Goal: Register for event/course

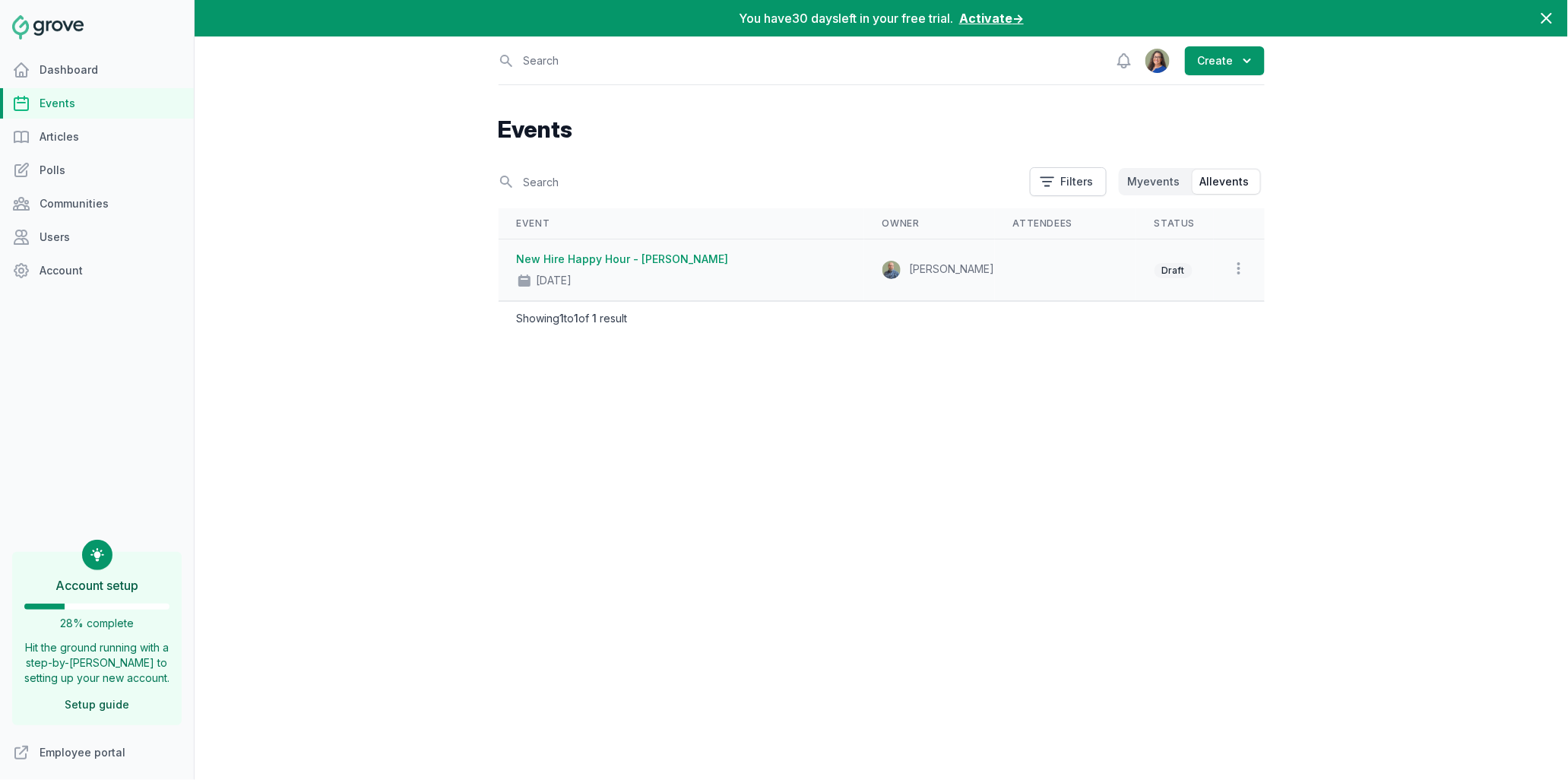
click at [616, 259] on link "New Hire Happy Hour - [PERSON_NAME]" at bounding box center [623, 258] width 212 height 13
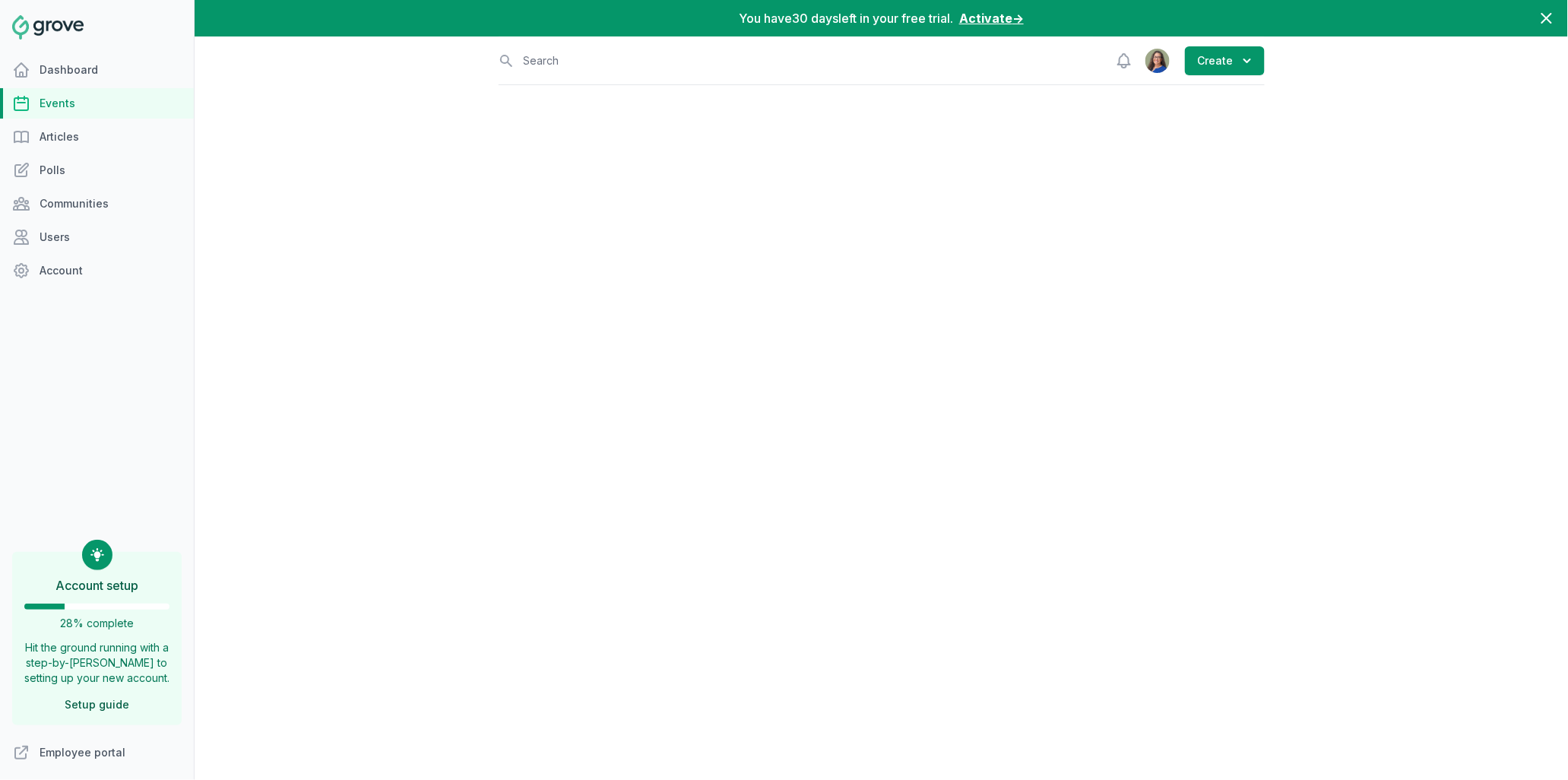
select select "57"
select select "12:00 PM"
select select "1:00 PM"
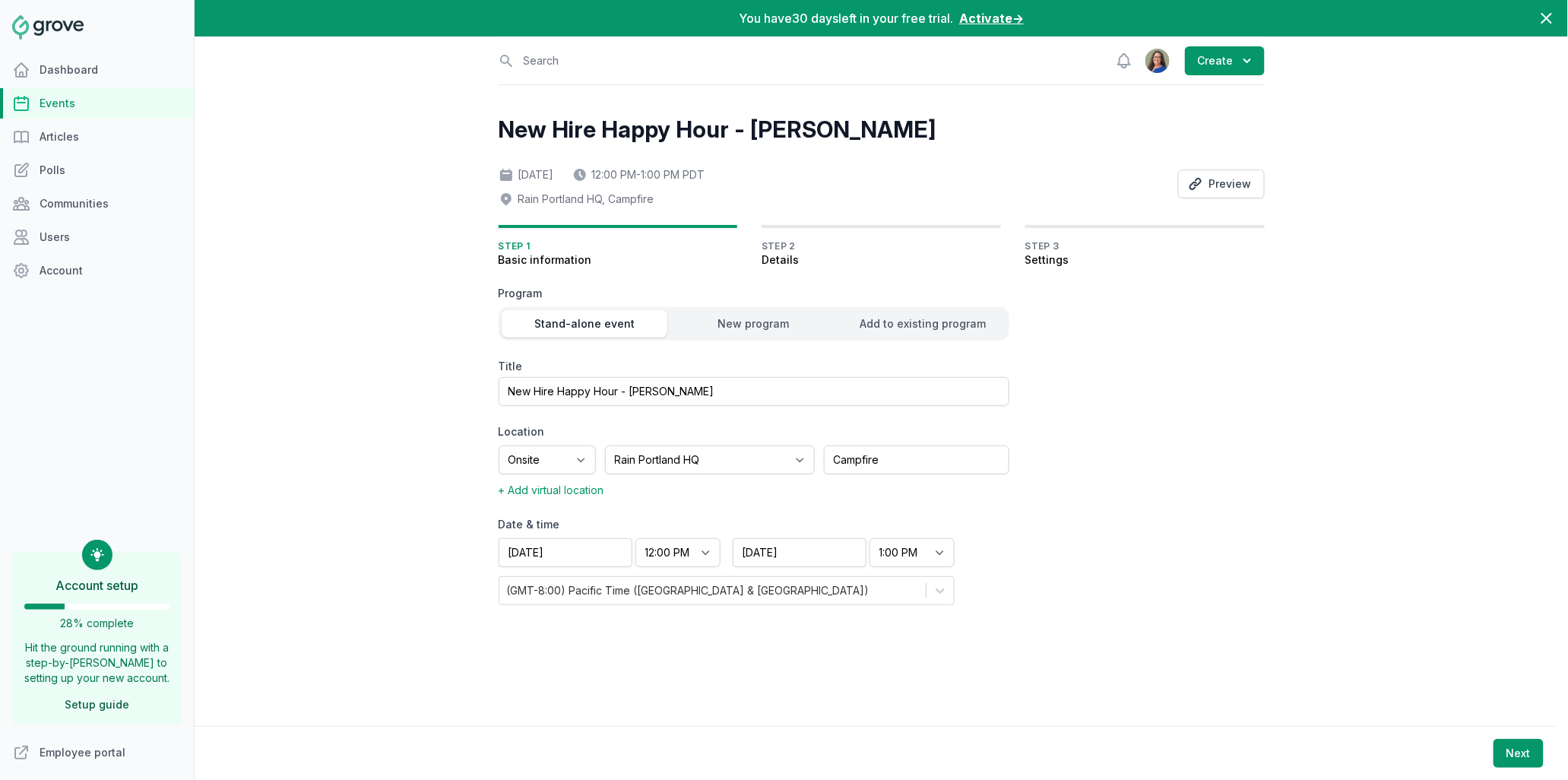
click at [803, 250] on span "Step 2" at bounding box center [881, 246] width 240 height 12
click at [1232, 186] on button "Preview" at bounding box center [1220, 184] width 87 height 29
click at [1240, 62] on icon "button" at bounding box center [1248, 61] width 16 height 16
click at [1124, 183] on link "Community" at bounding box center [1179, 180] width 170 height 27
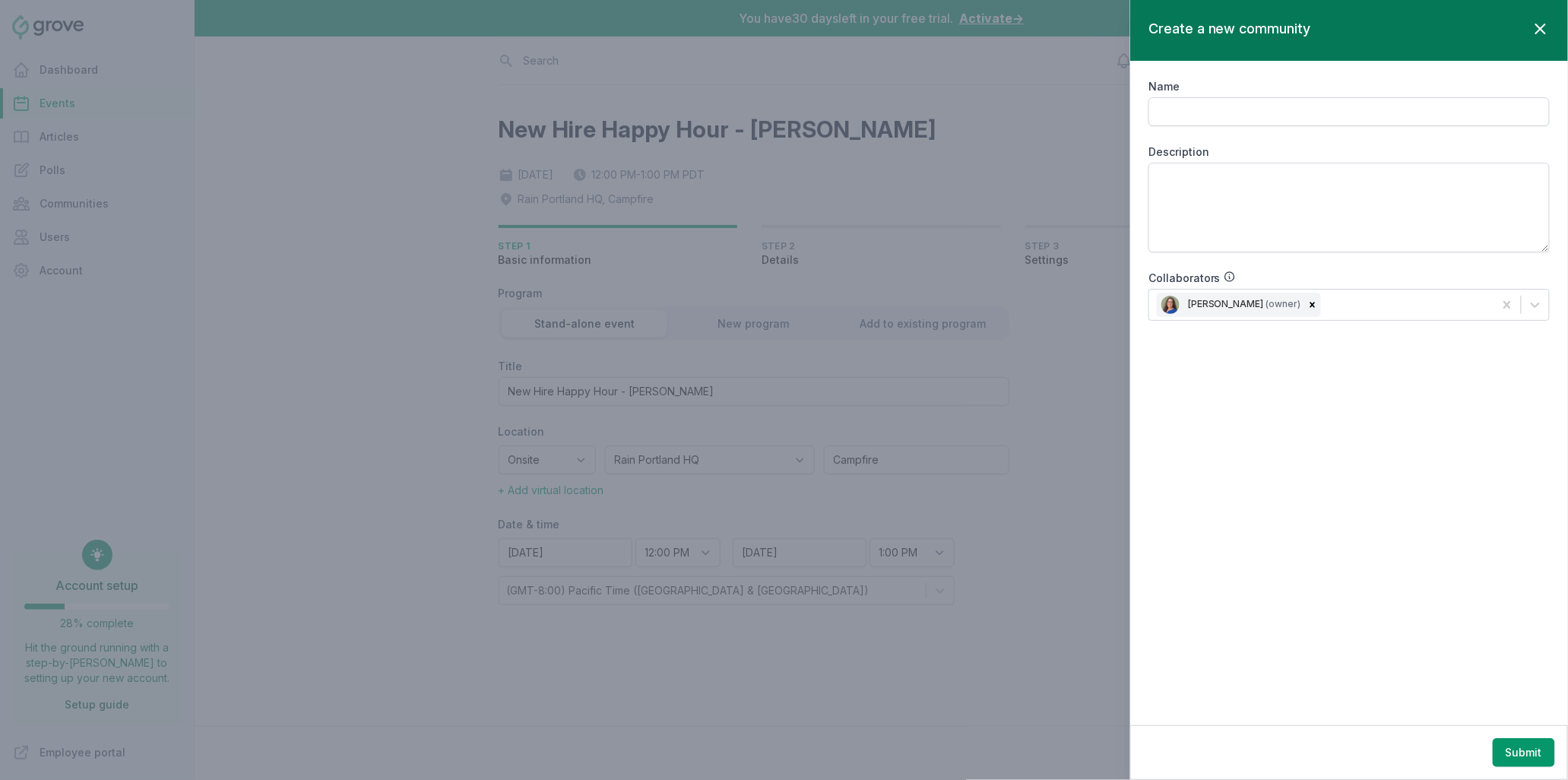
click at [1545, 26] on icon "button" at bounding box center [1540, 28] width 19 height 19
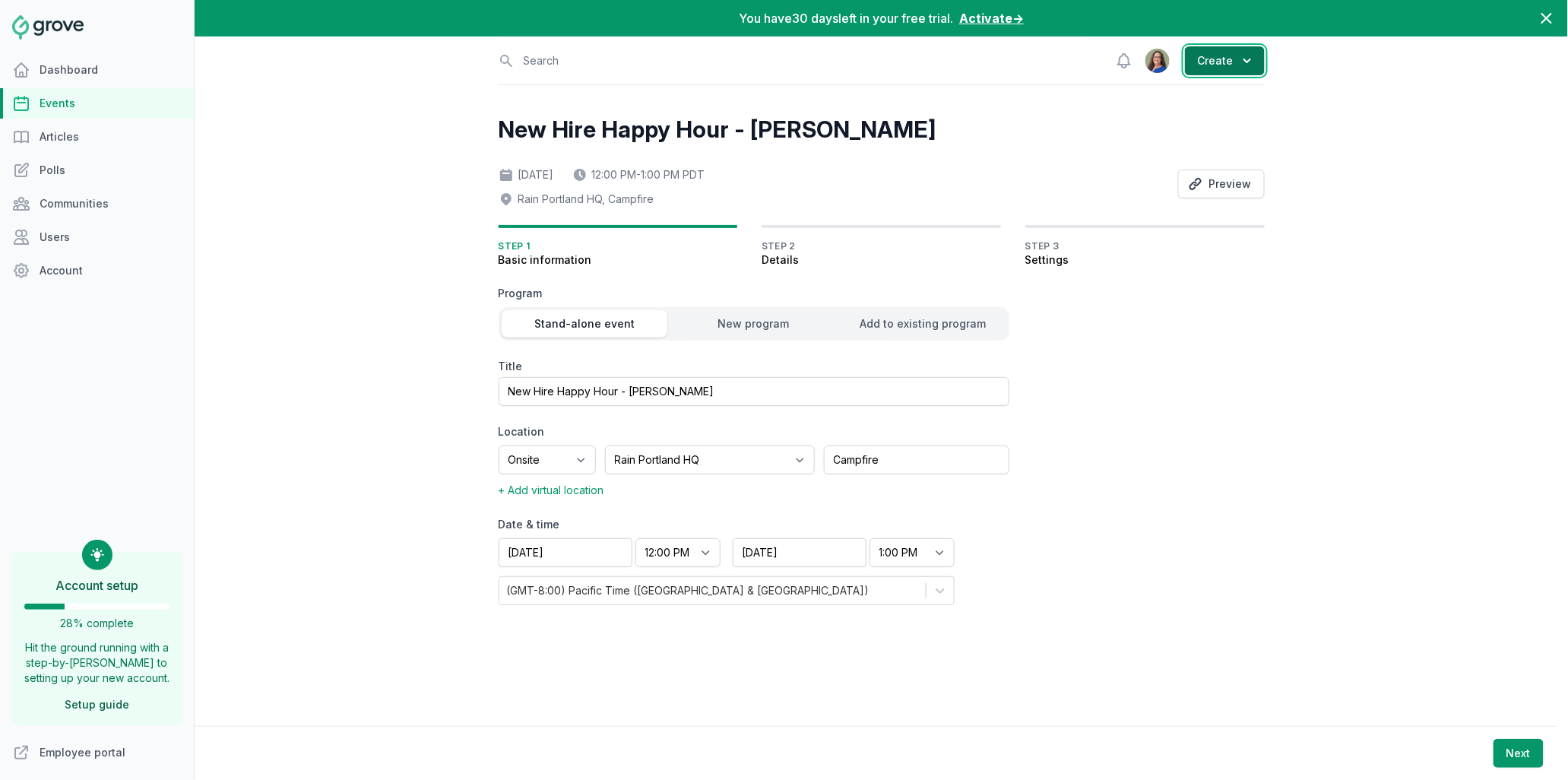
click at [1244, 57] on icon "button" at bounding box center [1248, 61] width 16 height 16
click at [1101, 98] on link "Event" at bounding box center [1179, 98] width 170 height 27
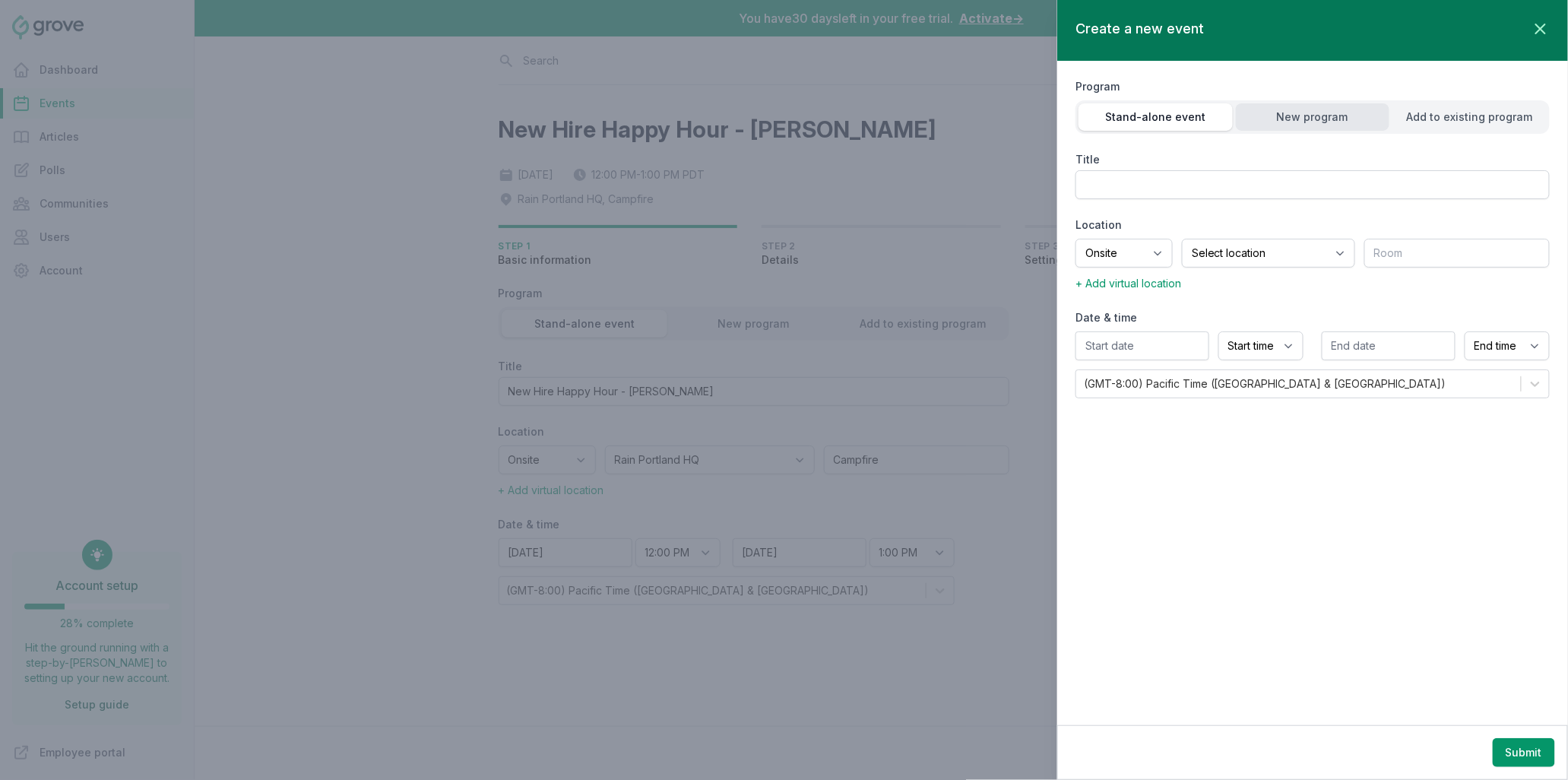
click at [1328, 124] on div "New program" at bounding box center [1313, 117] width 154 height 16
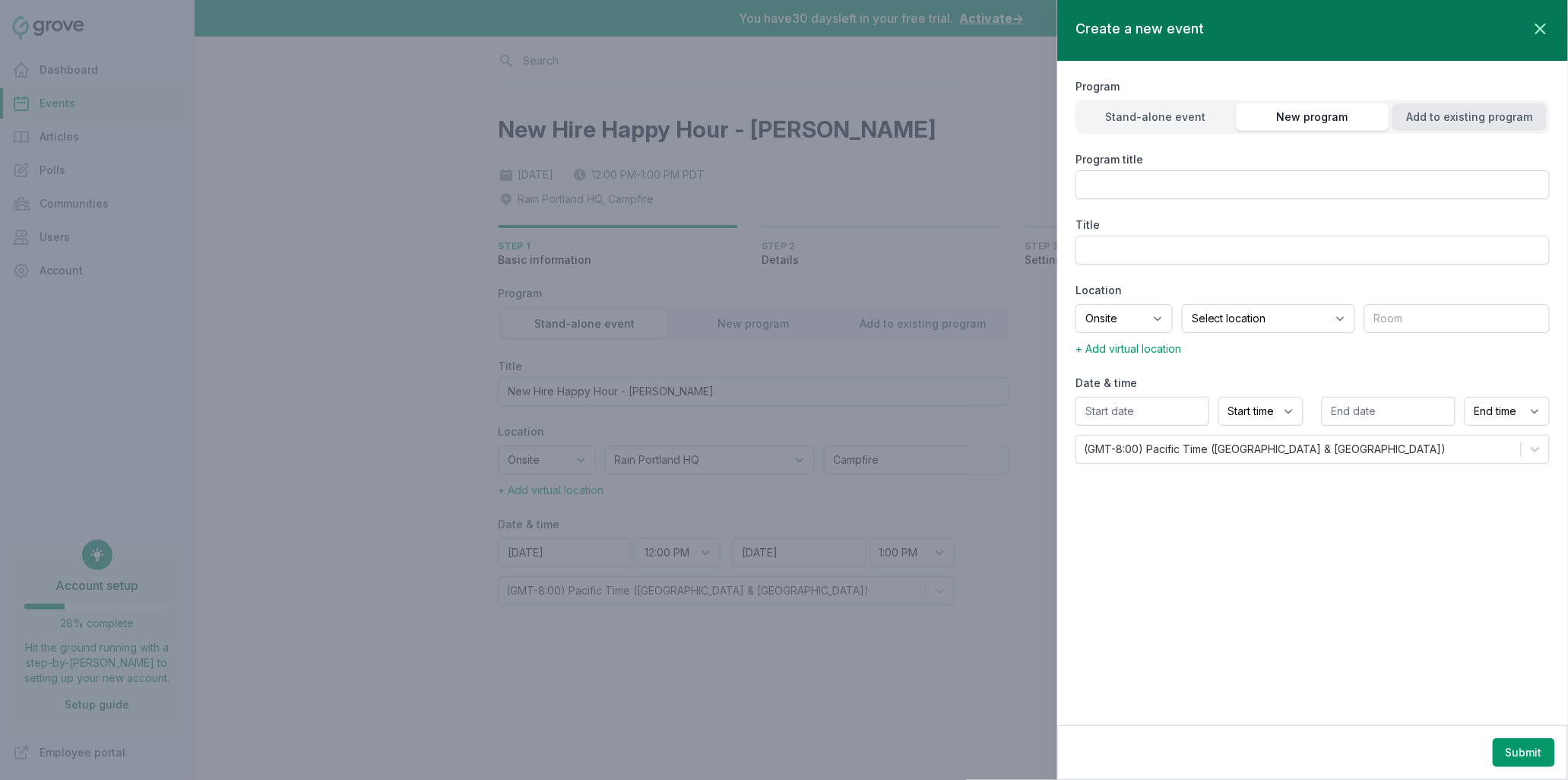
click at [1411, 125] on button "Add to existing program" at bounding box center [1470, 117] width 154 height 27
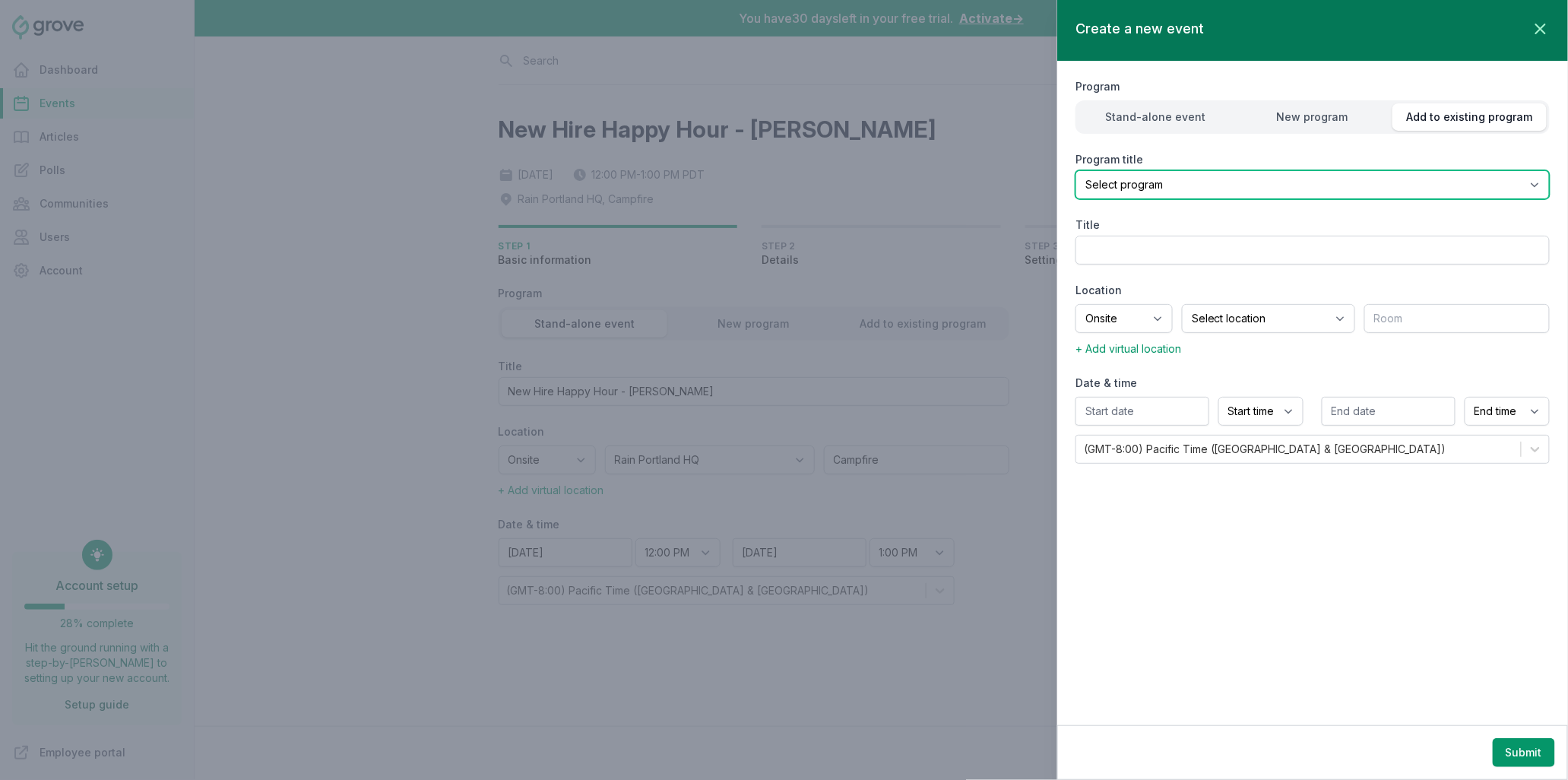
click at [1256, 176] on select "Select program" at bounding box center [1312, 185] width 474 height 29
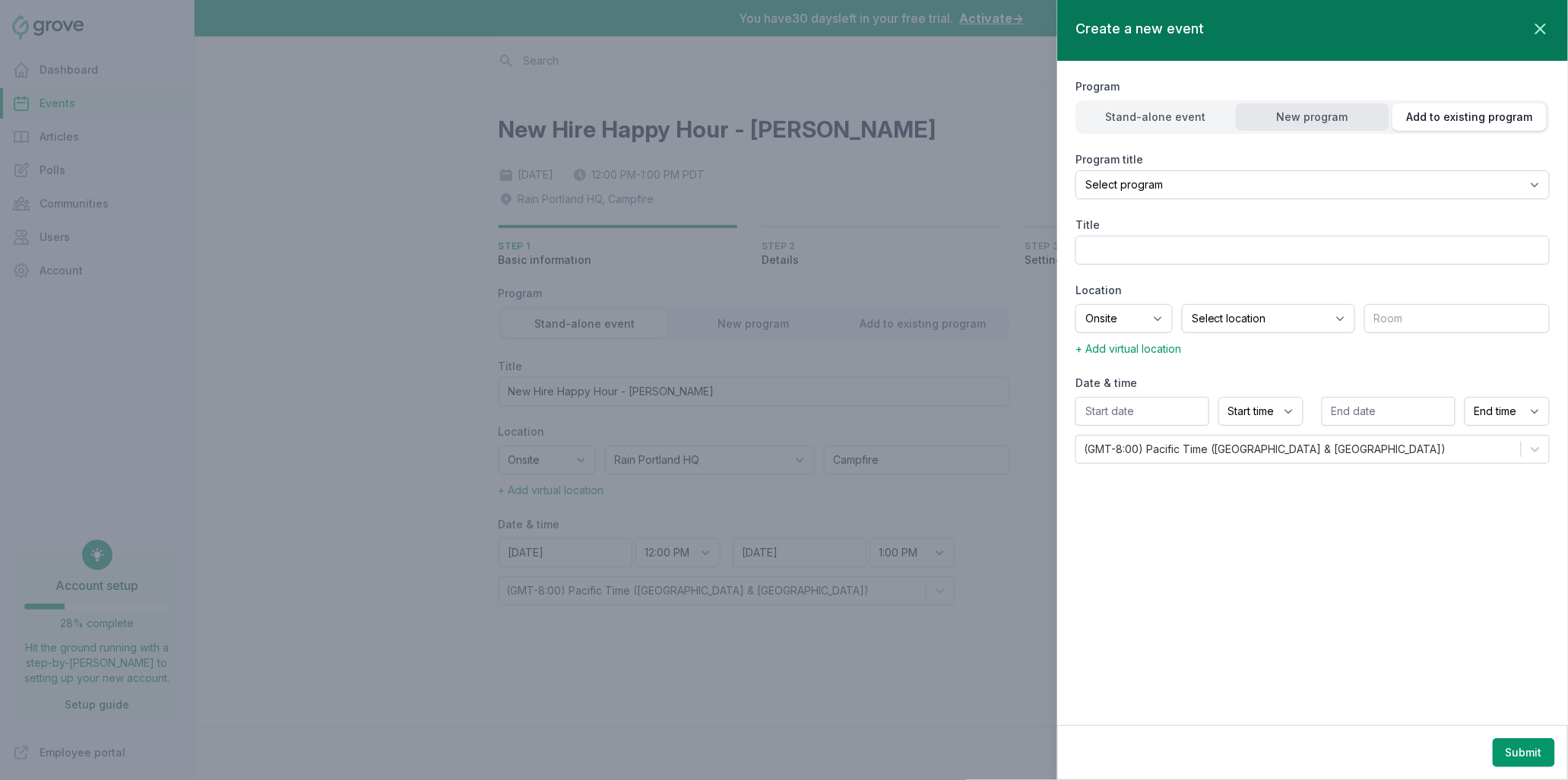
click at [1330, 120] on div "New program" at bounding box center [1313, 117] width 154 height 16
click at [1178, 119] on div "Stand-alone event" at bounding box center [1155, 117] width 154 height 16
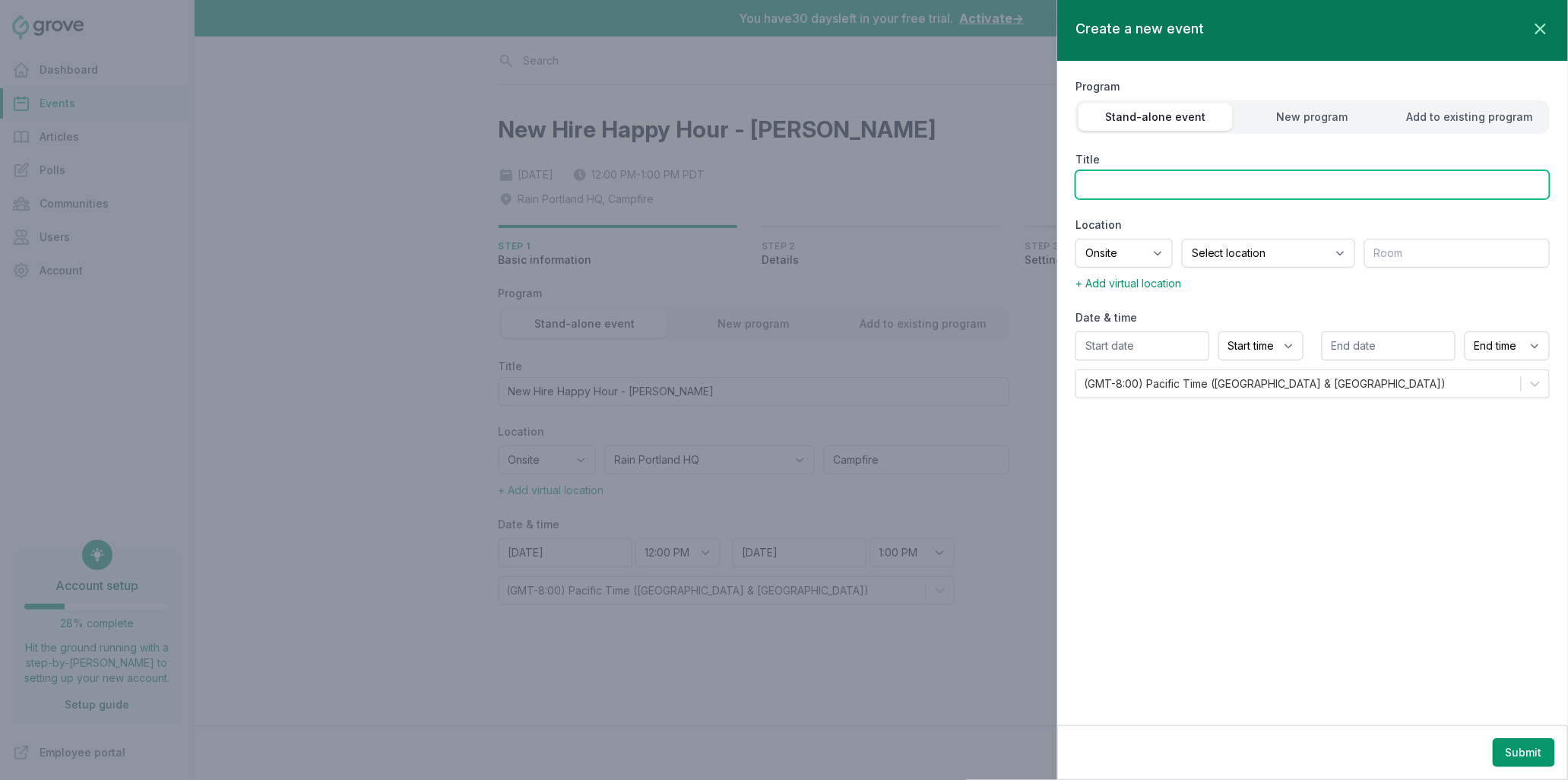
click at [1155, 187] on input "Title" at bounding box center [1312, 185] width 474 height 29
type input "Testing Client Meeting"
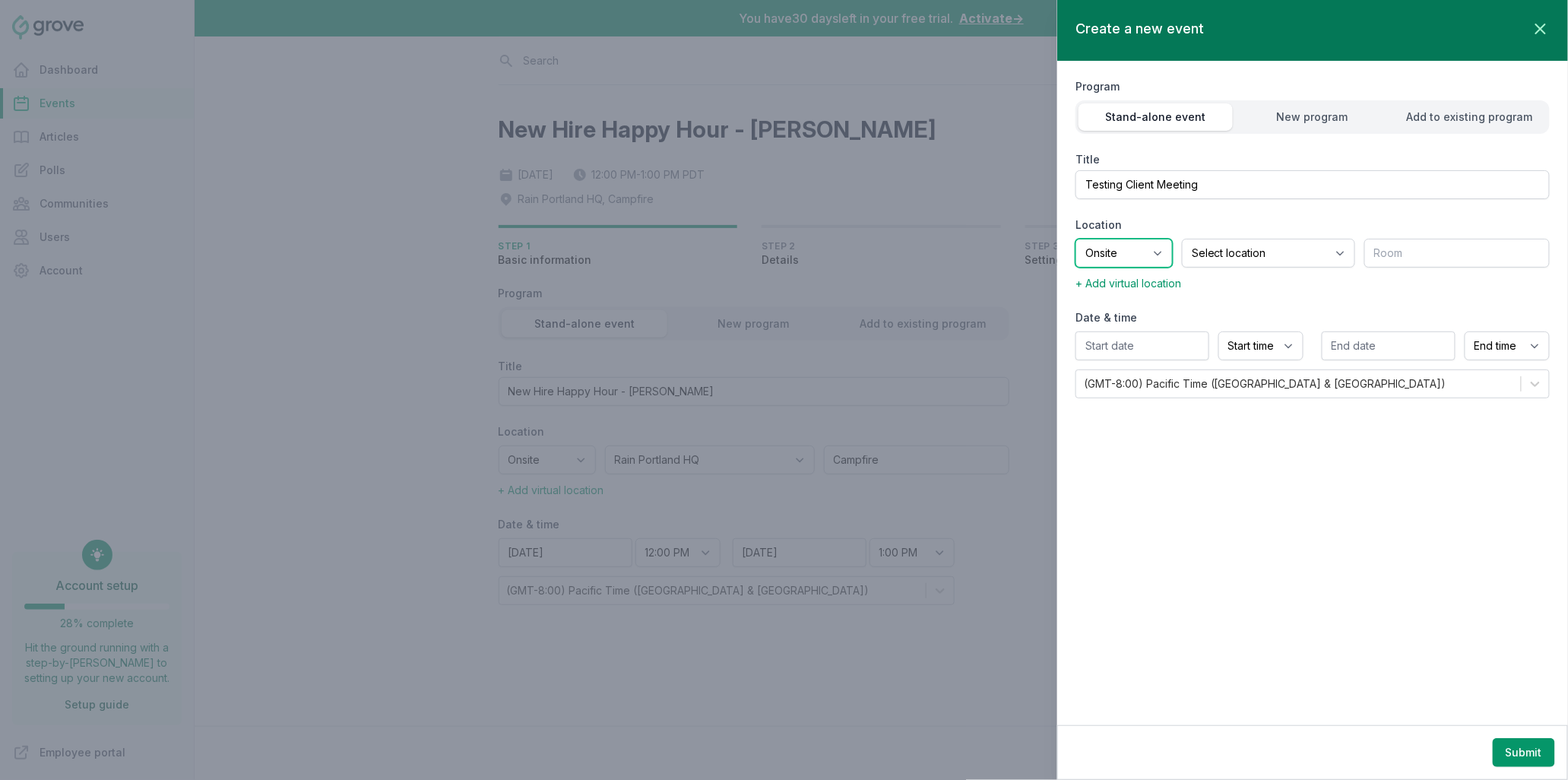
click at [1158, 254] on select "Onsite Offsite Virtual only" at bounding box center [1124, 253] width 97 height 29
click at [1330, 263] on select "Select location Rain Portland HQ" at bounding box center [1268, 253] width 173 height 29
select select "57"
click at [1181, 239] on select "Select location Rain Portland HQ" at bounding box center [1268, 253] width 173 height 29
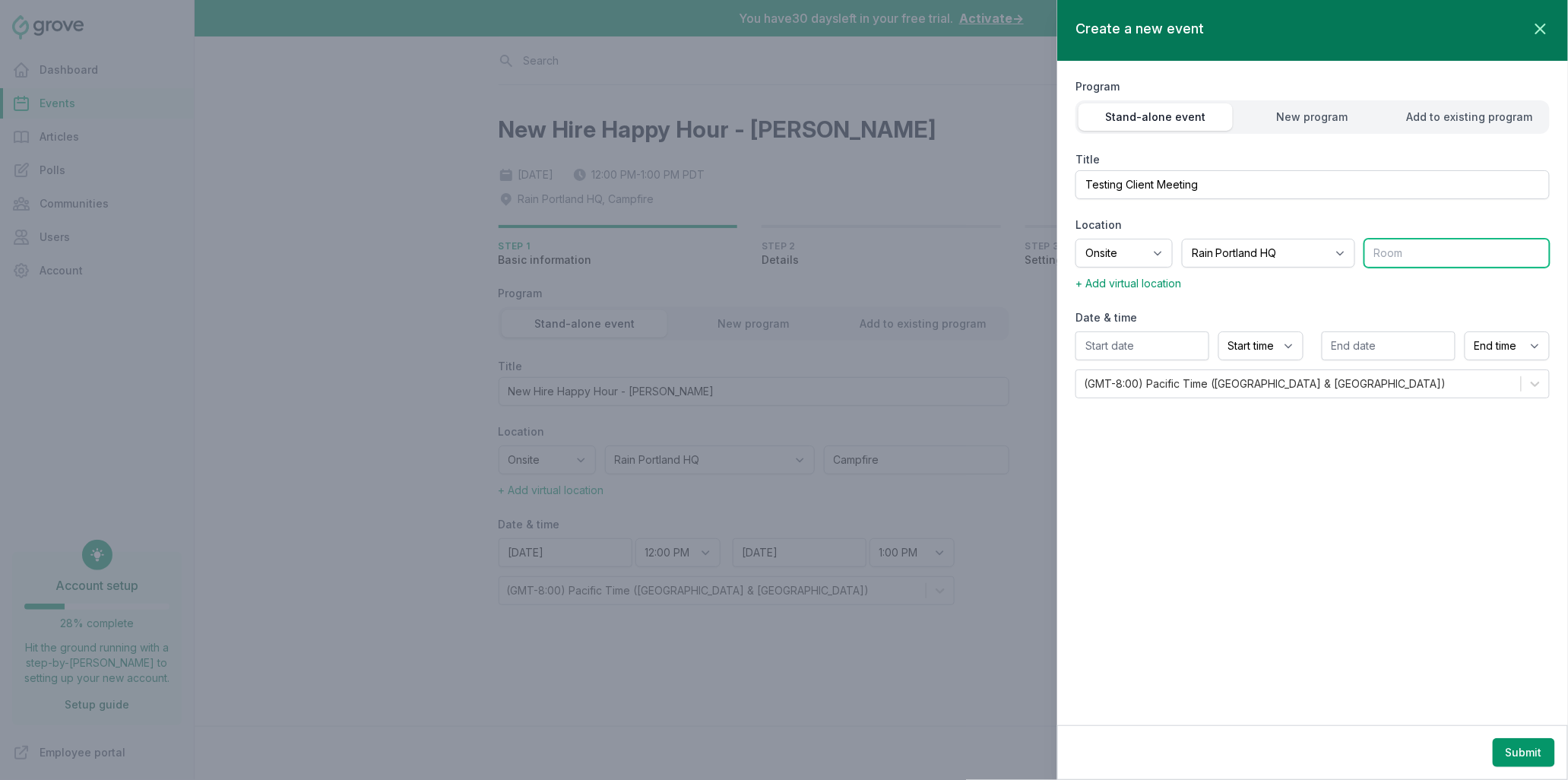
click at [1431, 260] on input "text" at bounding box center [1457, 253] width 185 height 29
type input "C"
type input "Basecamp"
click at [1164, 344] on input "text" at bounding box center [1141, 346] width 133 height 29
click at [1258, 537] on div "4" at bounding box center [1251, 536] width 24 height 24
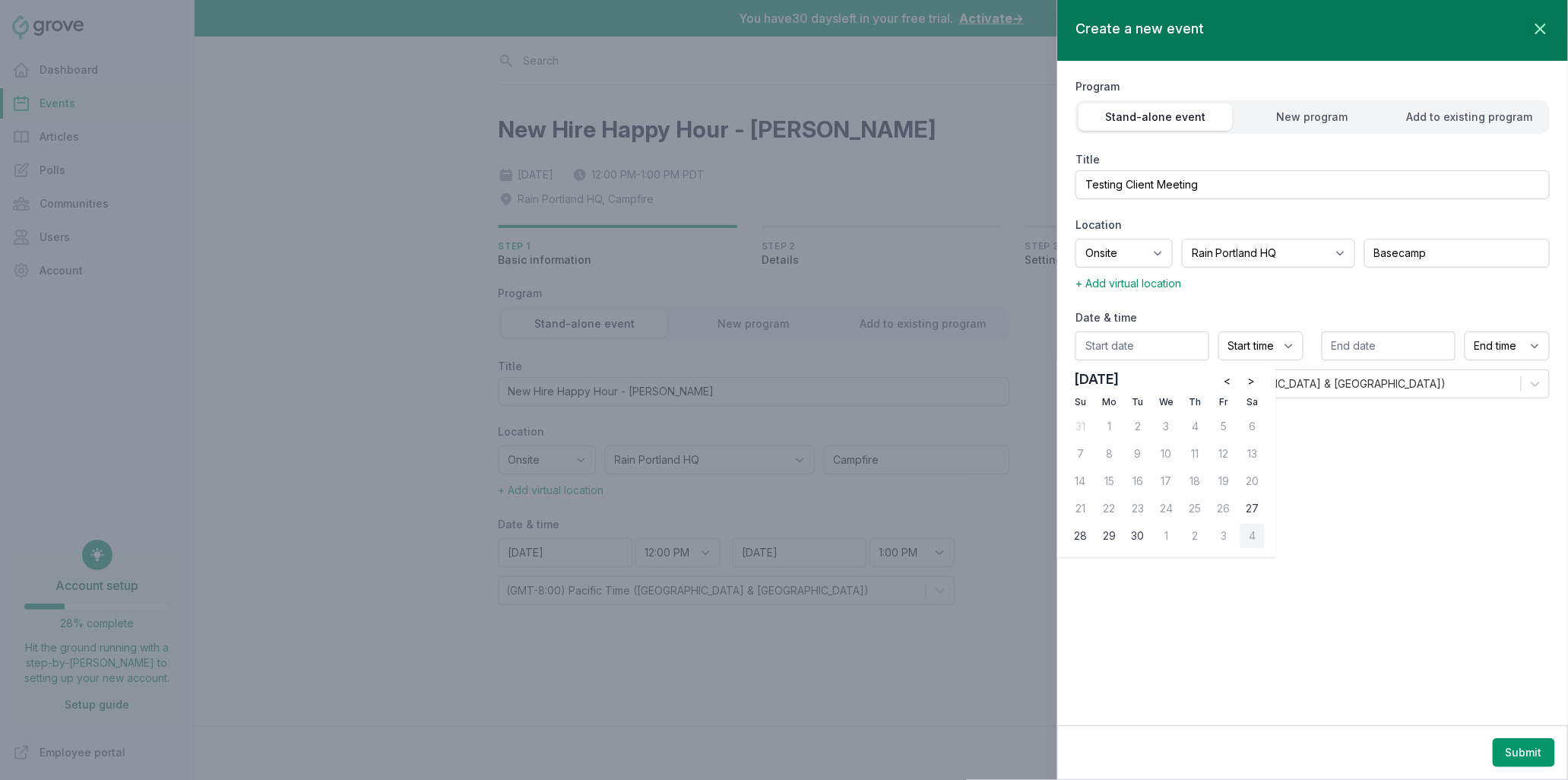
type input "10/04/2025"
click at [1287, 348] on select "Start time 12:00 AM 12:15 AM 12:30 AM 12:45 AM 1:00 AM 1:15 AM 1:30 AM 1:45 AM …" at bounding box center [1260, 346] width 85 height 29
select select "8:30 AM"
click at [1218, 331] on select "Start time 12:00 AM 12:15 AM 12:30 AM 12:45 AM 1:00 AM 1:15 AM 1:30 AM 1:45 AM …" at bounding box center [1260, 346] width 85 height 29
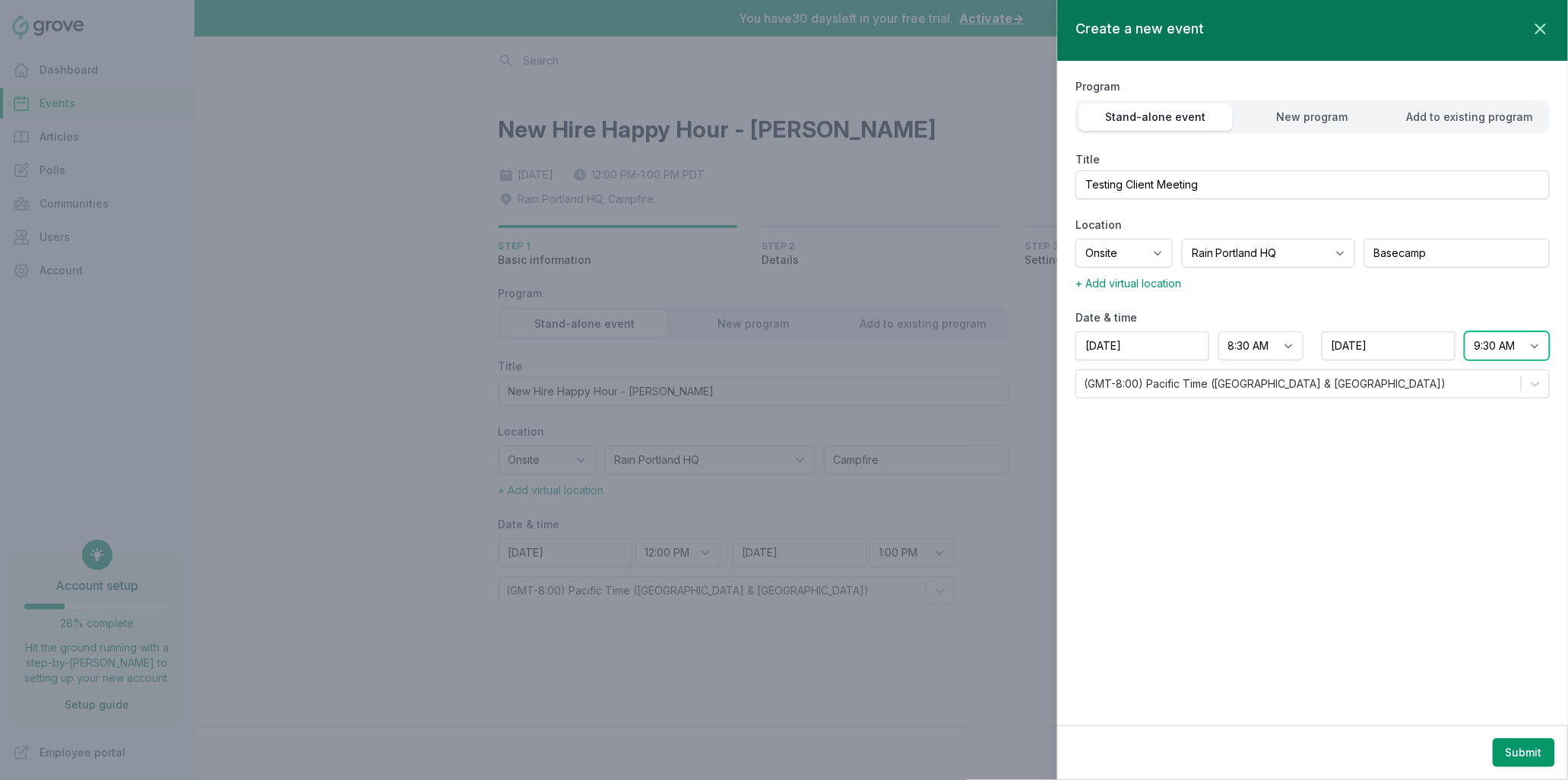
click at [1533, 348] on select "End time 12:00 AM 12:15 AM 12:30 AM 12:45 AM 1:00 AM 1:15 AM 1:30 AM 1:45 AM 2:…" at bounding box center [1507, 346] width 85 height 29
select select "5:30 PM"
click at [1465, 331] on select "End time 12:00 AM 12:15 AM 12:30 AM 12:45 AM 1:00 AM 1:15 AM 1:30 AM 1:45 AM 2:…" at bounding box center [1507, 346] width 85 height 29
click at [1345, 541] on div "Create a new event Close panel Program Stand-alone event New program Add to exi…" at bounding box center [1312, 362] width 510 height 724
click at [1519, 756] on button "Submit" at bounding box center [1524, 753] width 62 height 29
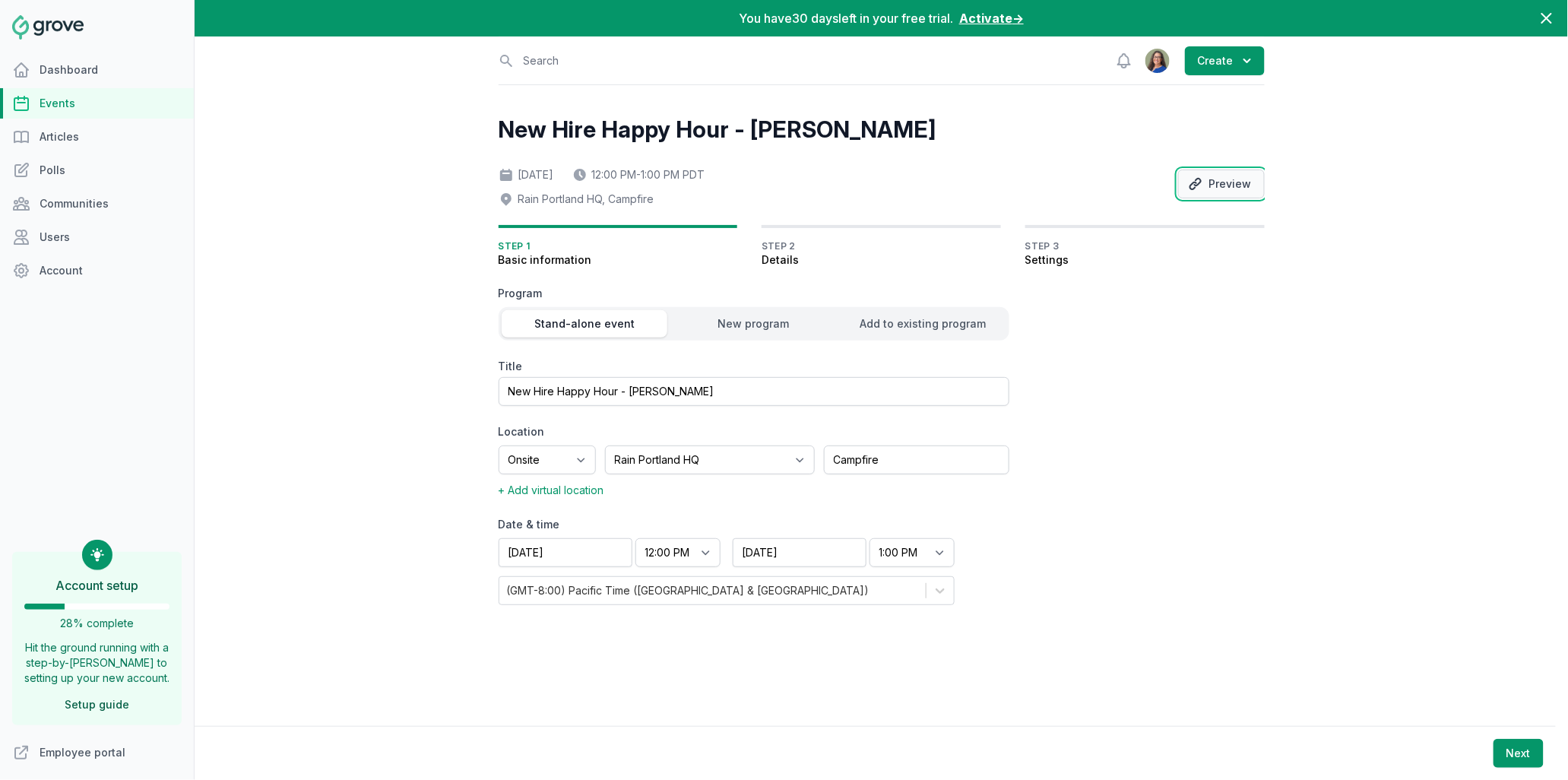
click at [1217, 185] on button "Preview" at bounding box center [1220, 184] width 87 height 29
click at [1524, 757] on button "Next" at bounding box center [1518, 753] width 51 height 29
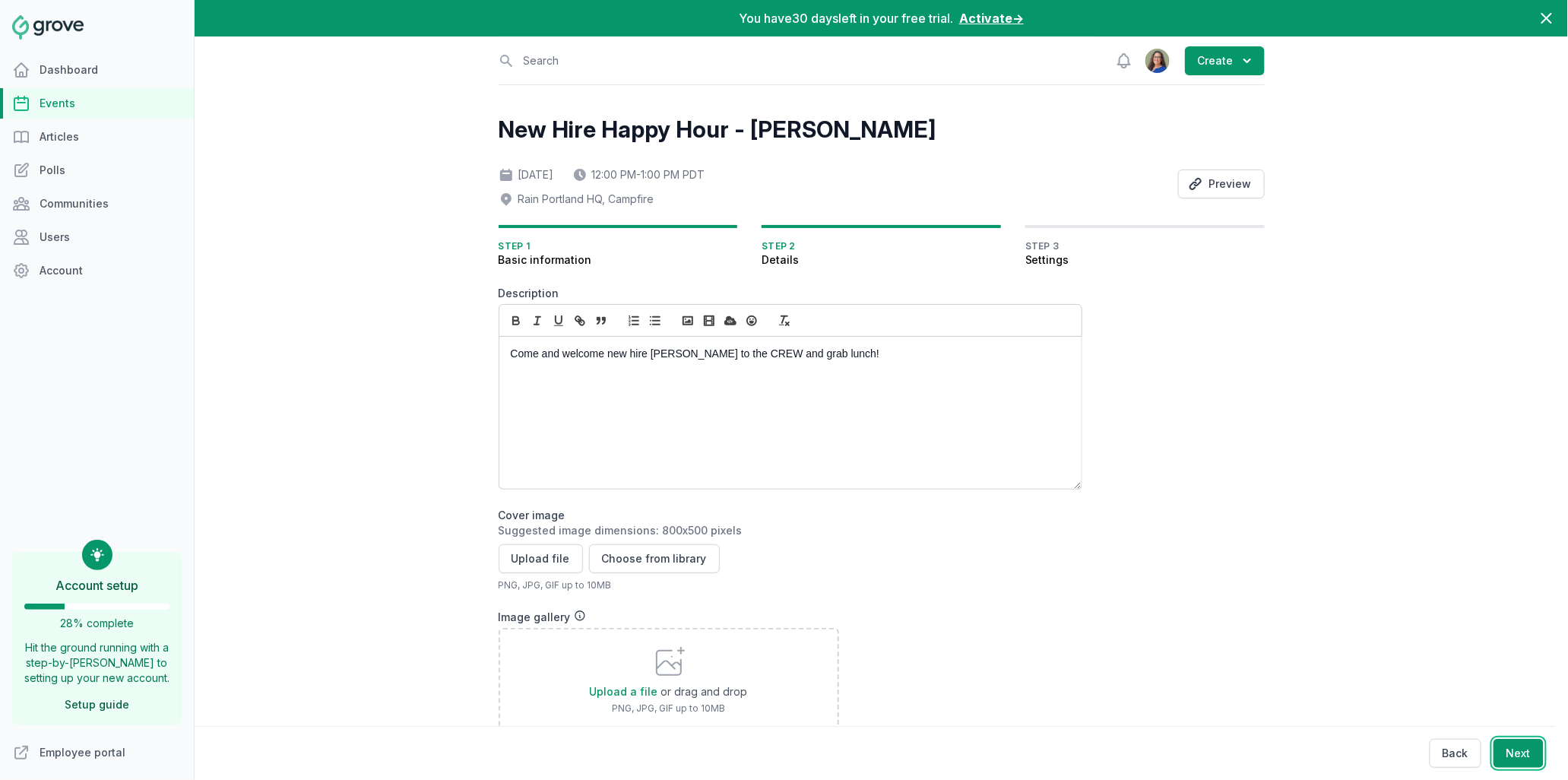
click at [1524, 757] on button "Next" at bounding box center [1518, 753] width 51 height 29
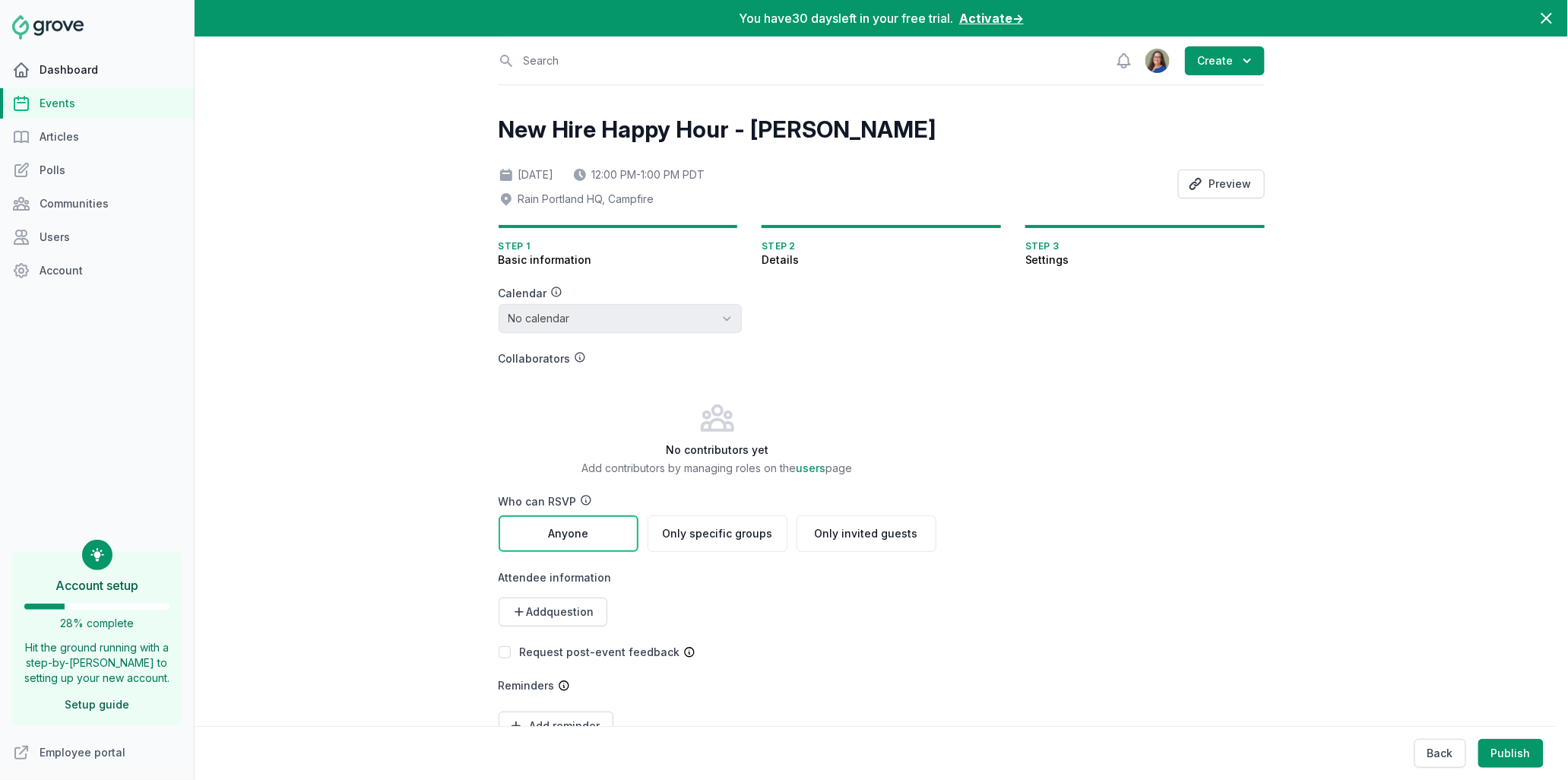
click at [56, 67] on link "Dashboard" at bounding box center [96, 69] width 194 height 30
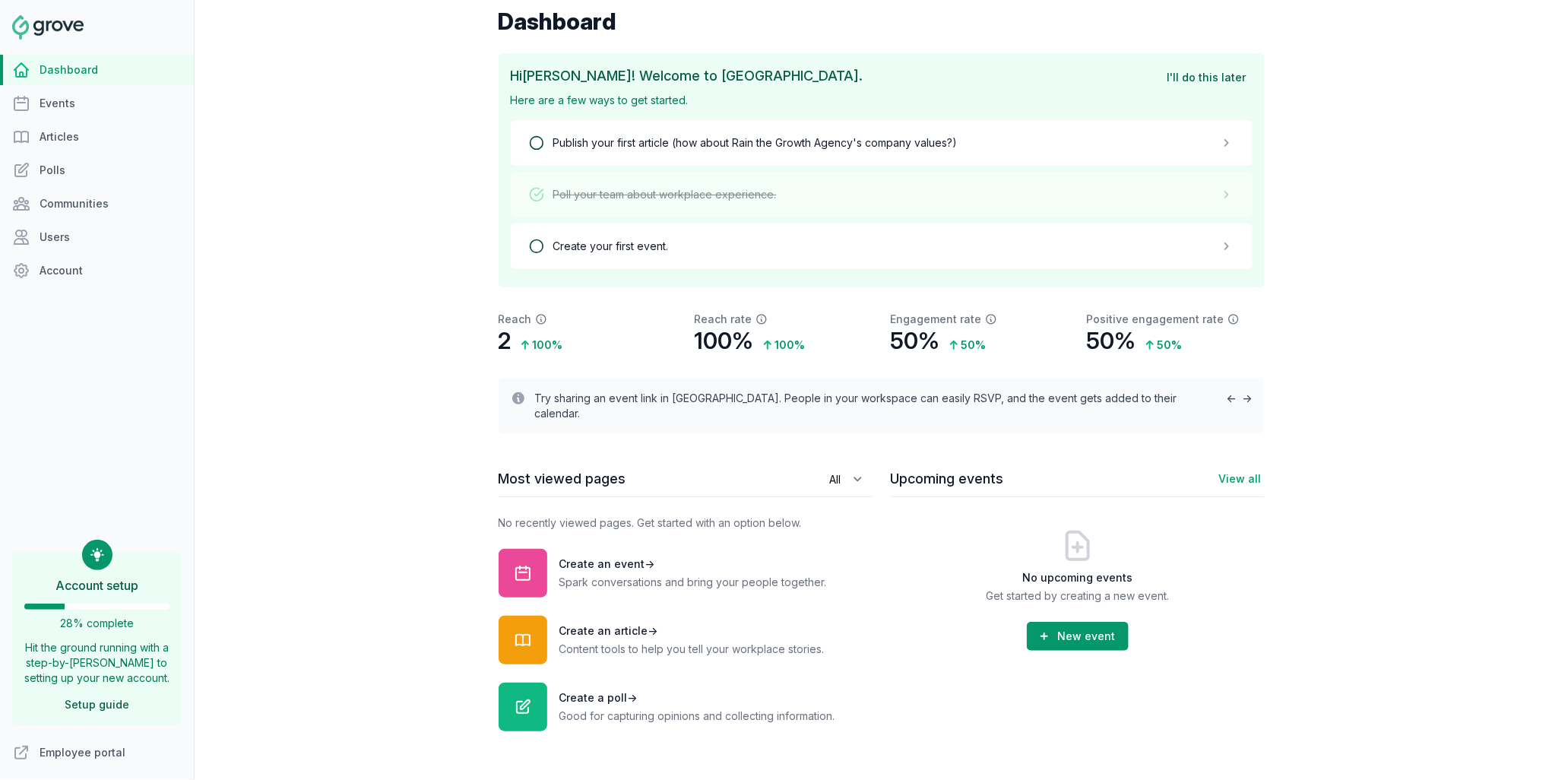
scroll to position [122, 0]
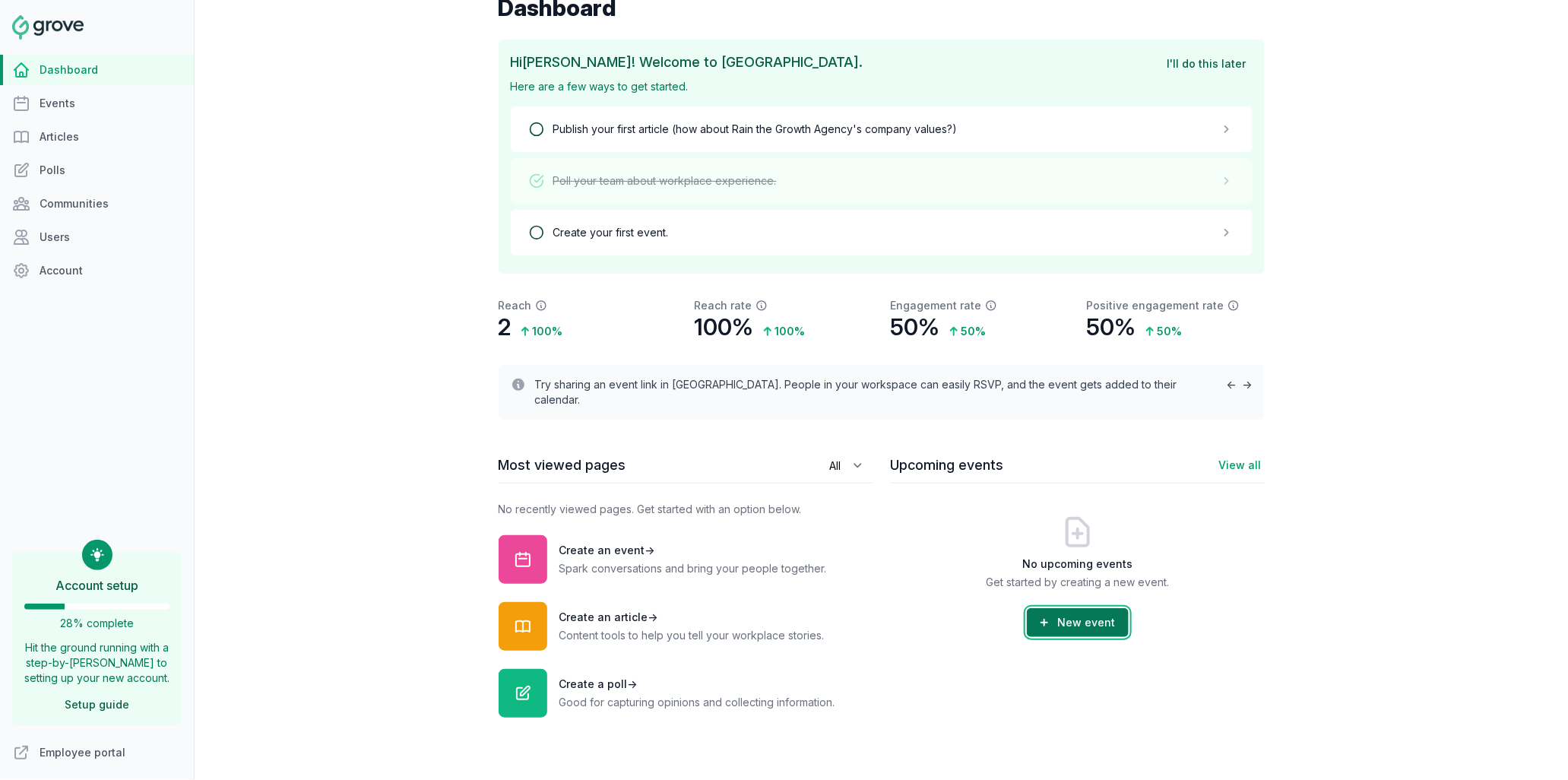
click at [1062, 613] on button "New event" at bounding box center [1077, 622] width 102 height 29
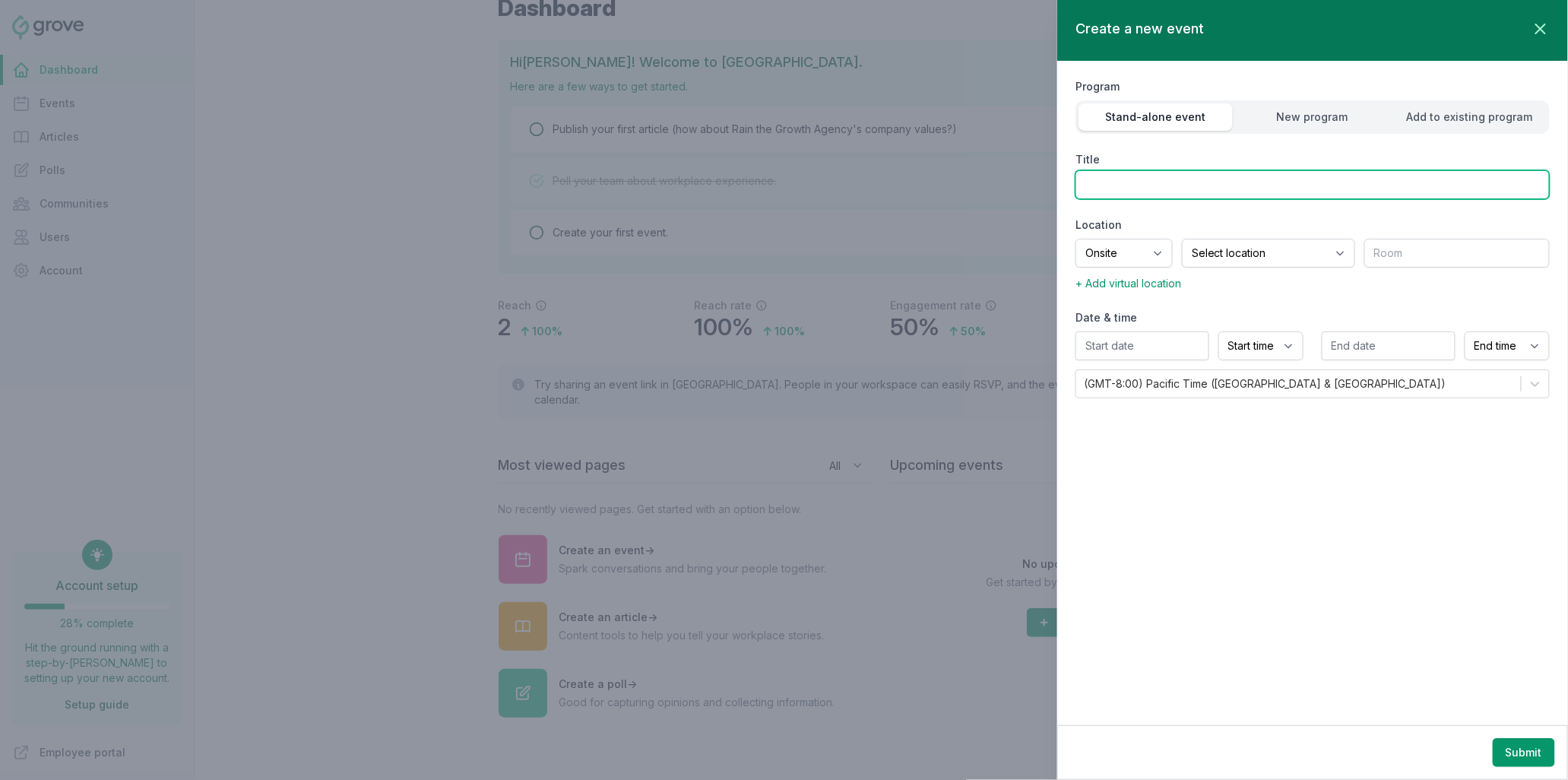
click at [1216, 194] on input "Title" at bounding box center [1312, 185] width 474 height 29
type input "Testing Client Meeting 2"
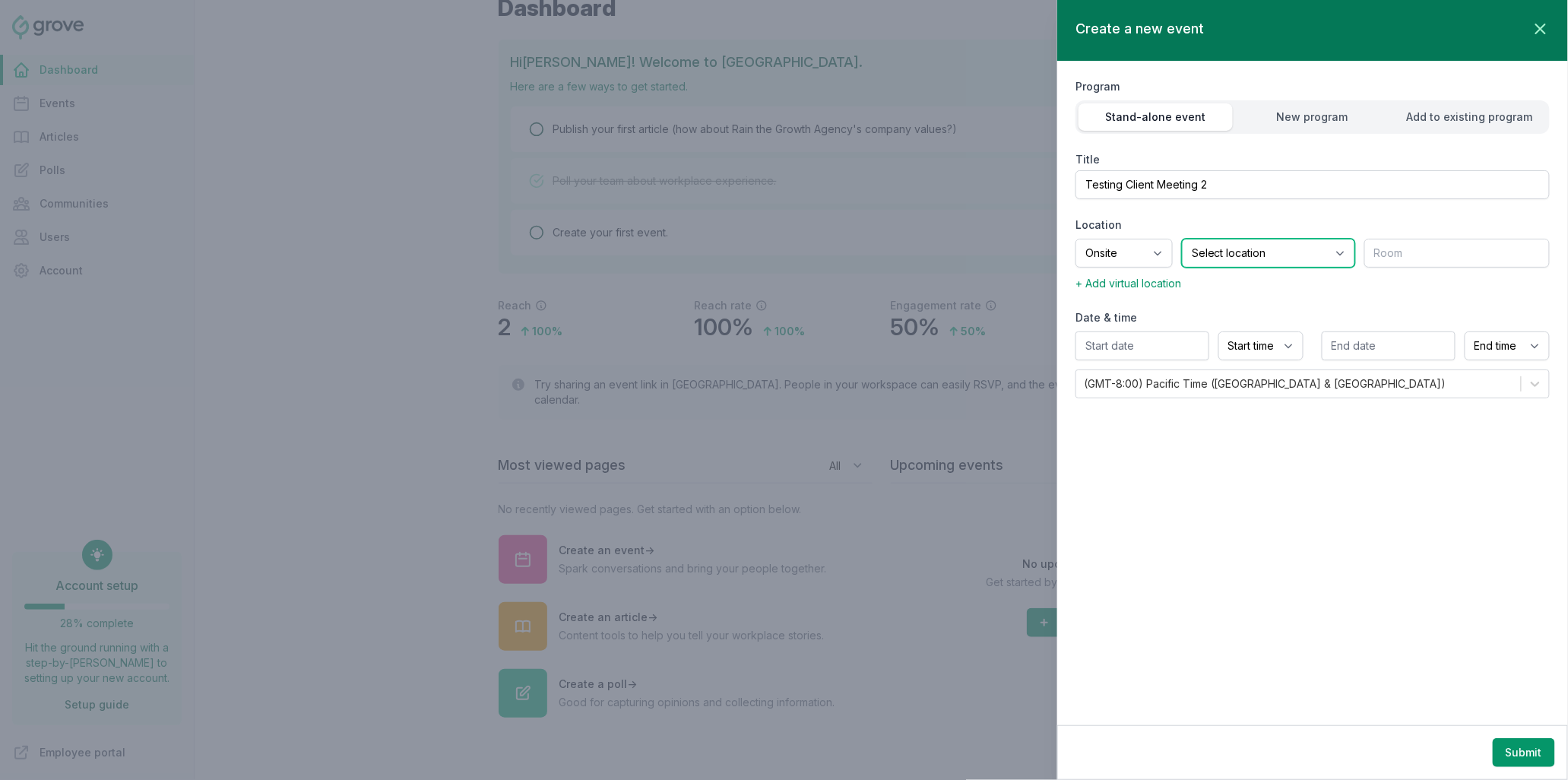
click at [1267, 257] on select "Select location Rain Portland HQ" at bounding box center [1268, 253] width 173 height 29
select select "57"
click at [1181, 239] on select "Select location Rain Portland HQ" at bounding box center [1268, 253] width 173 height 29
click at [1444, 246] on input "text" at bounding box center [1457, 253] width 185 height 29
type input "Basecamp"
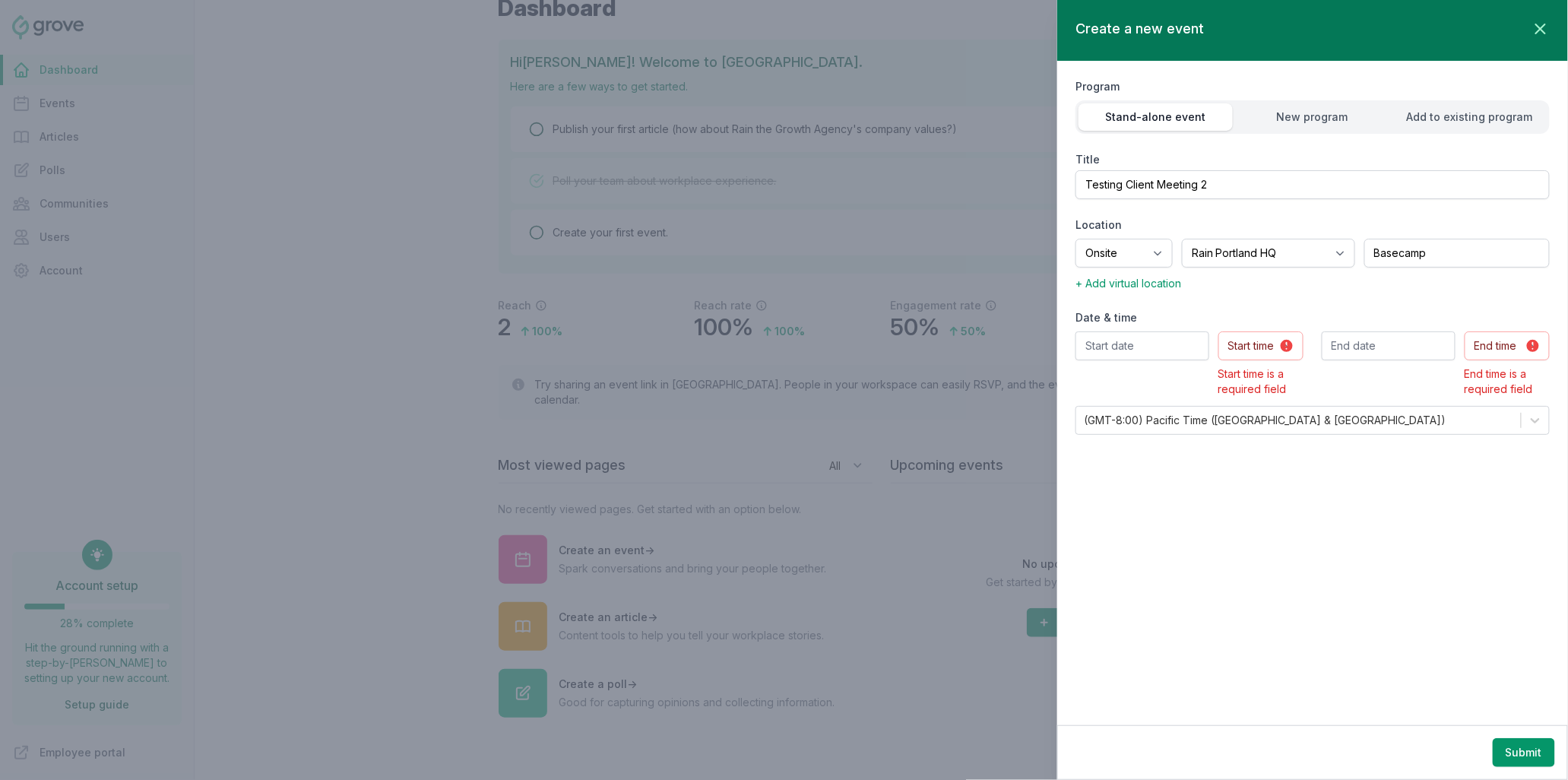
click at [1150, 286] on span "+ Add virtual location" at bounding box center [1128, 282] width 105 height 13
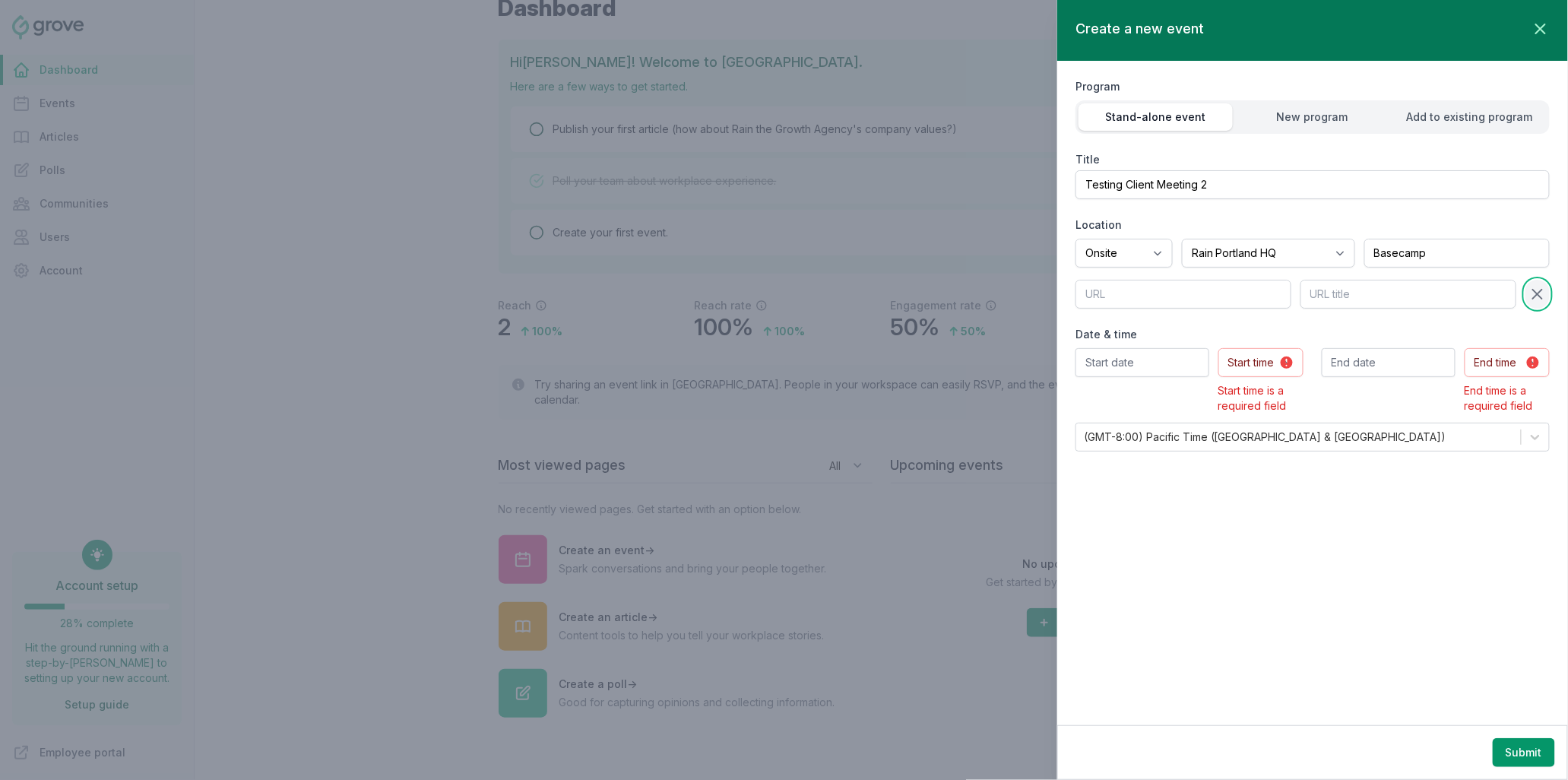
click at [1538, 288] on icon at bounding box center [1537, 294] width 19 height 19
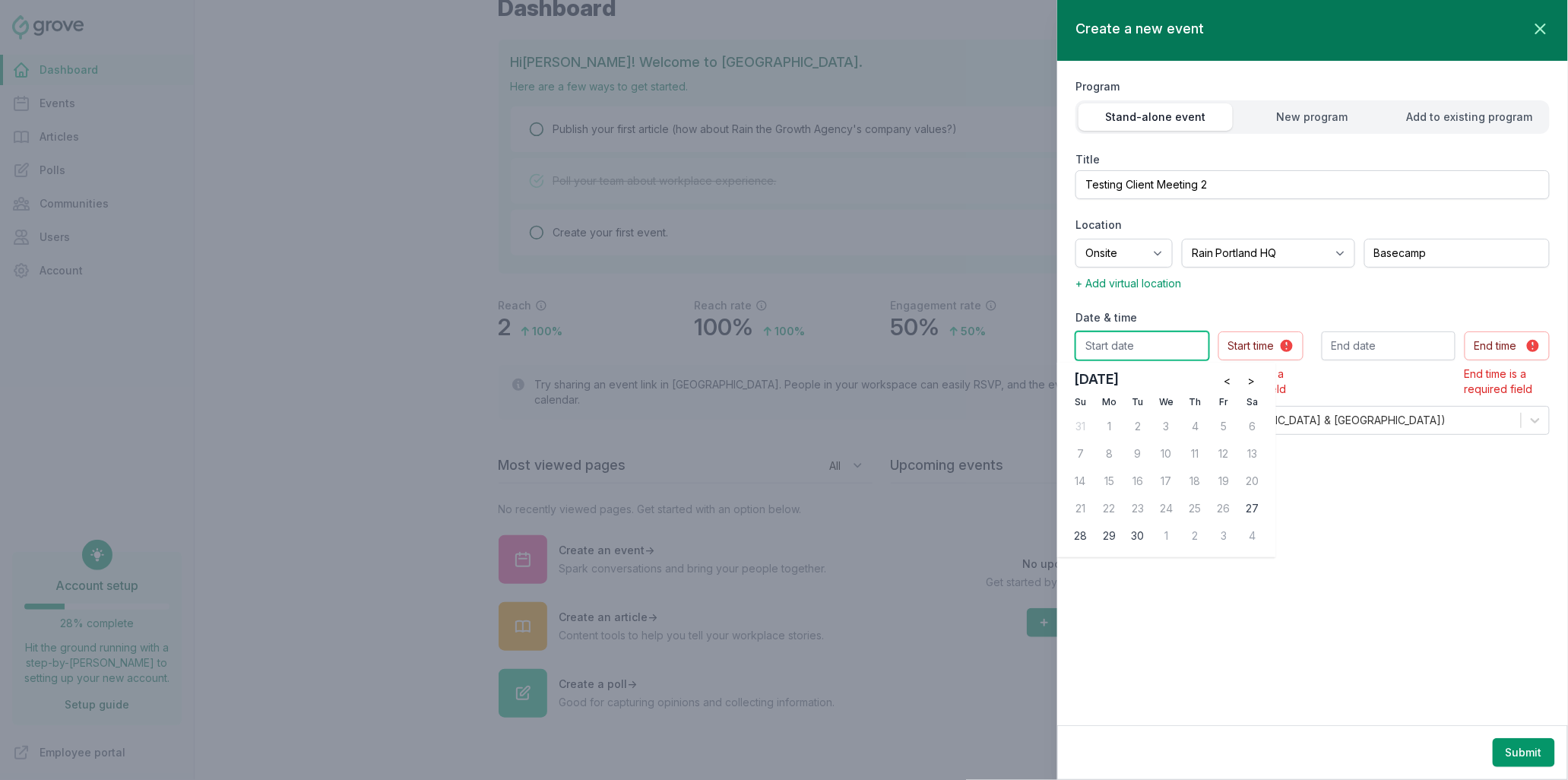
click at [1182, 341] on input "text" at bounding box center [1141, 346] width 133 height 29
click at [1249, 538] on div "4" at bounding box center [1251, 536] width 24 height 24
type input "10/04/2025"
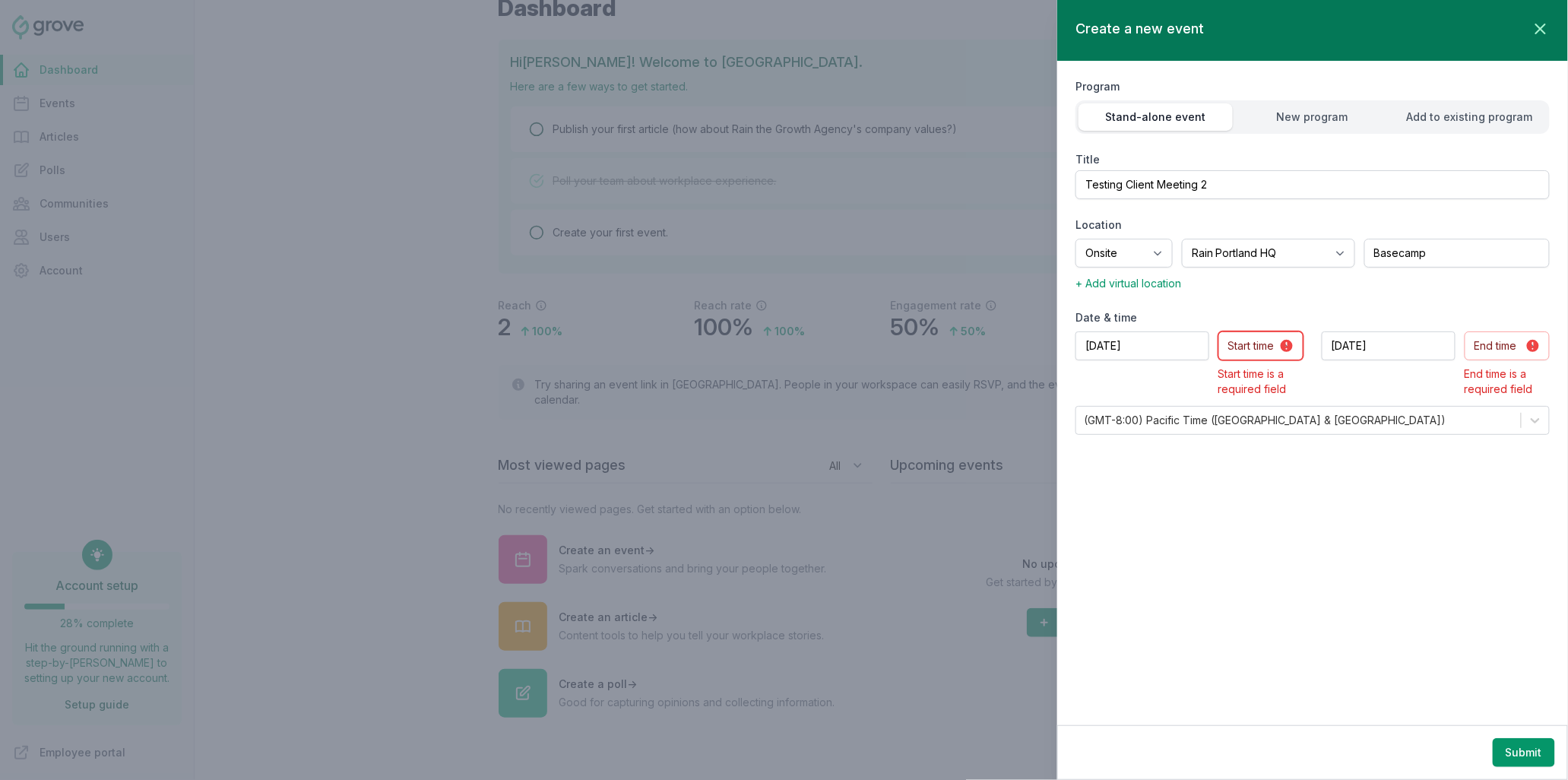
click at [1268, 341] on select "Start time 12:00 AM 12:15 AM 12:30 AM 12:45 AM 1:00 AM 1:15 AM 1:30 AM 1:45 AM …" at bounding box center [1260, 346] width 85 height 29
select select "8:45 AM"
click at [1218, 331] on select "Start time 12:00 AM 12:15 AM 12:30 AM 12:45 AM 1:00 AM 1:15 AM 1:30 AM 1:45 AM …" at bounding box center [1260, 346] width 85 height 29
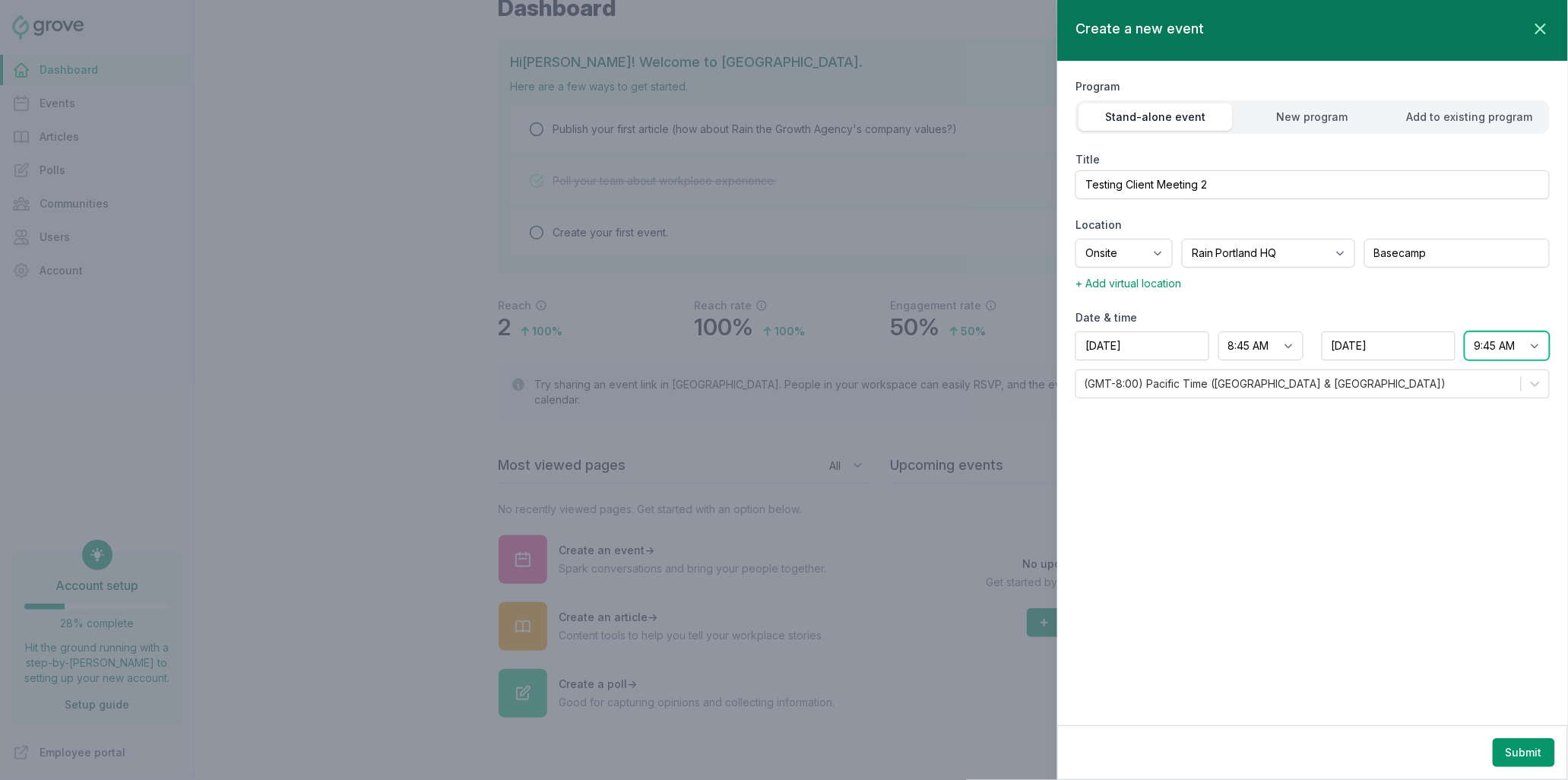
click at [1532, 341] on select "End time 12:00 AM 12:15 AM 12:30 AM 12:45 AM 1:00 AM 1:15 AM 1:30 AM 1:45 AM 2:…" at bounding box center [1507, 346] width 85 height 29
select select "3:30 PM"
click at [1465, 331] on select "End time 12:00 AM 12:15 AM 12:30 AM 12:45 AM 1:00 AM 1:15 AM 1:30 AM 1:45 AM 2:…" at bounding box center [1507, 346] width 85 height 29
click at [1263, 497] on div "Create a new event Close panel Program Stand-alone event New program Add to exi…" at bounding box center [1312, 362] width 510 height 724
click at [1268, 114] on div "New program" at bounding box center [1313, 117] width 154 height 16
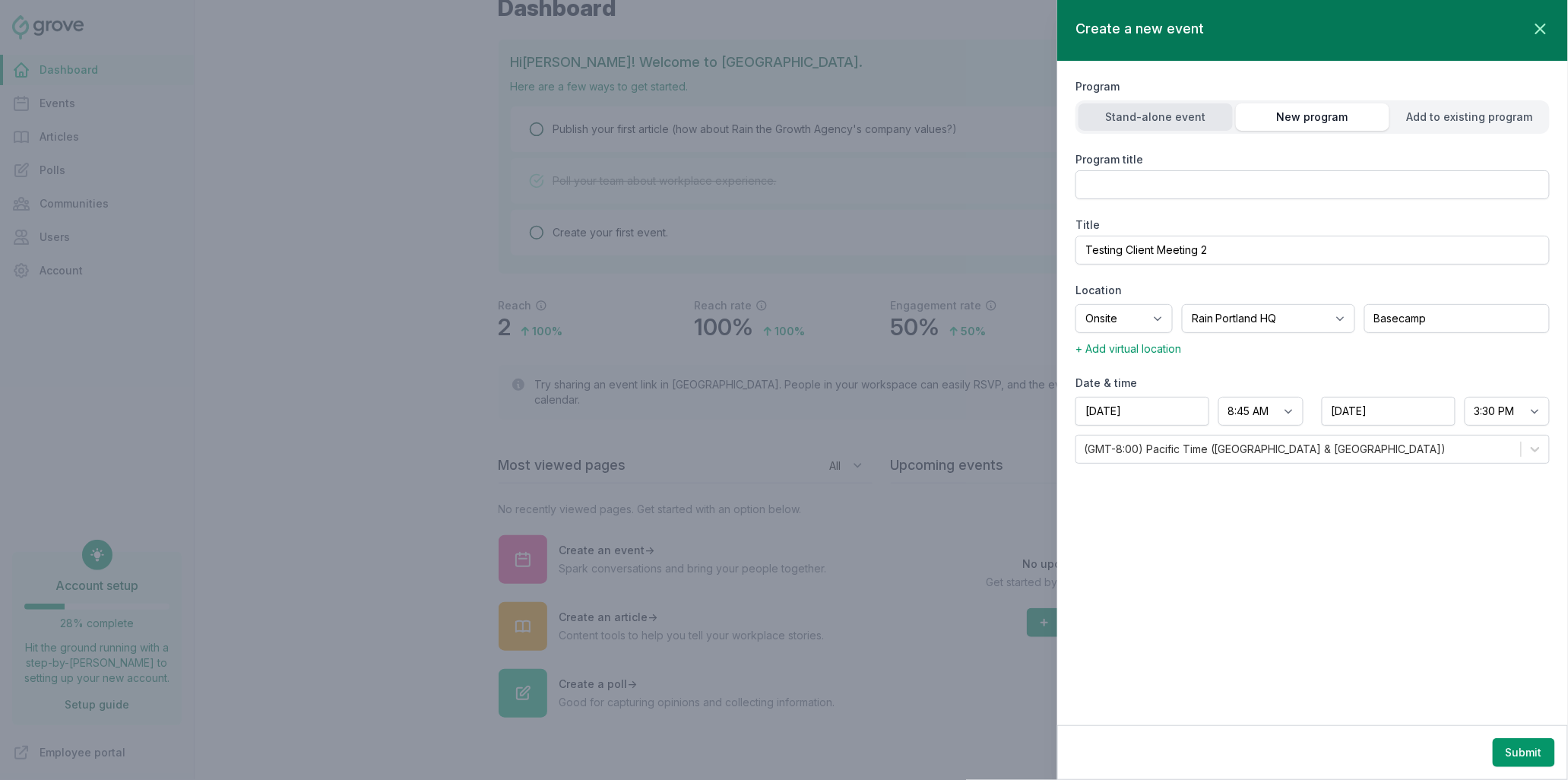
click at [1159, 118] on div "Stand-alone event" at bounding box center [1155, 117] width 154 height 16
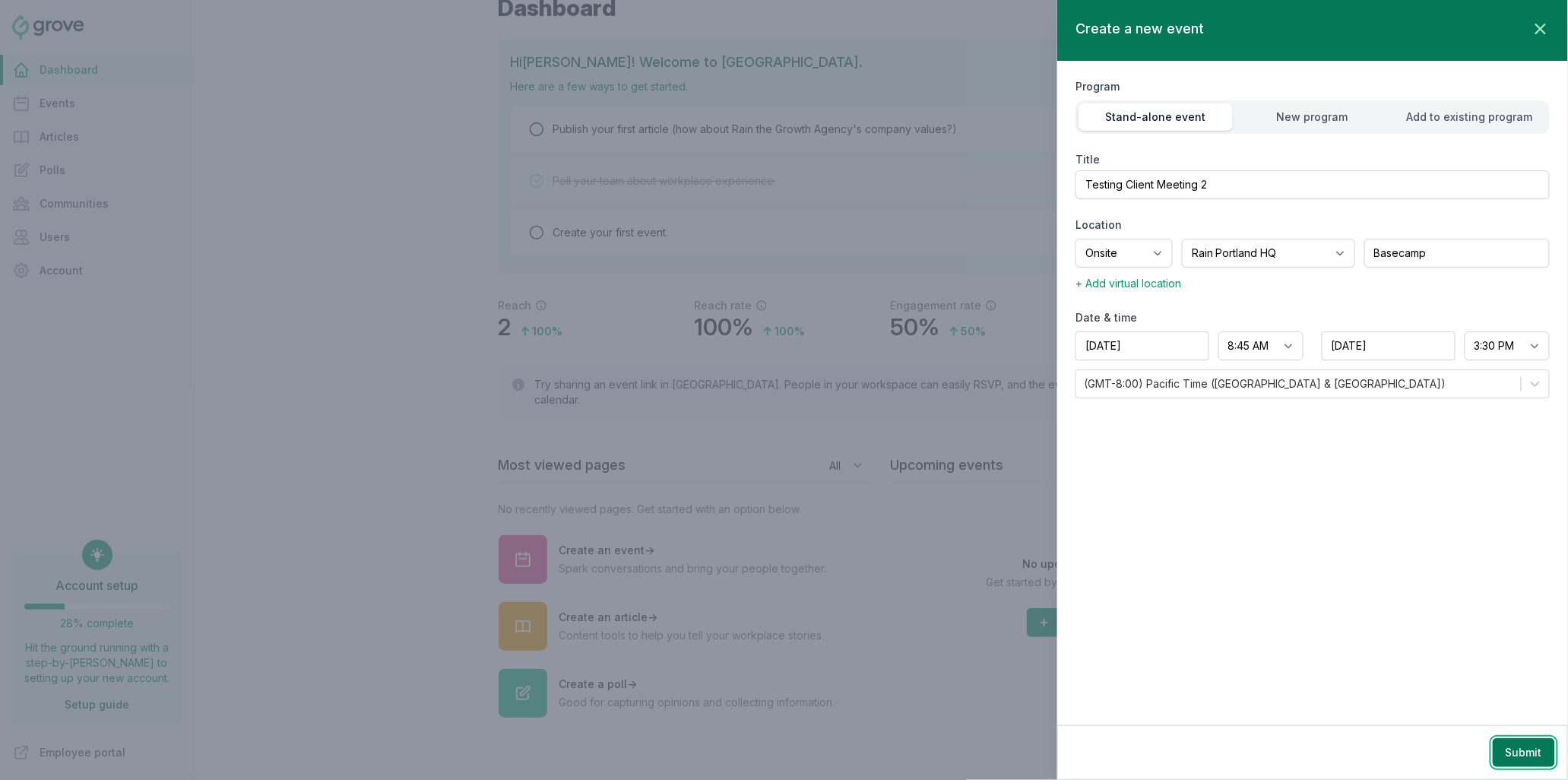
click at [1527, 753] on button "Submit" at bounding box center [1524, 753] width 62 height 29
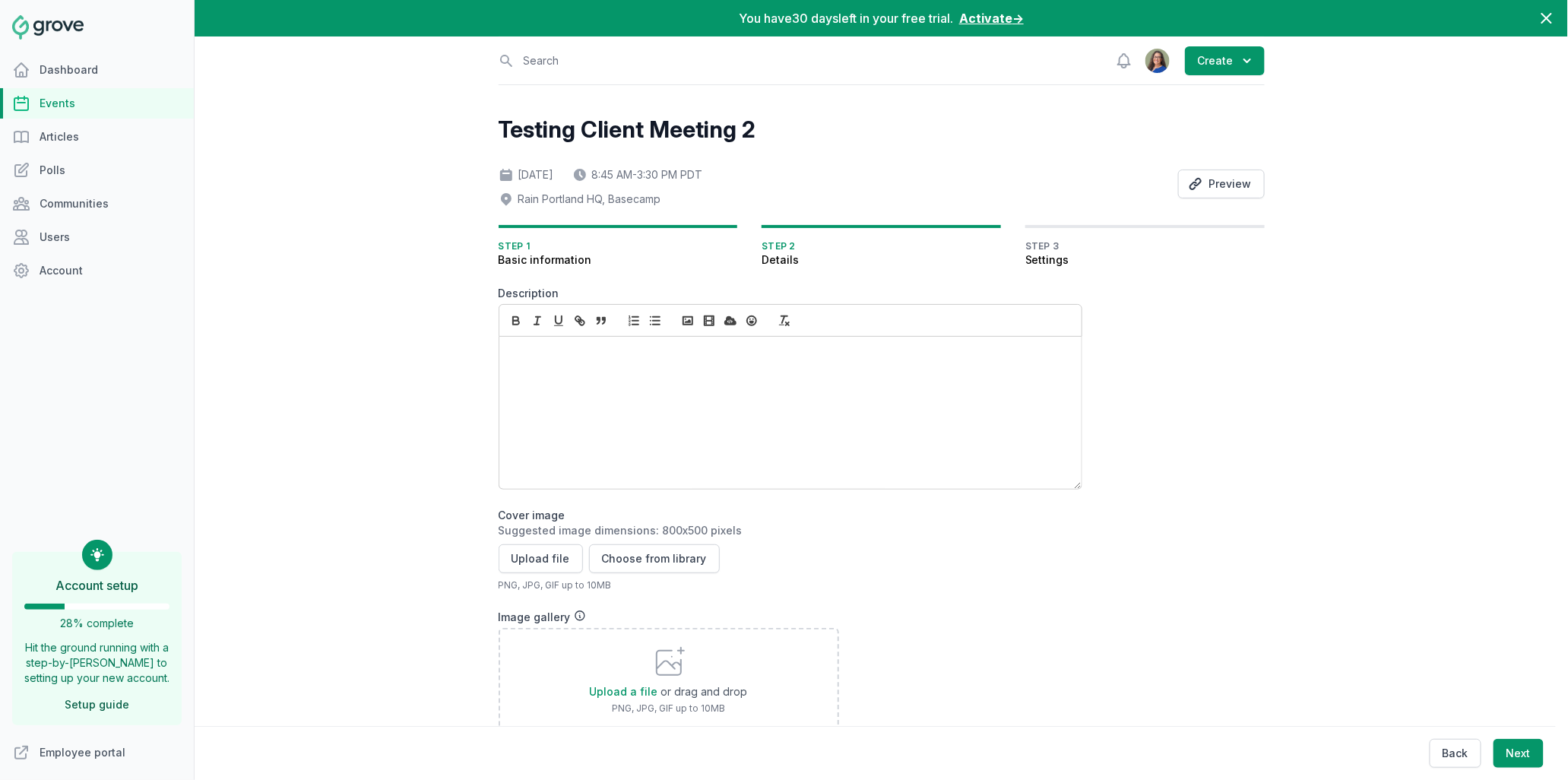
click at [559, 352] on p at bounding box center [786, 353] width 551 height 16
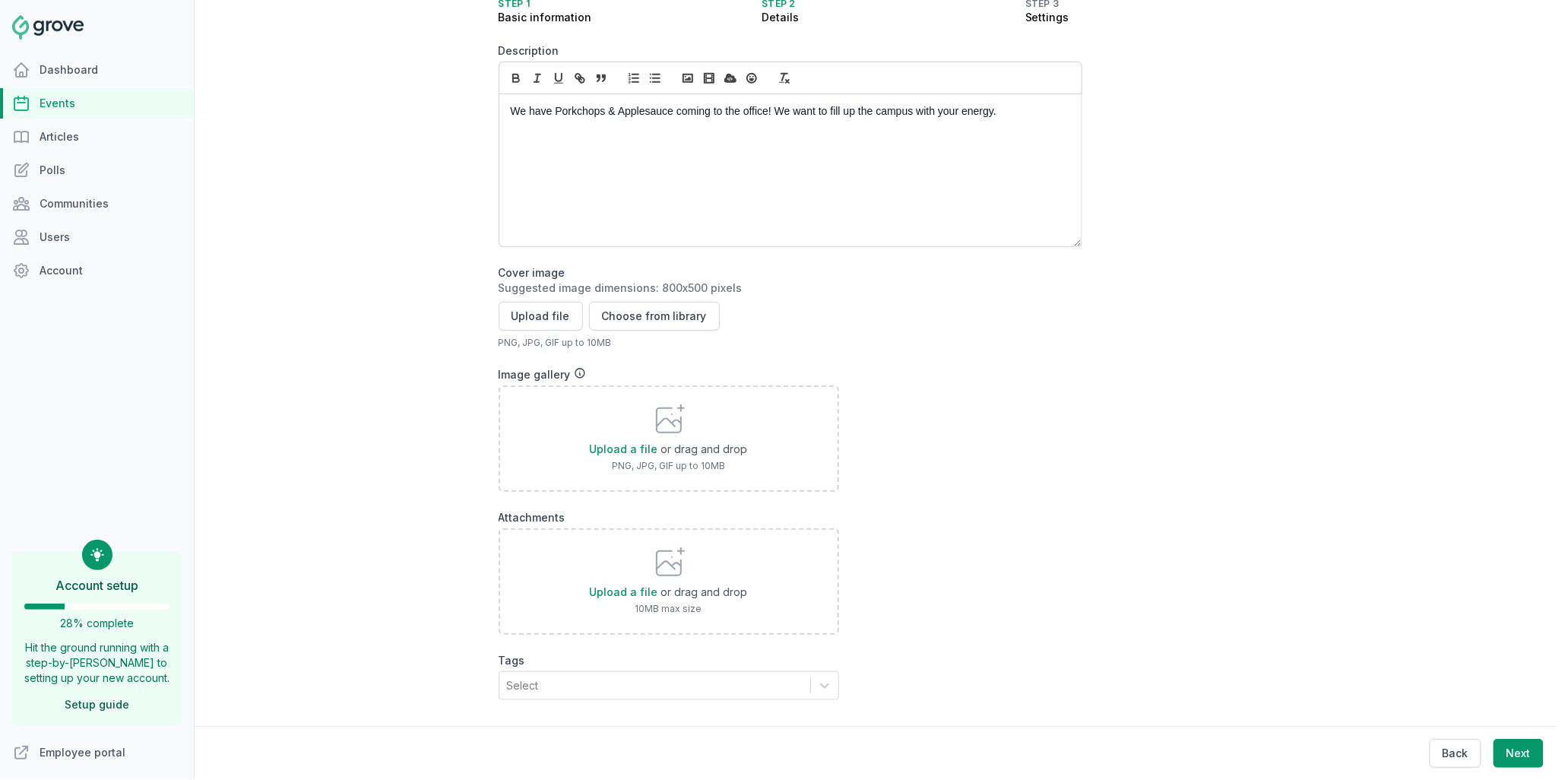
scroll to position [253, 0]
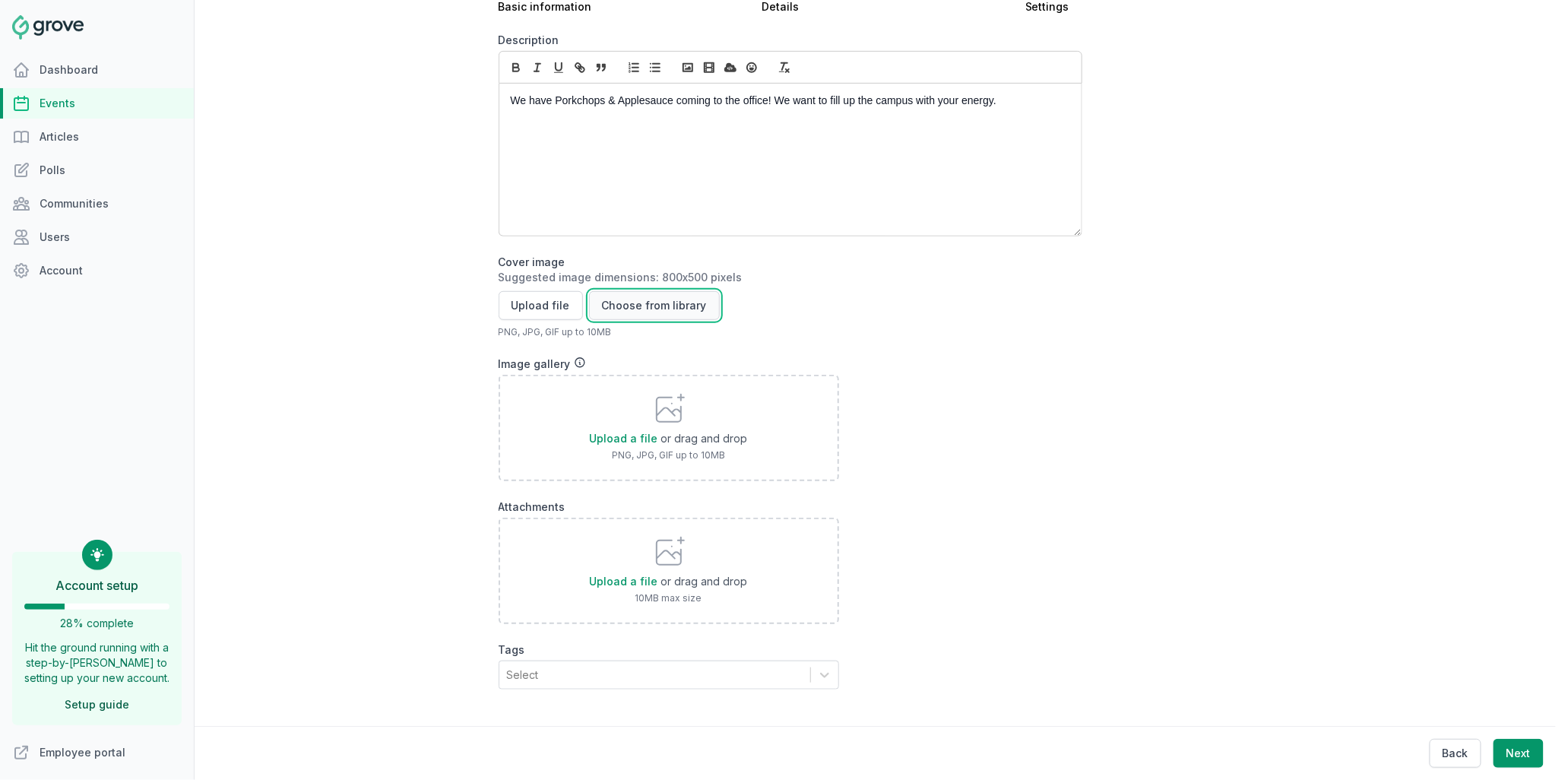
click at [608, 296] on button "Choose from library" at bounding box center [654, 306] width 131 height 29
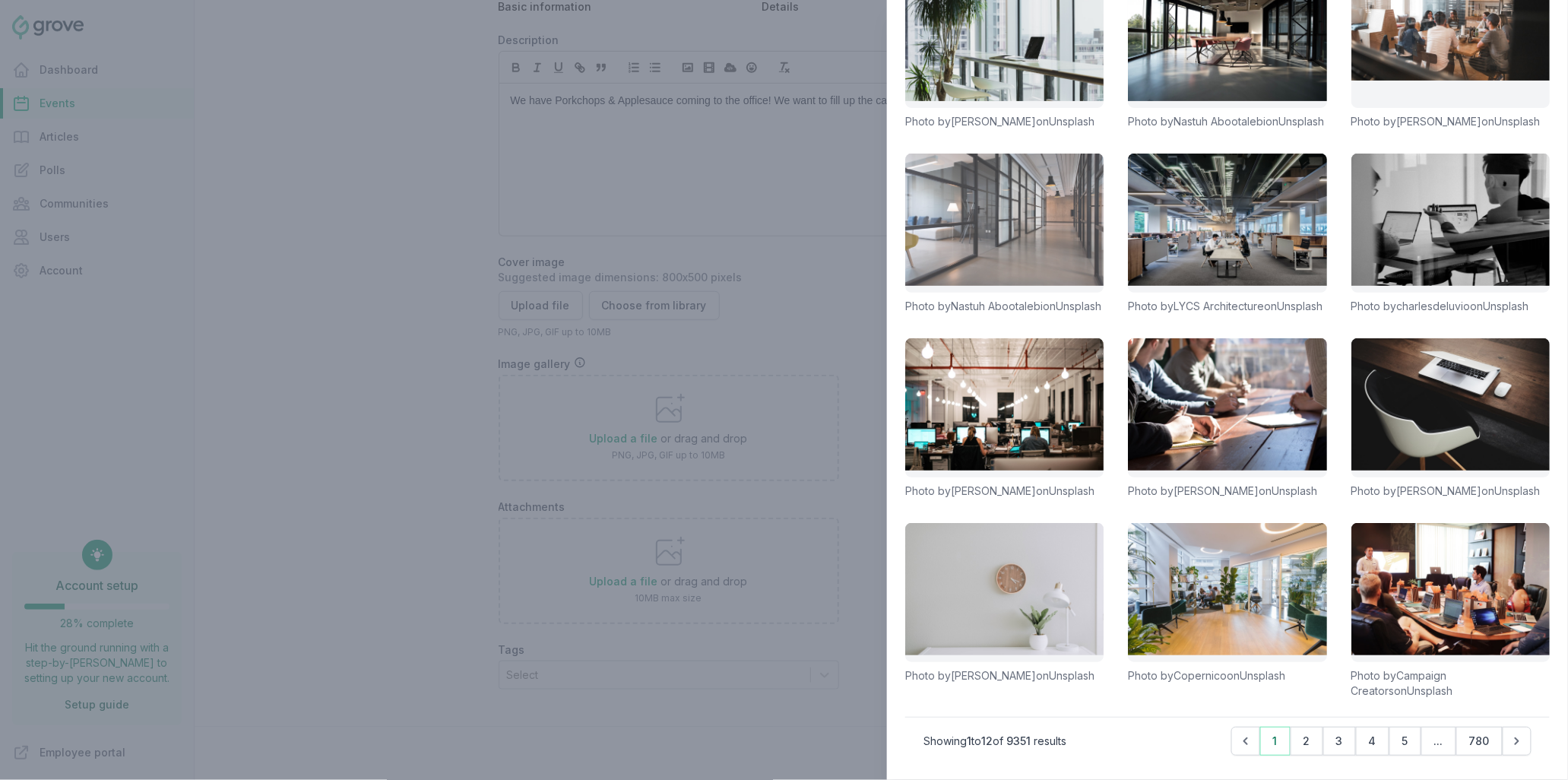
scroll to position [172, 0]
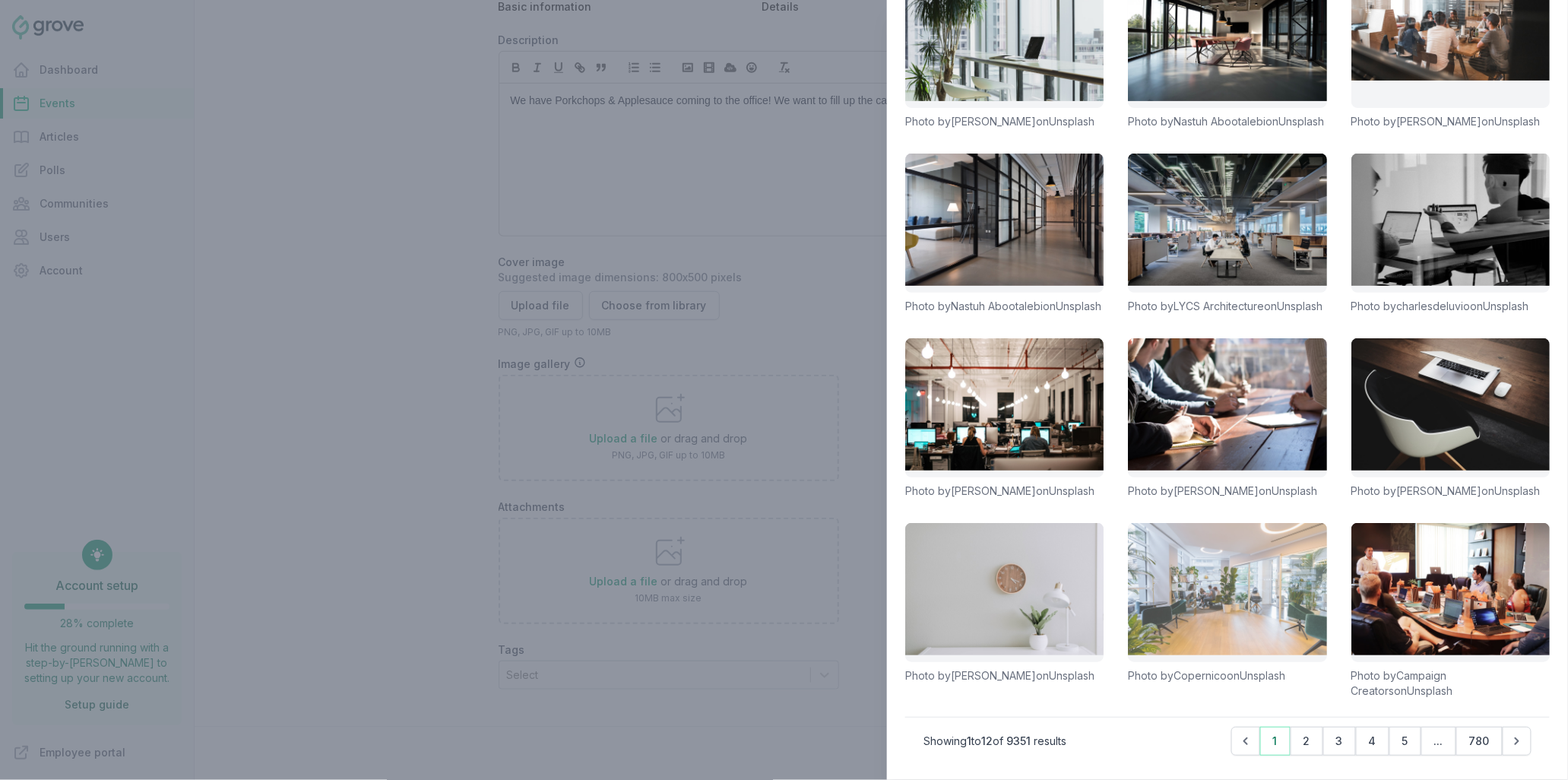
type input "office"
click at [1214, 576] on link at bounding box center [1227, 592] width 199 height 139
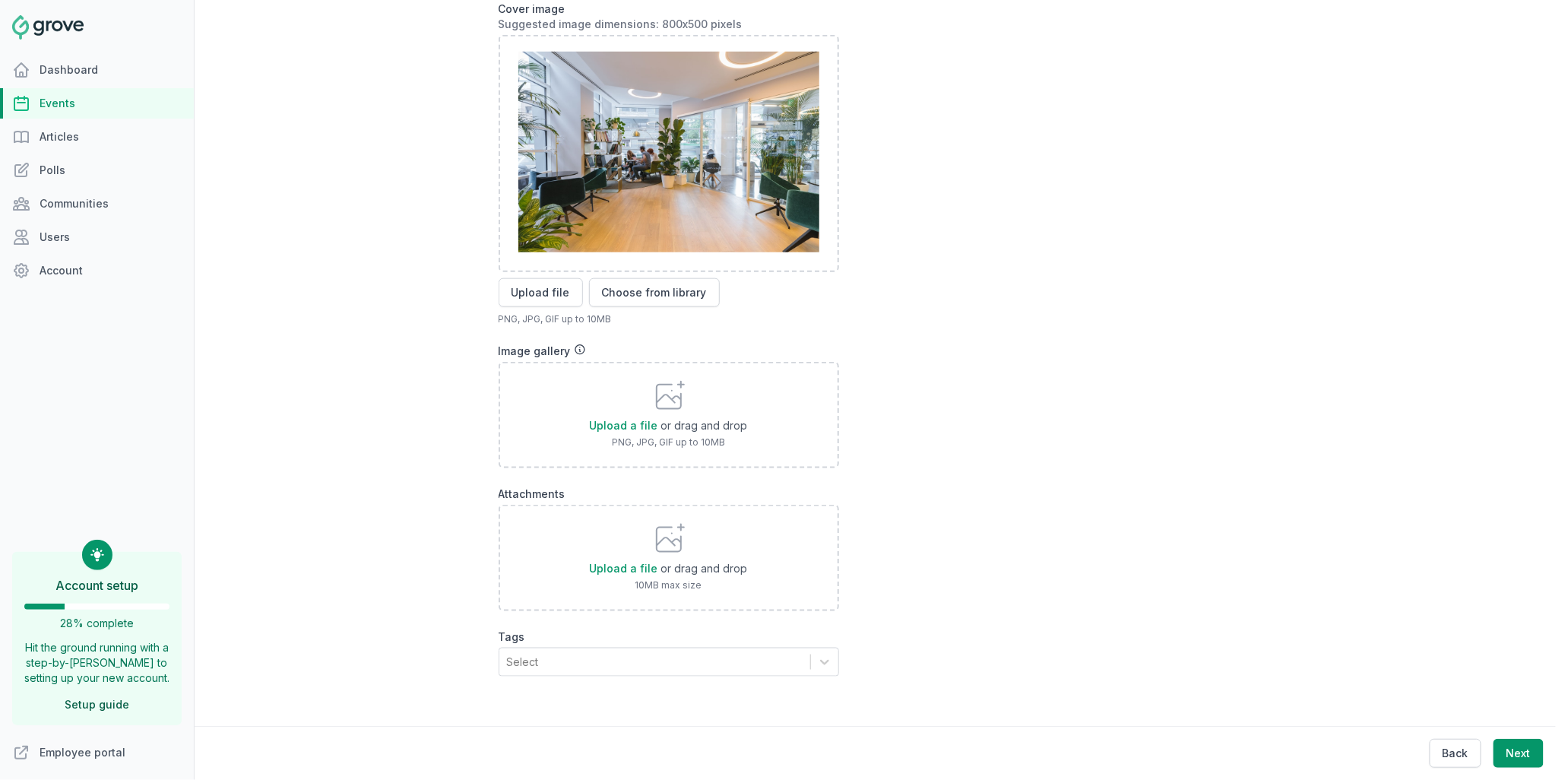
scroll to position [513, 0]
click at [825, 654] on icon at bounding box center [825, 662] width 16 height 16
click at [1007, 576] on div "Upload a file or drag and drop 10MB max size" at bounding box center [790, 557] width 583 height 106
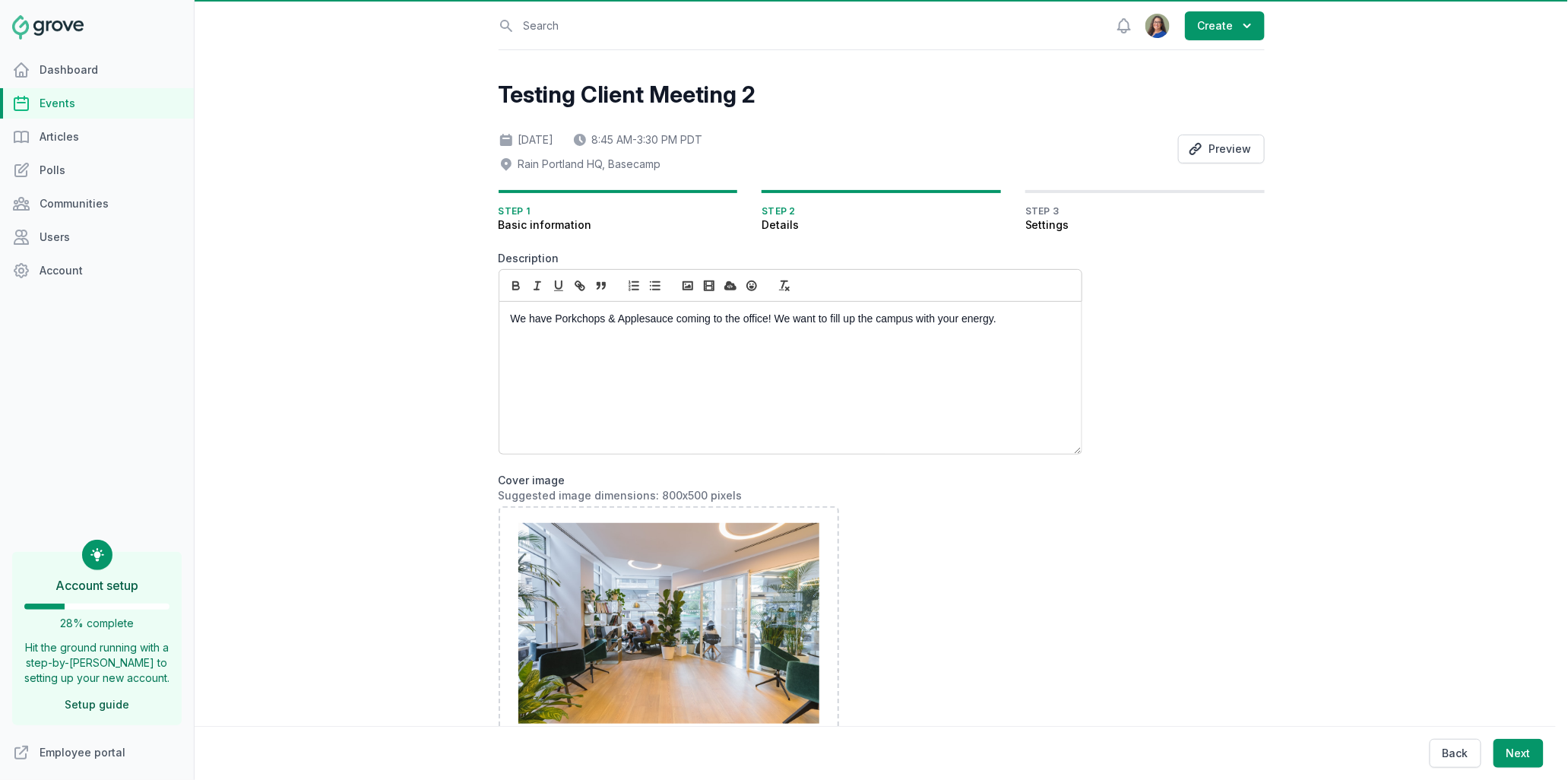
scroll to position [7, 0]
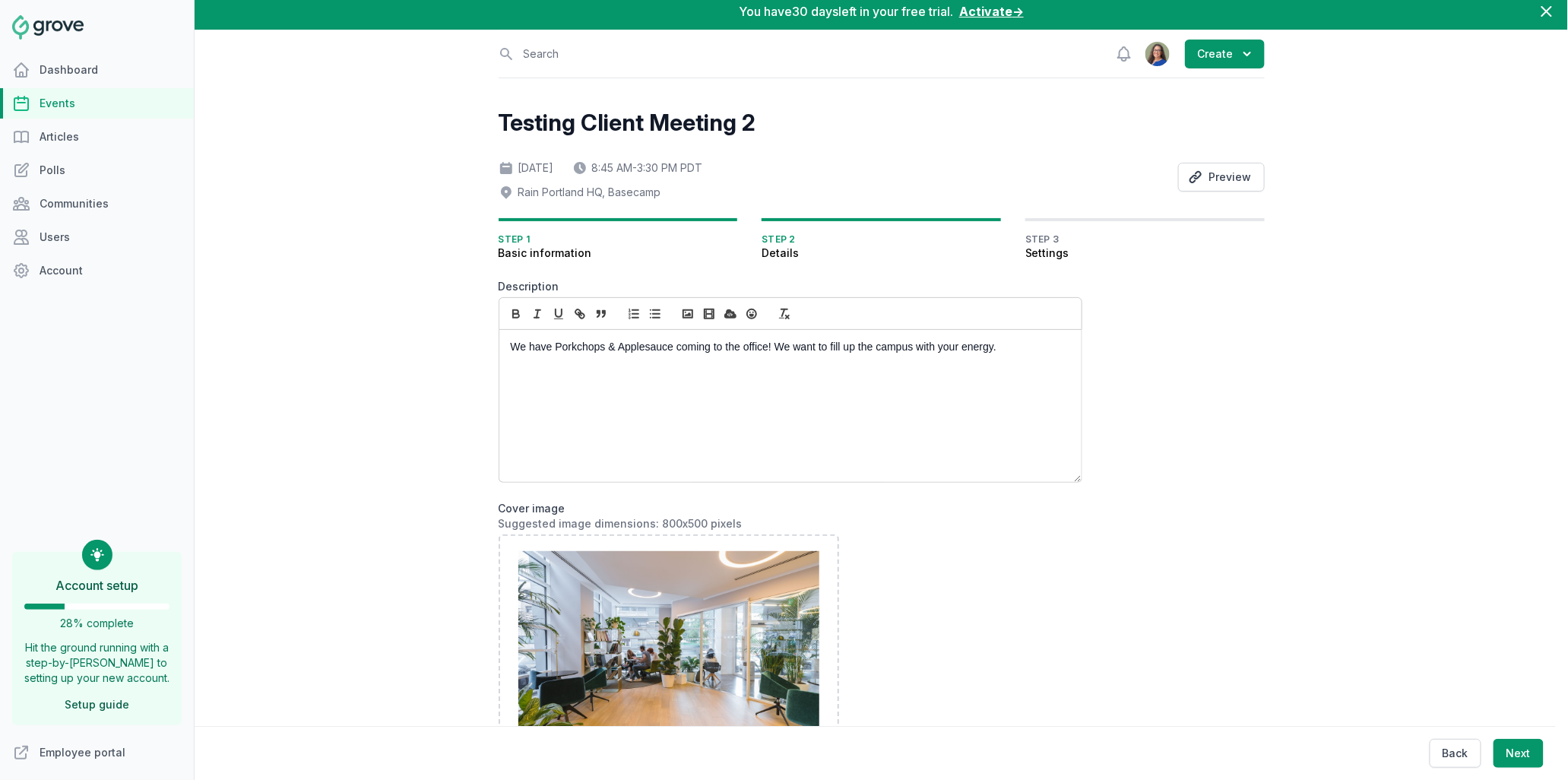
drag, startPoint x: 506, startPoint y: 349, endPoint x: 1013, endPoint y: 371, distance: 507.5
click at [1013, 371] on div "We have Porkchops & Applesauce coming to the office! We want to fill up the cam…" at bounding box center [791, 406] width 582 height 152
click at [717, 421] on div "We have Porkchops & Applesauce coming to the office! We want to fill up the cam…" at bounding box center [791, 406] width 582 height 152
click at [725, 315] on icon "button" at bounding box center [729, 314] width 12 height 9
click at [704, 311] on rect "button" at bounding box center [708, 314] width 9 height 9
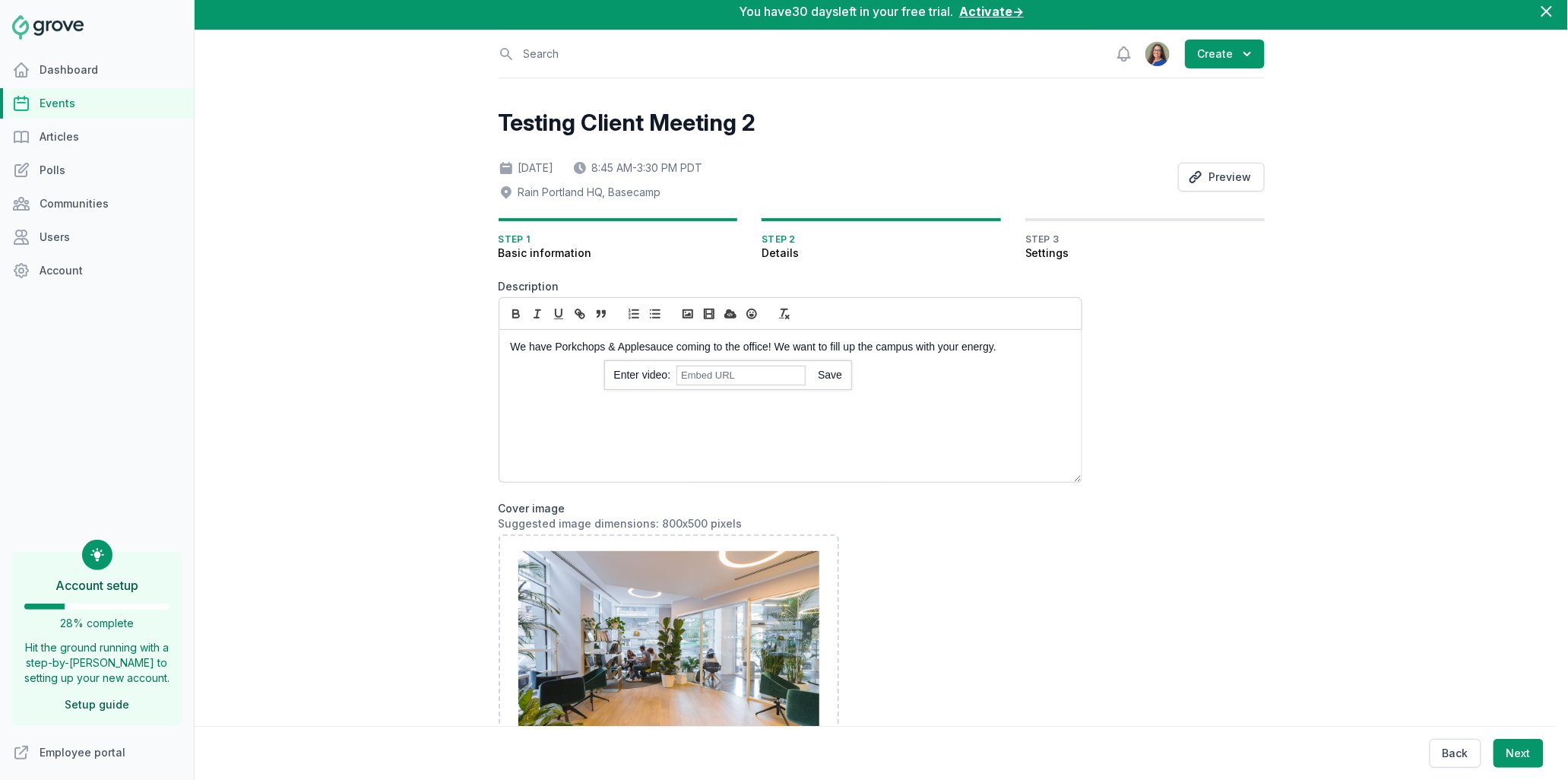
click at [838, 413] on div "We have Porkchops & Applesauce coming to the office! We want to fill up the cam…" at bounding box center [791, 406] width 582 height 152
click at [681, 313] on icon "button" at bounding box center [688, 314] width 14 height 14
click at [786, 316] on line "button" at bounding box center [787, 316] width 3 height 3
click at [777, 313] on icon "button" at bounding box center [784, 314] width 14 height 14
click at [782, 310] on line "button" at bounding box center [783, 313] width 2 height 7
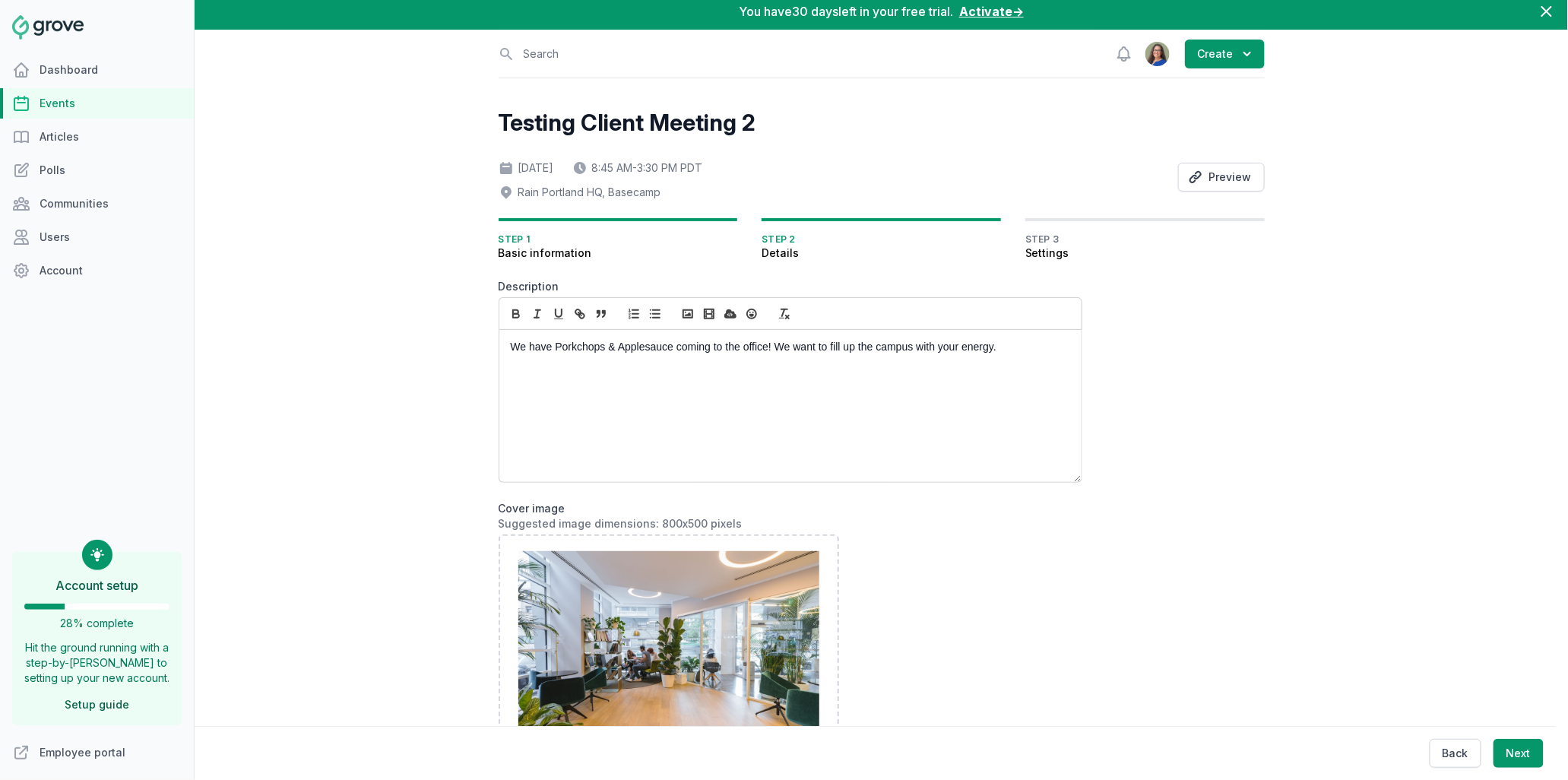
click at [669, 393] on div "We have Porkchops & Applesauce coming to the office! We want to fill up the cam…" at bounding box center [791, 406] width 582 height 152
click at [603, 311] on rect "button" at bounding box center [604, 312] width 2 height 2
click at [594, 313] on icon "button" at bounding box center [601, 314] width 14 height 14
click at [1518, 753] on button "Next" at bounding box center [1518, 753] width 51 height 29
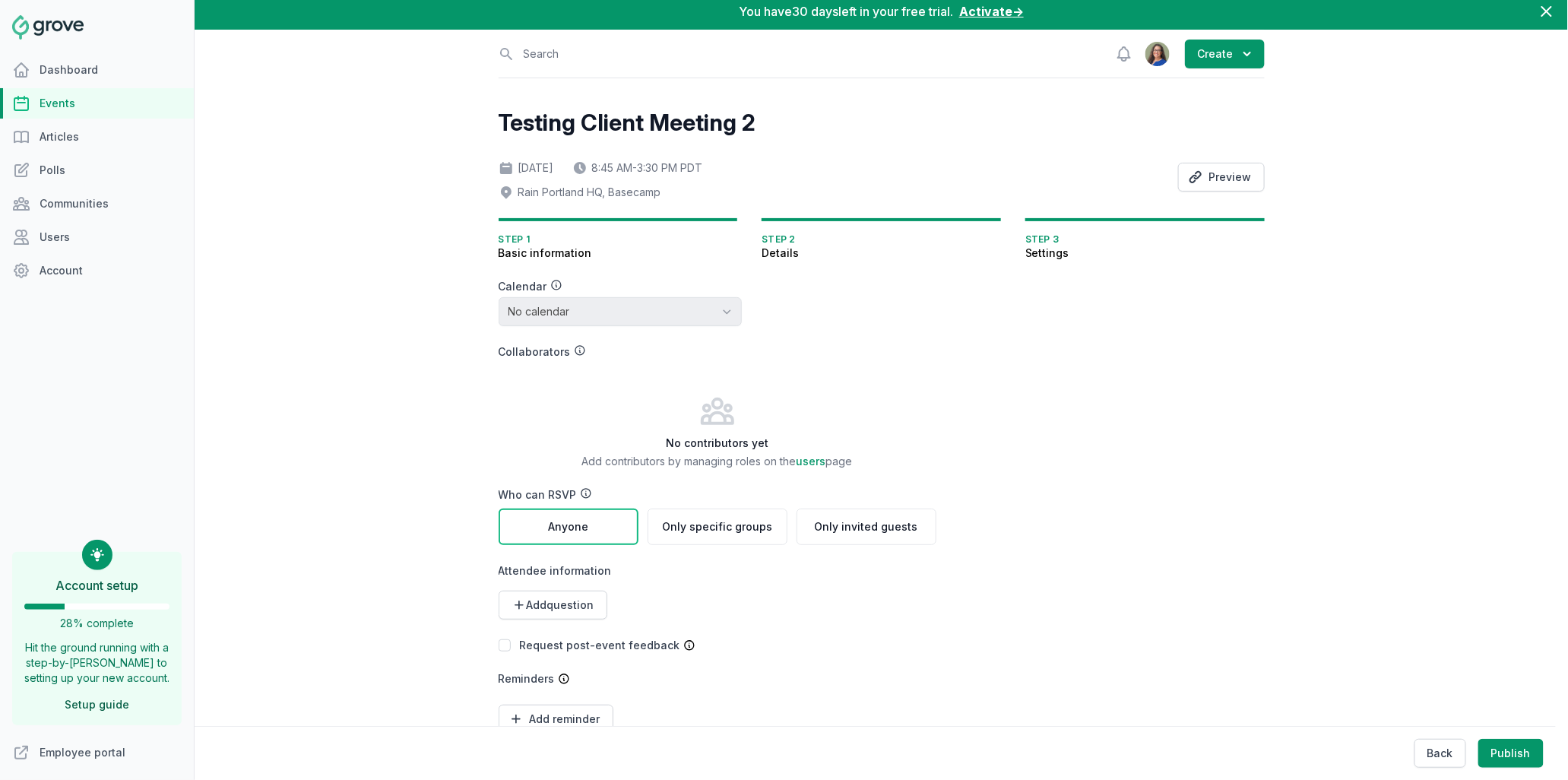
click at [1081, 443] on div "Testing Client Meeting 2 Sat, Oct 4, 2025 8:45 AM - 3:30 PM PDT Rain Portland H…" at bounding box center [881, 455] width 766 height 691
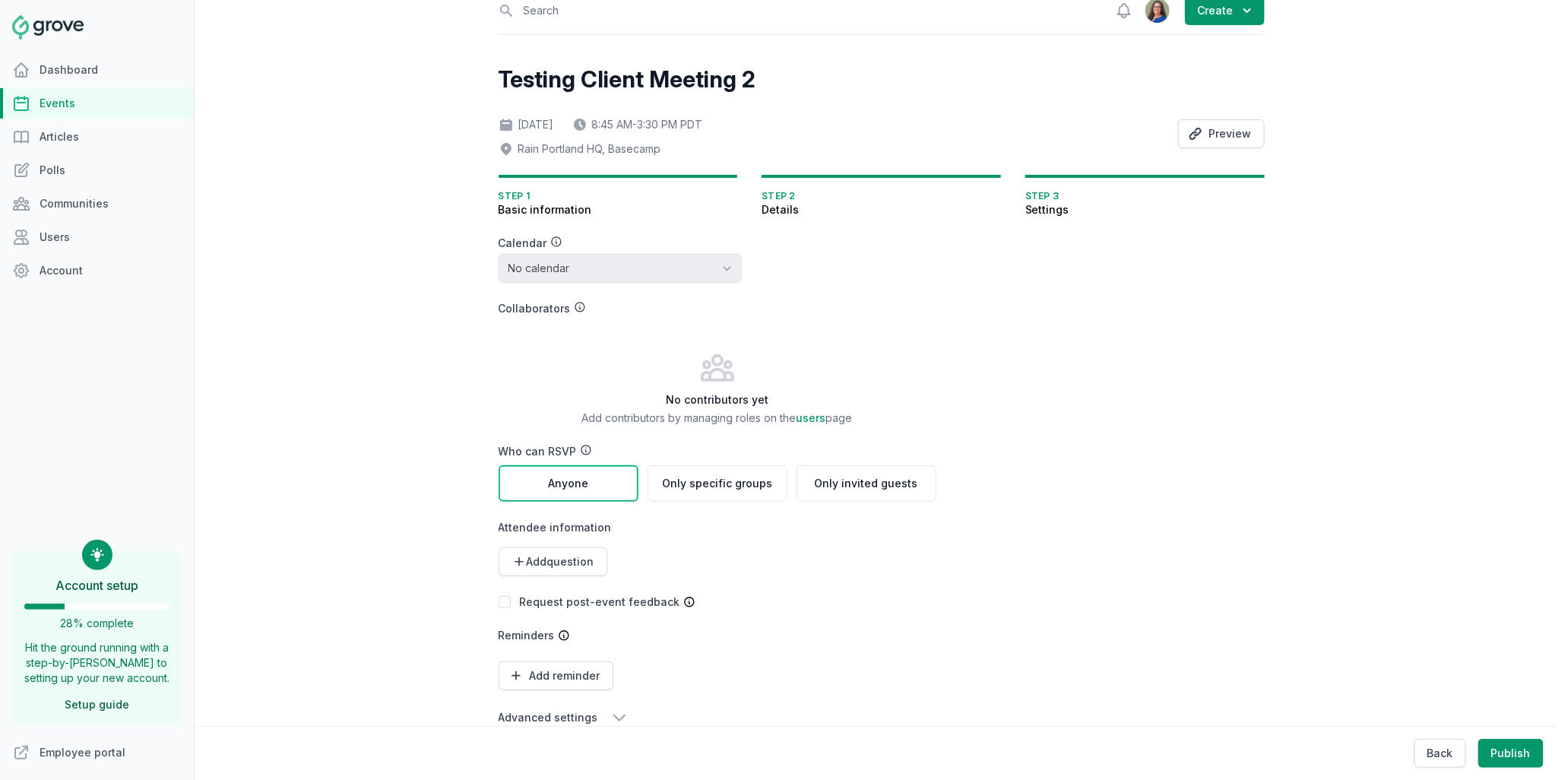
scroll to position [86, 0]
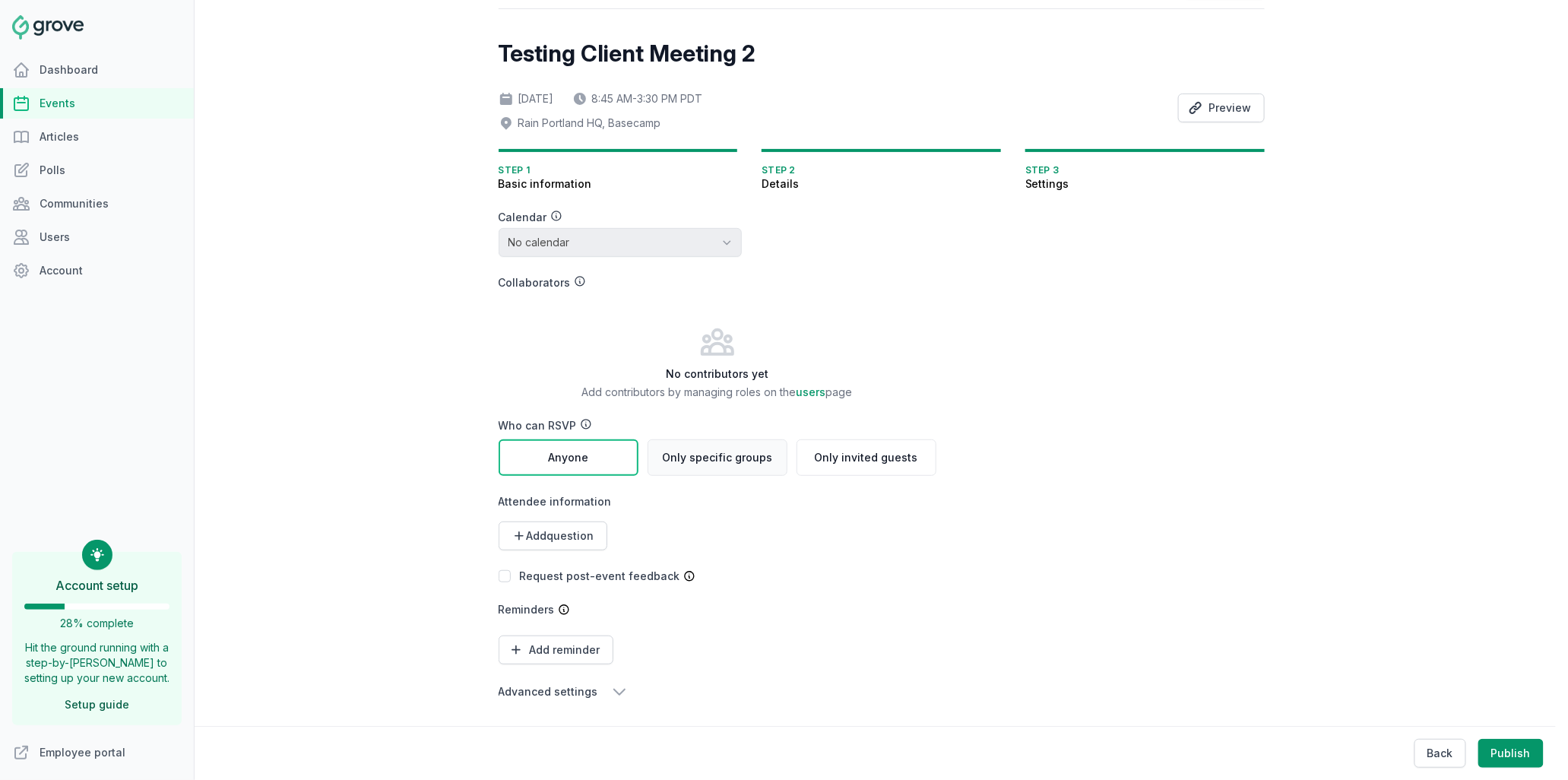
click at [706, 450] on span "Only specific groups" at bounding box center [717, 458] width 110 height 16
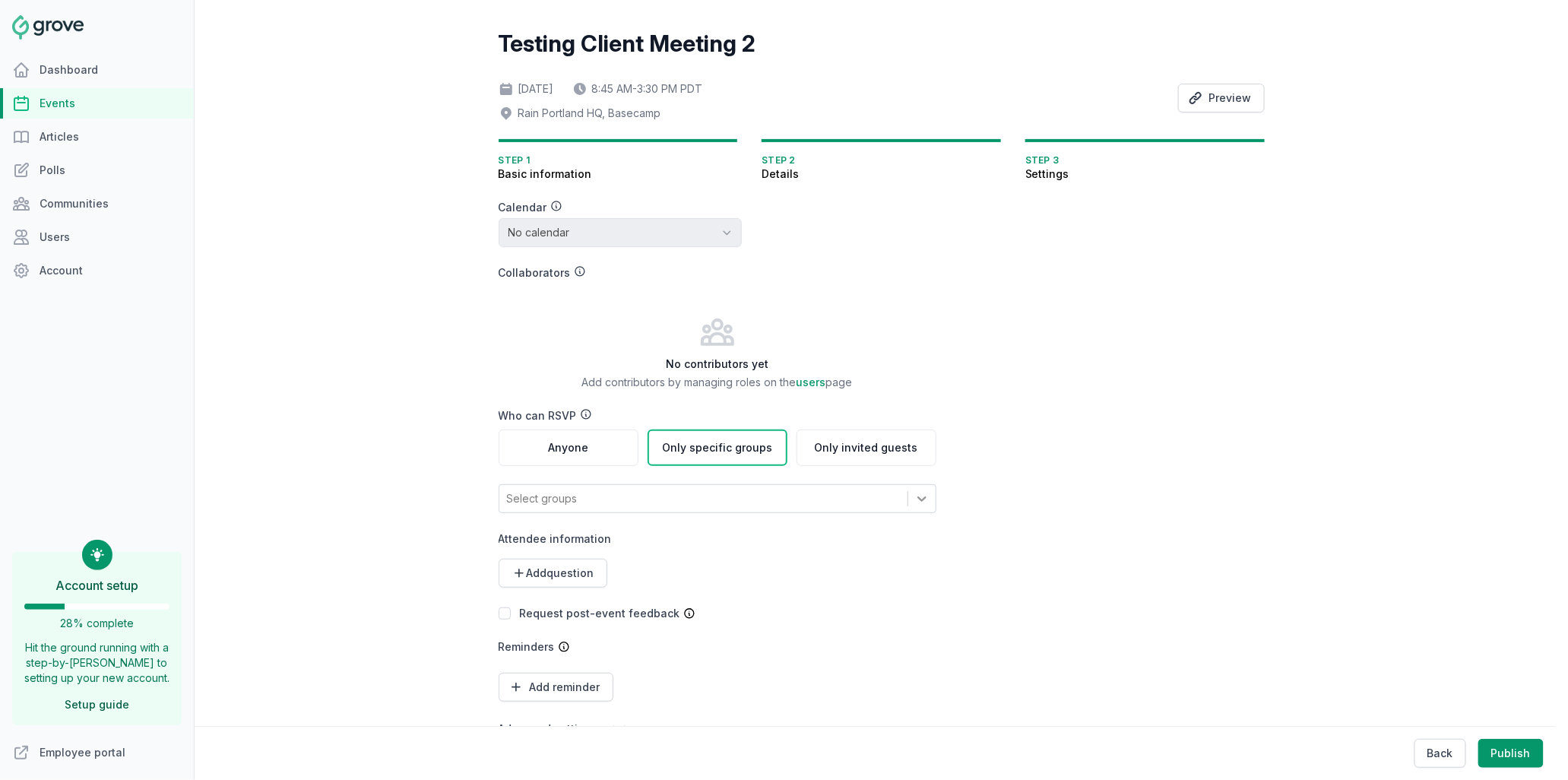
click at [916, 493] on icon at bounding box center [922, 499] width 16 height 16
click at [585, 442] on div "Anyone" at bounding box center [569, 447] width 140 height 36
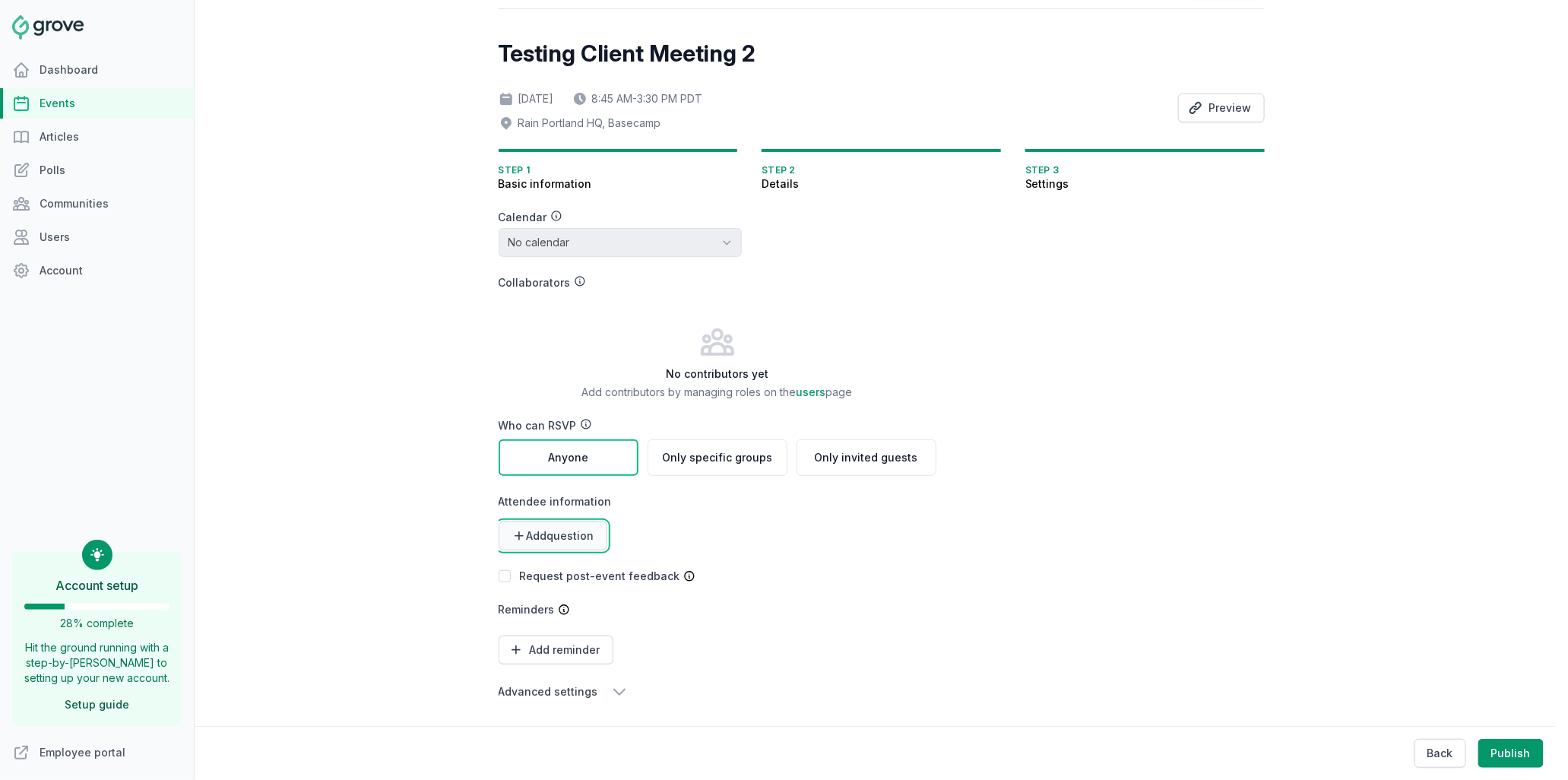
click at [539, 521] on button "Add question" at bounding box center [553, 536] width 109 height 29
click at [535, 613] on link "Multiple choice" at bounding box center [548, 627] width 100 height 27
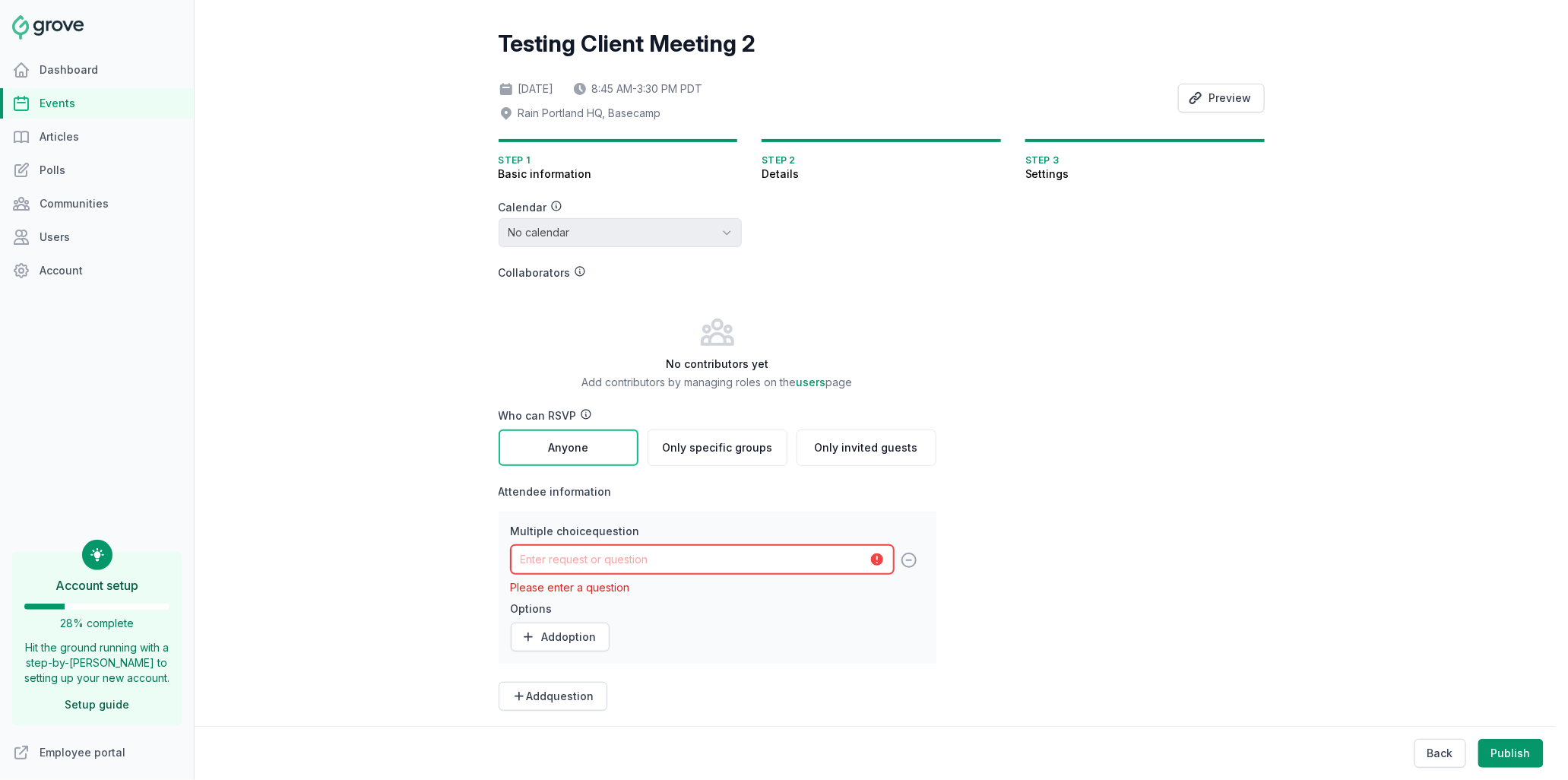
click at [564, 555] on input "text" at bounding box center [701, 559] width 383 height 29
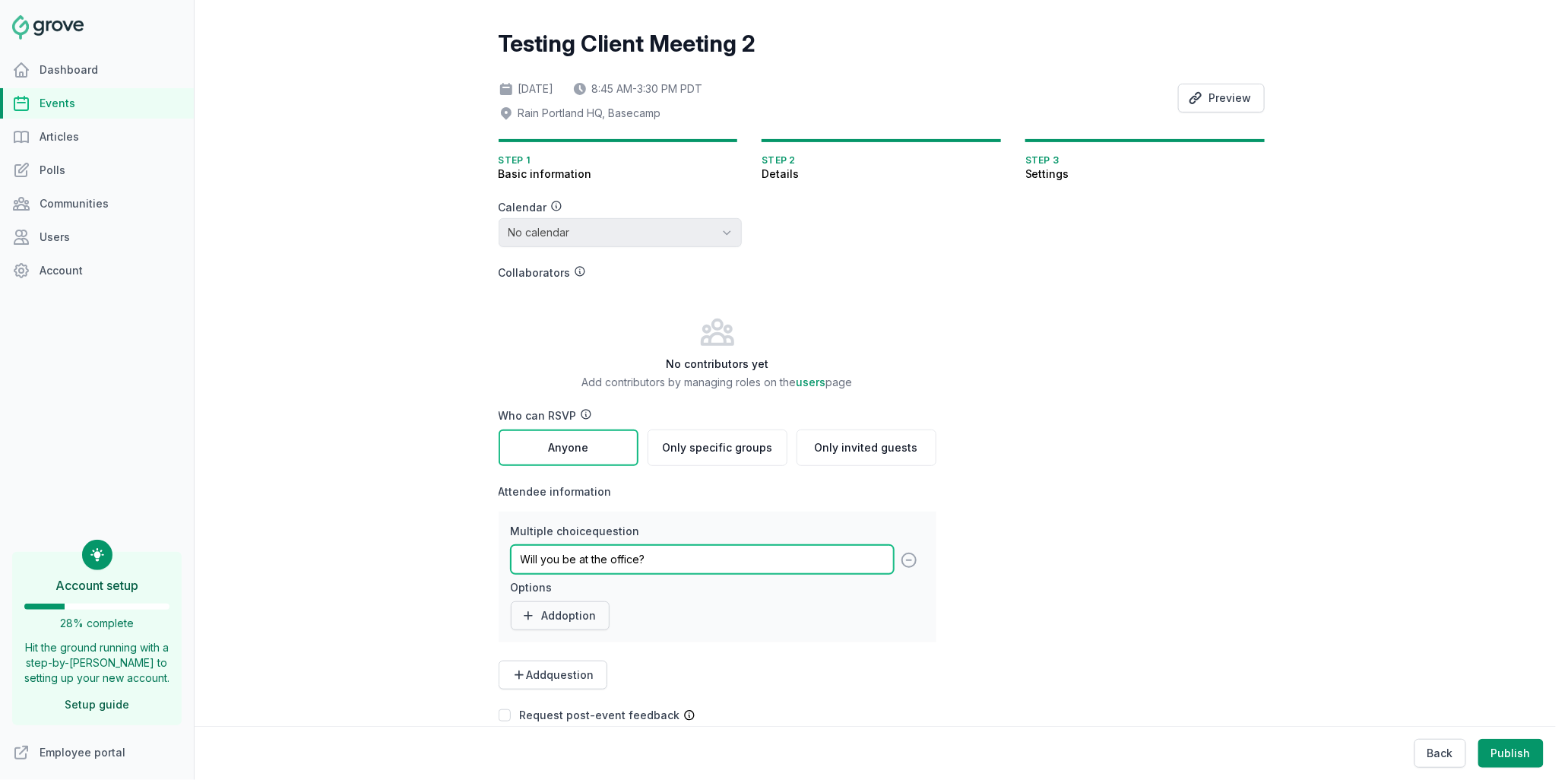
type input "Will you be at the office?"
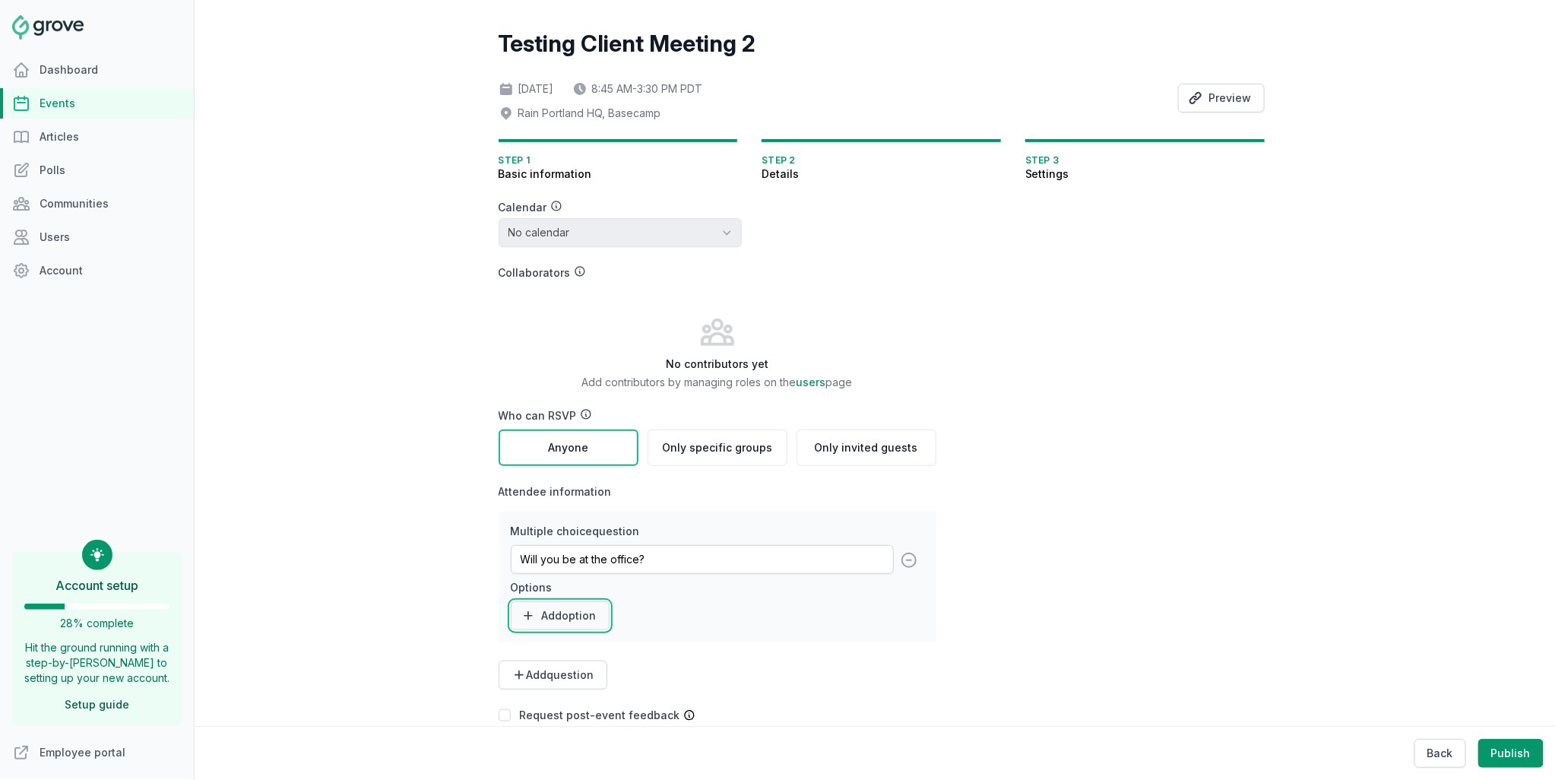
click at [558, 612] on button "Add option" at bounding box center [559, 615] width 98 height 29
type input "Yes"
click at [568, 652] on button "Add option" at bounding box center [559, 650] width 98 height 29
type input "No"
click at [567, 687] on button "Add option" at bounding box center [559, 686] width 98 height 29
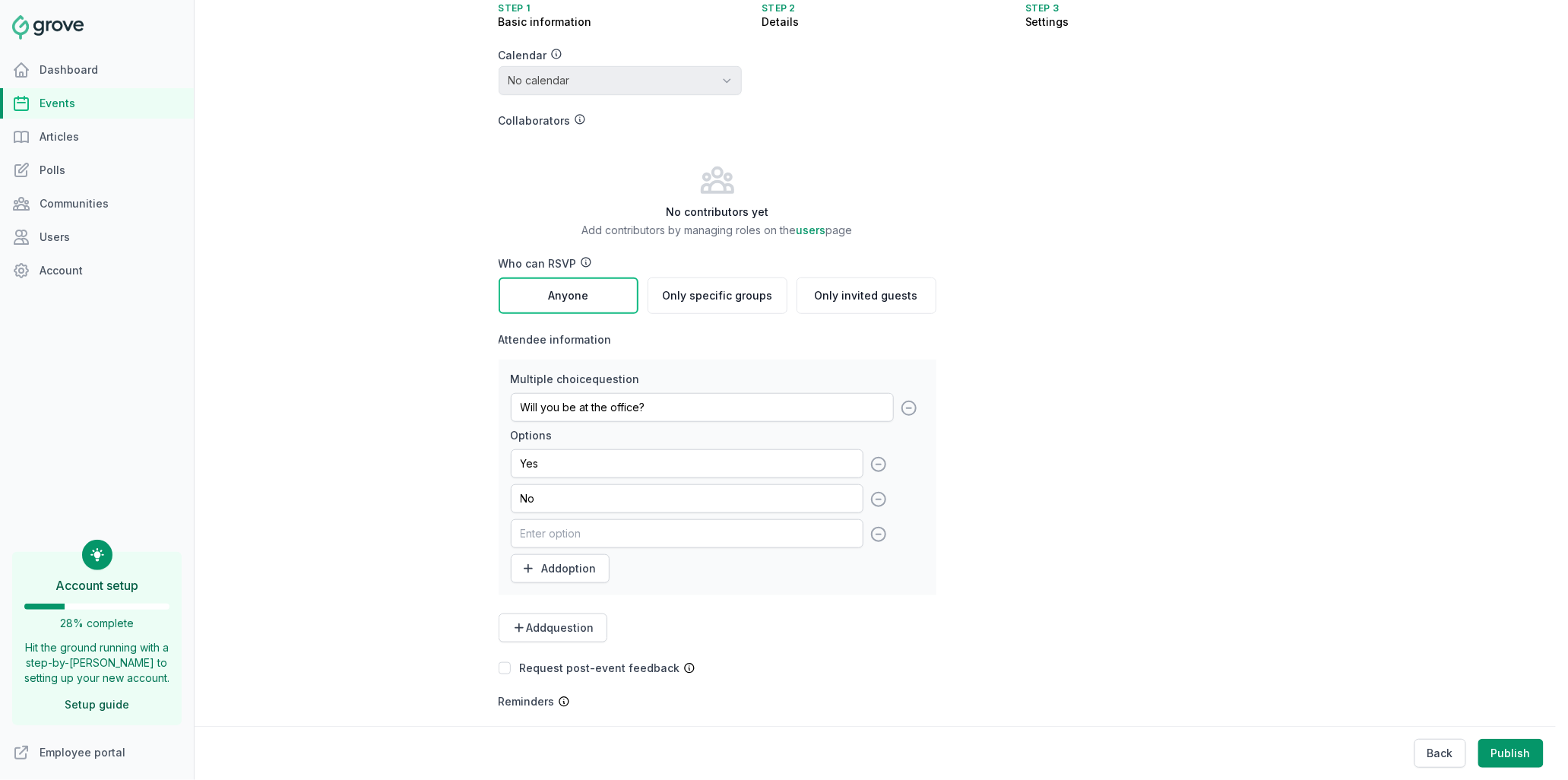
scroll to position [254, 0]
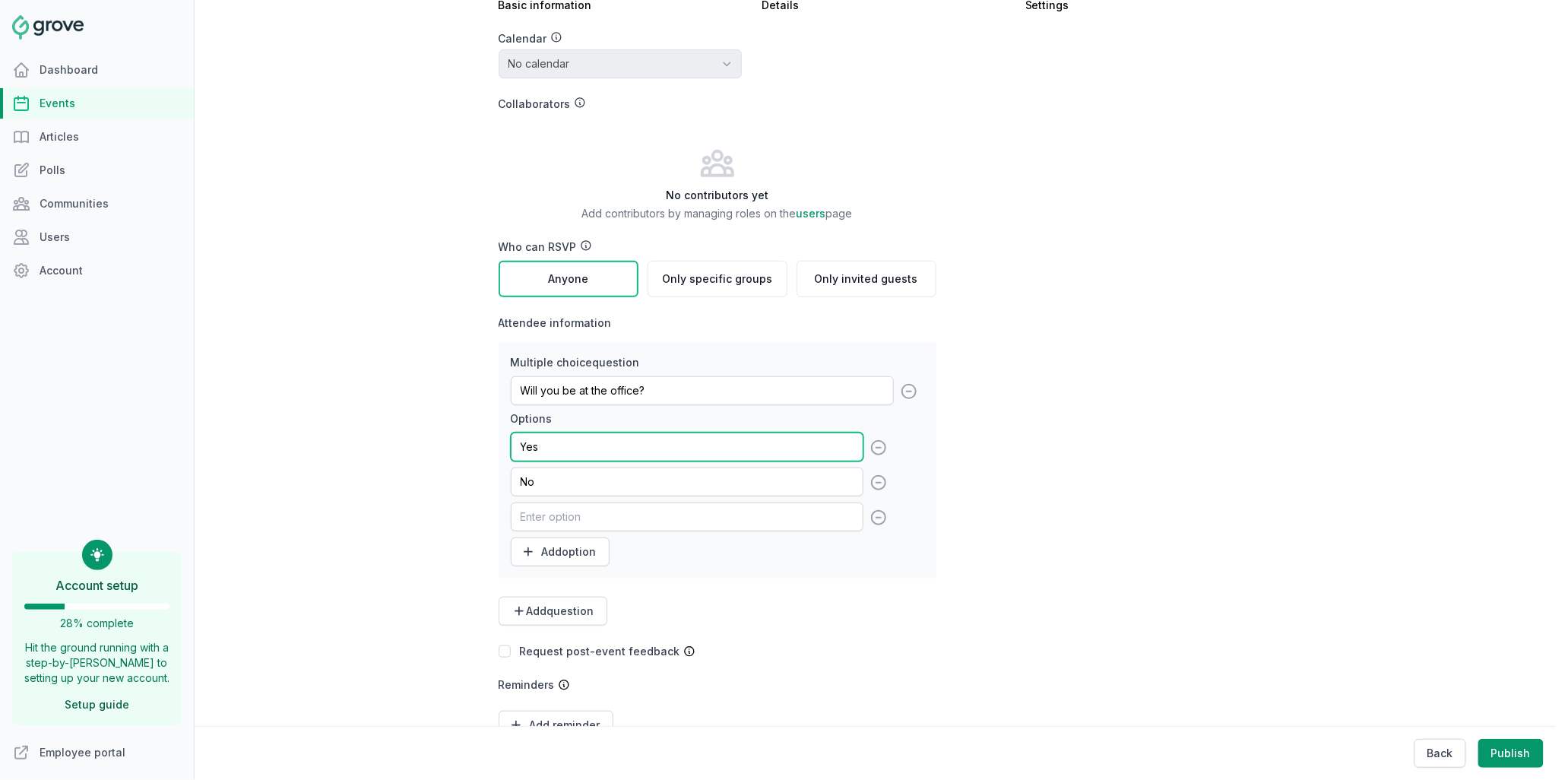
click at [559, 443] on input "Yes" at bounding box center [687, 447] width 353 height 29
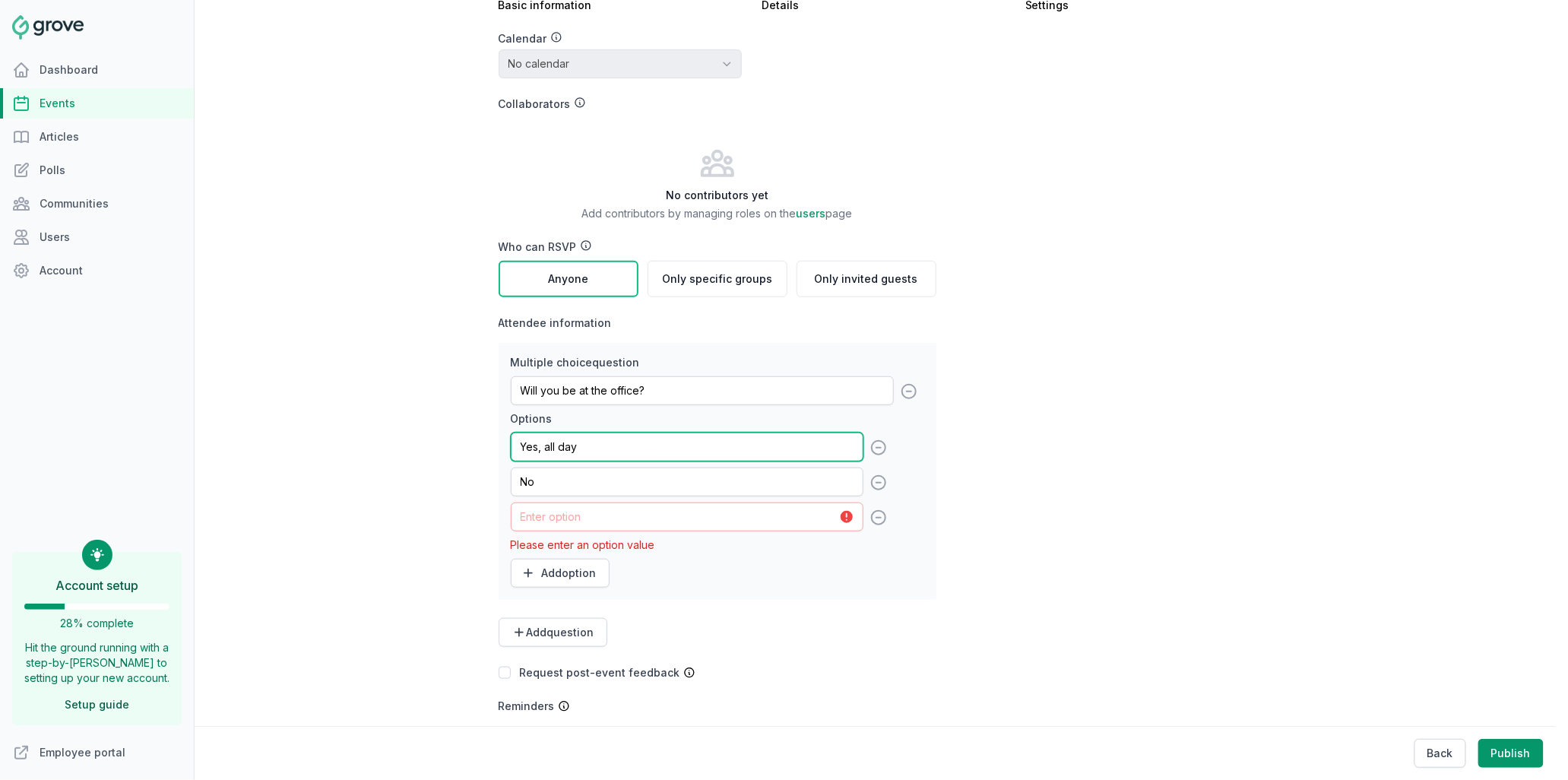
type input "Yes, all day"
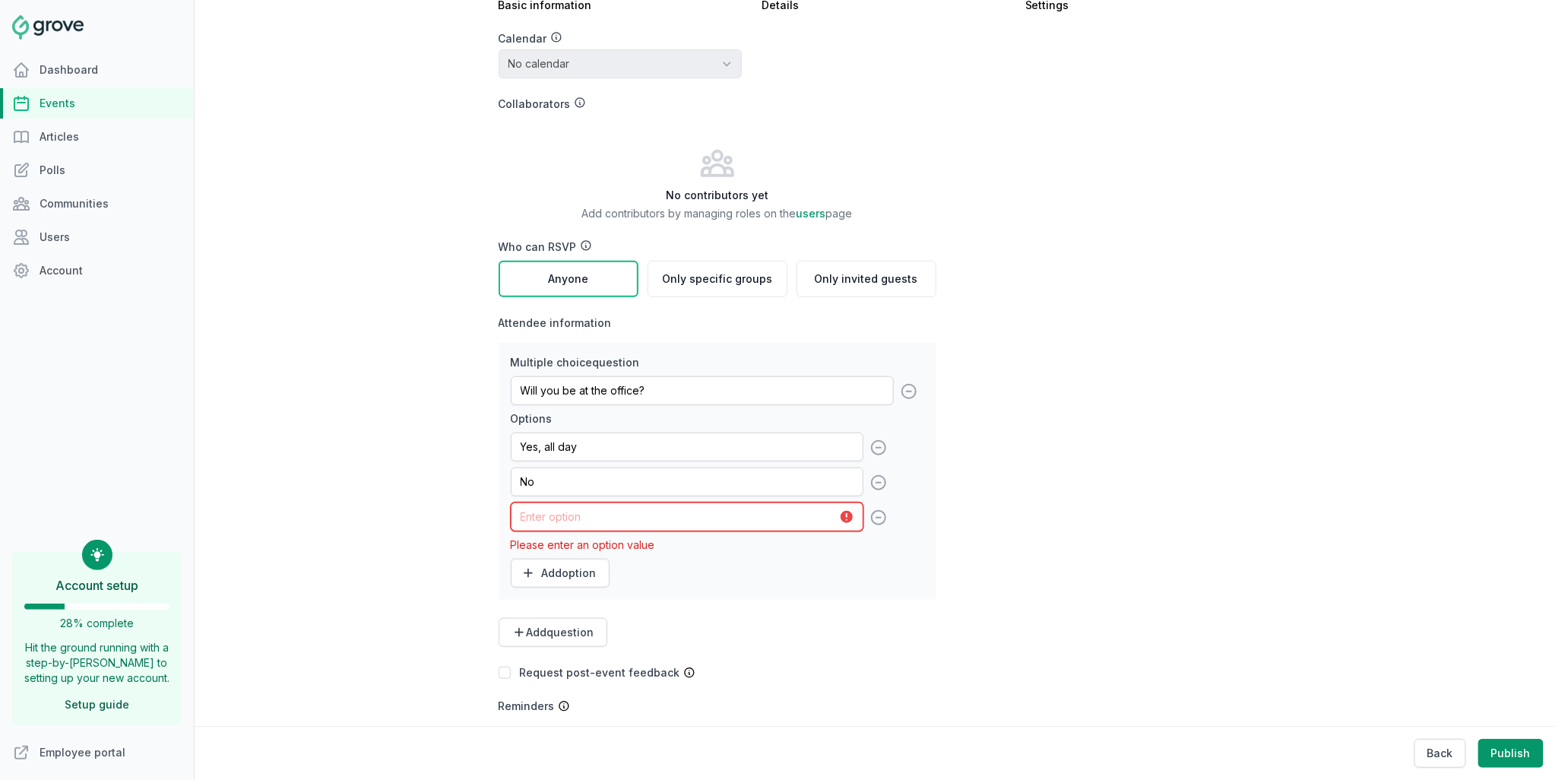
click at [531, 506] on input "text" at bounding box center [687, 517] width 353 height 29
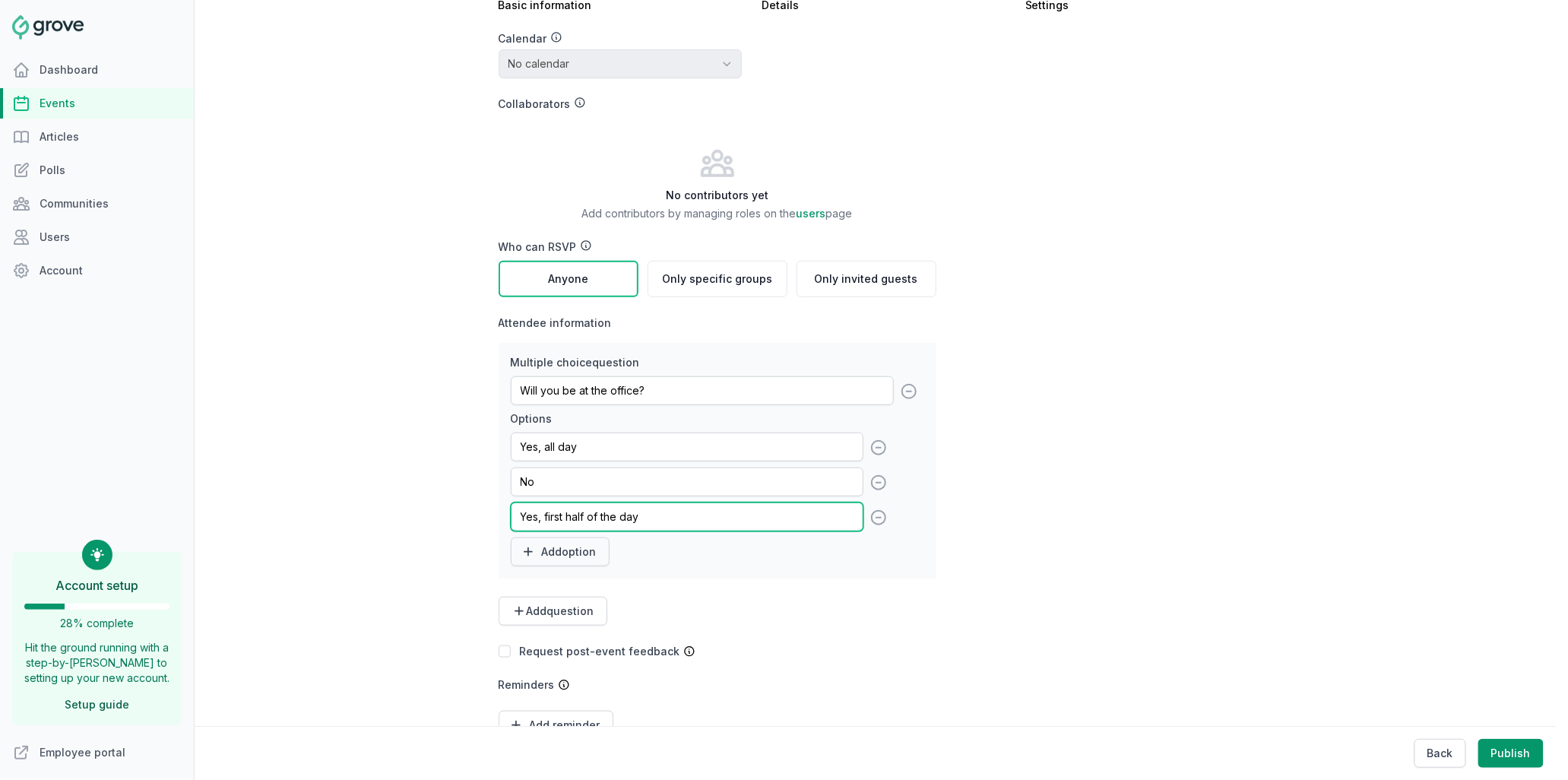
type input "Yes, first half of the day"
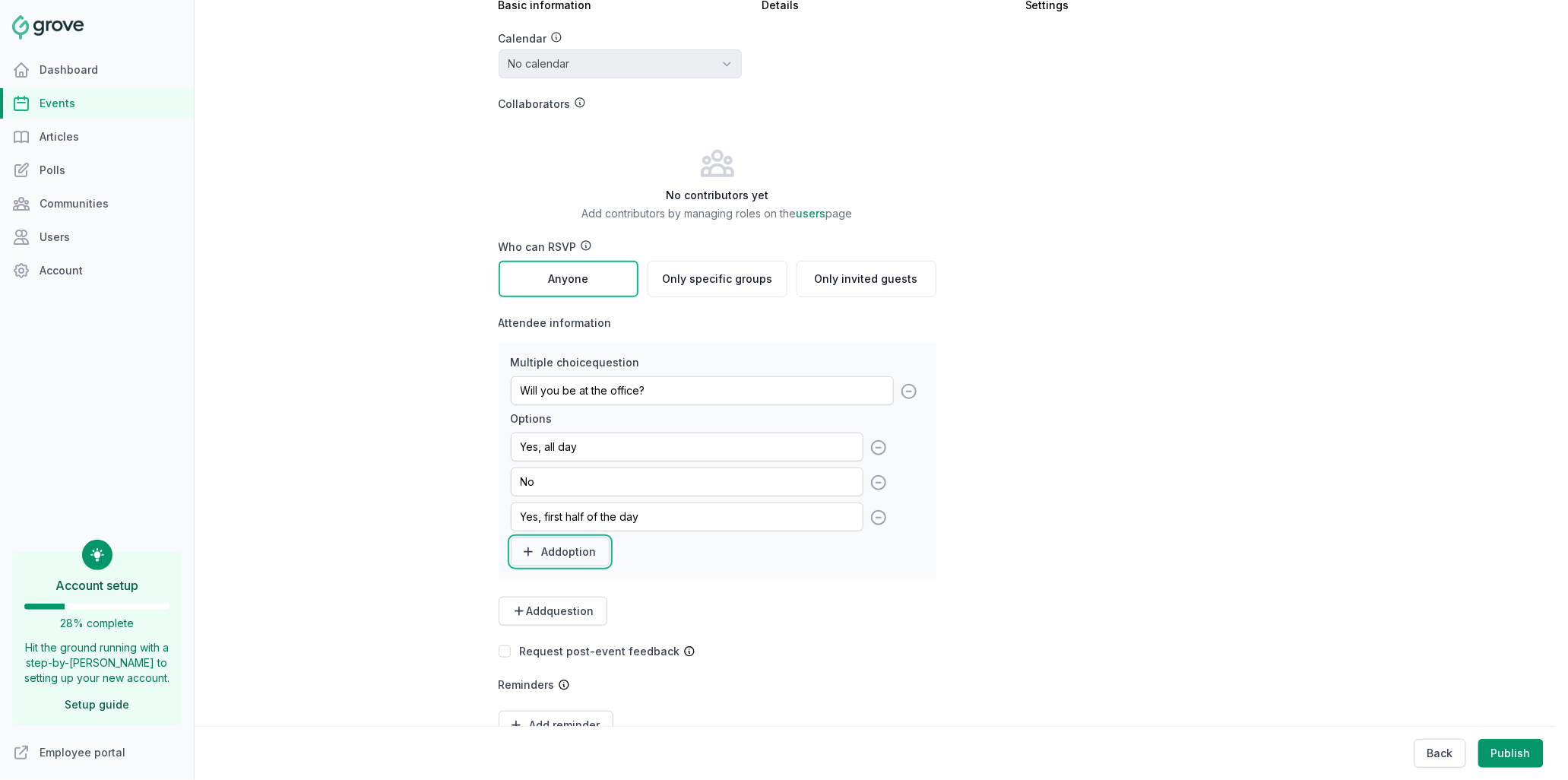
click at [534, 544] on button "Add option" at bounding box center [559, 552] width 98 height 29
type input "Yes, second half of the day"
click at [1048, 568] on form "Calendar No calendar Collaborators No contributors yet Add contributors by mana…" at bounding box center [790, 421] width 583 height 780
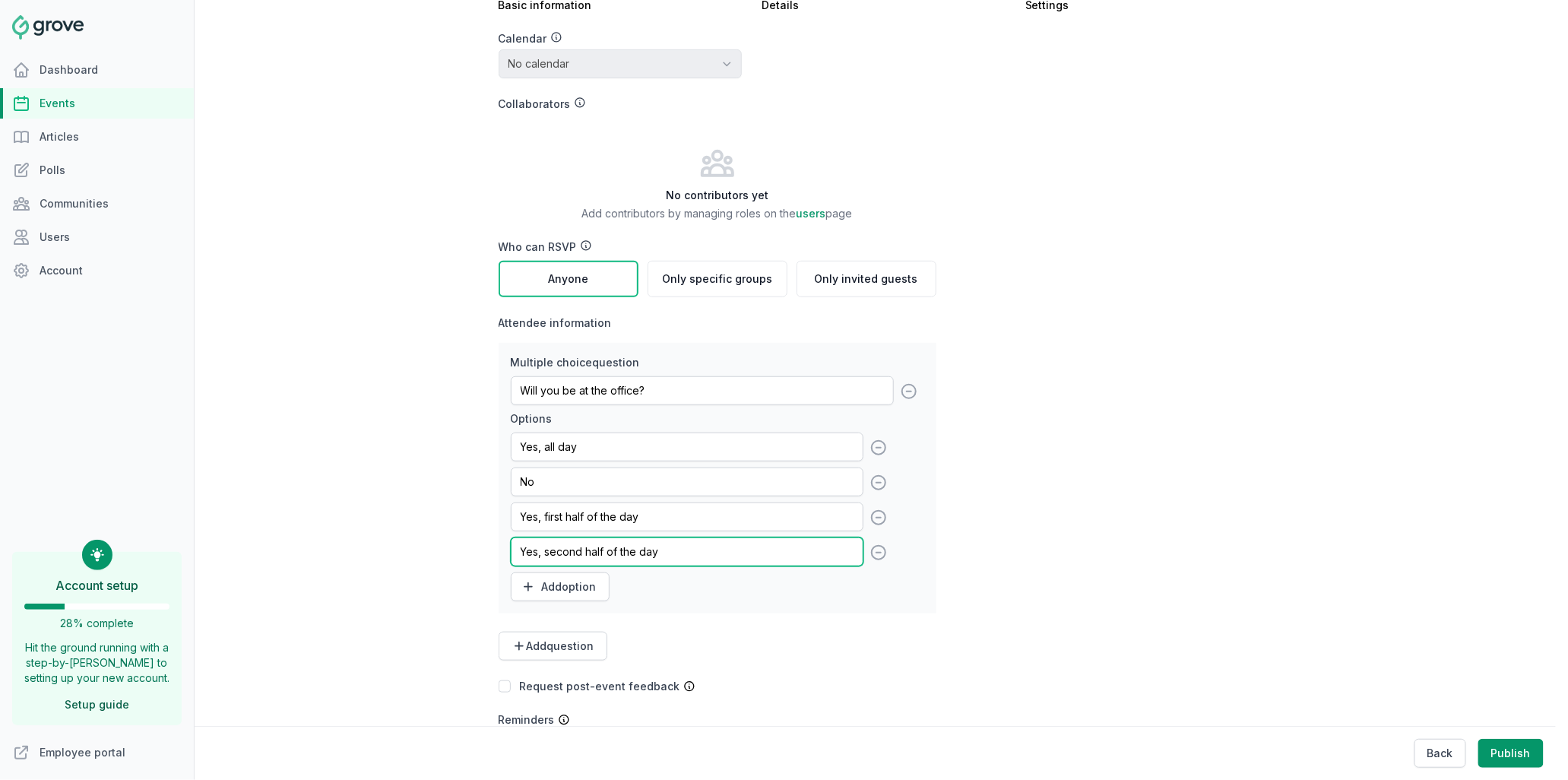
drag, startPoint x: 804, startPoint y: 538, endPoint x: 745, endPoint y: 456, distance: 101.0
click at [767, 441] on div "Yes, all day remove No remove Yes, first half of the day remove Yes, second hal…" at bounding box center [701, 516] width 383 height 168
click at [503, 552] on div "Multiple choice question Will you be at the office? Options Yes, all day remove…" at bounding box center [717, 478] width 437 height 271
drag, startPoint x: 508, startPoint y: 548, endPoint x: 497, endPoint y: 452, distance: 96.6
click at [499, 452] on div "Multiple choice question Will you be at the office? Options Yes, all day remove…" at bounding box center [717, 478] width 437 height 271
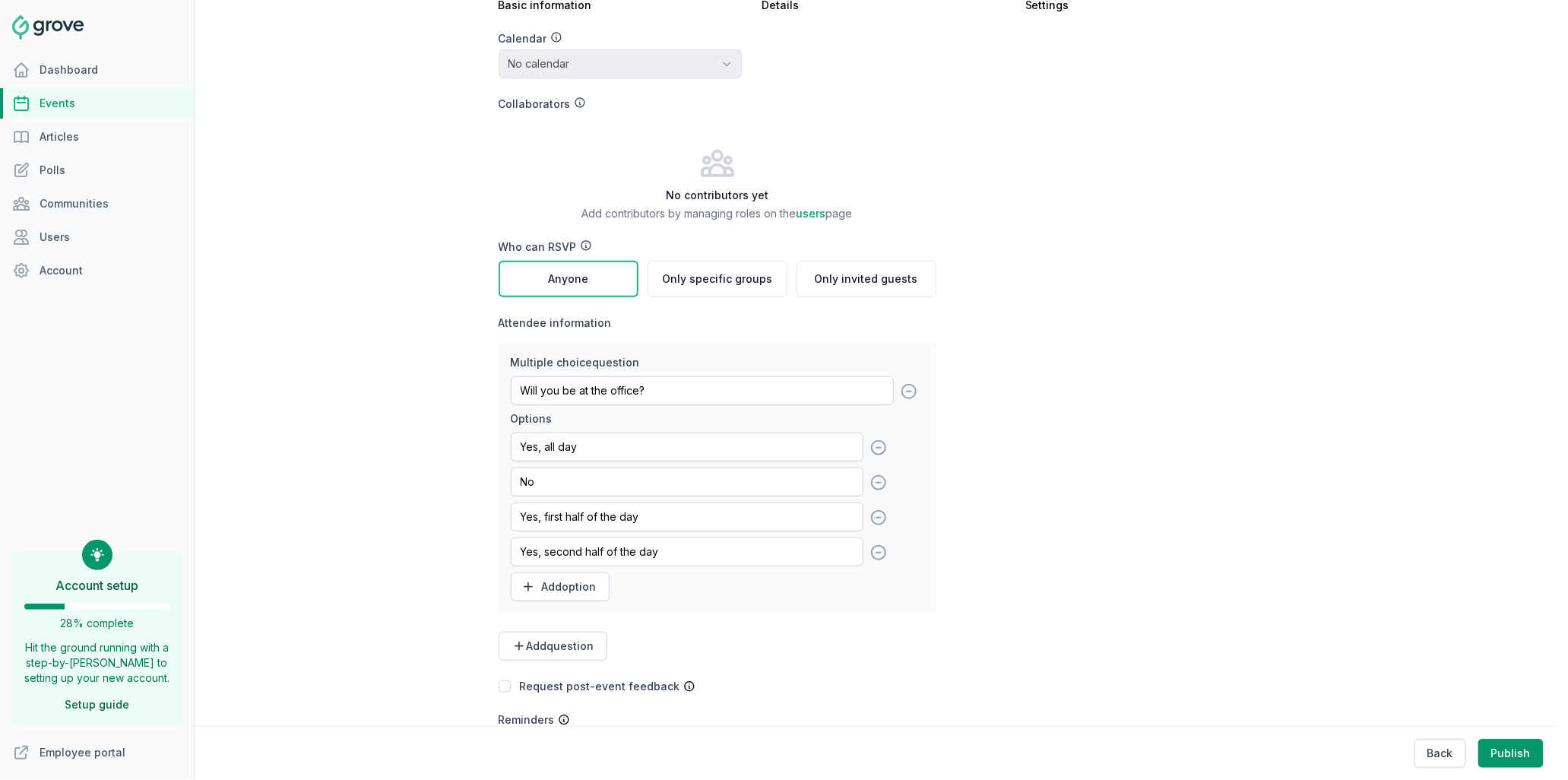
click at [1067, 551] on form "Calendar No calendar Collaborators No contributors yet Add contributors by mana…" at bounding box center [790, 421] width 583 height 780
click at [874, 475] on icon at bounding box center [878, 482] width 19 height 19
type input "Yes, first half of the day"
type input "Yes, second half of the day"
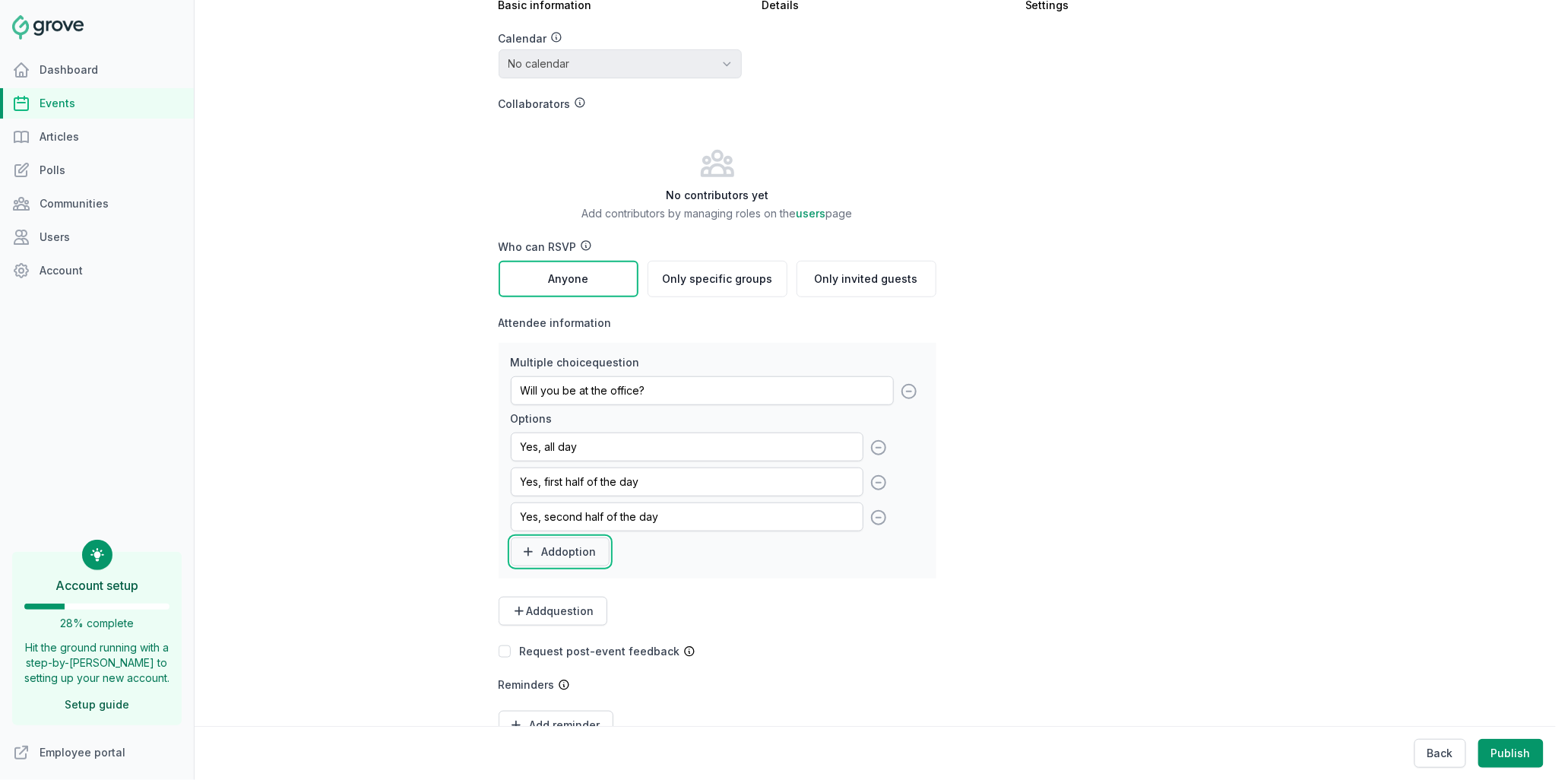
click at [552, 555] on button "Add option" at bounding box center [559, 552] width 98 height 29
type input "No"
click at [970, 521] on form "Calendar No calendar Collaborators No contributors yet Add contributors by mana…" at bounding box center [790, 421] width 583 height 780
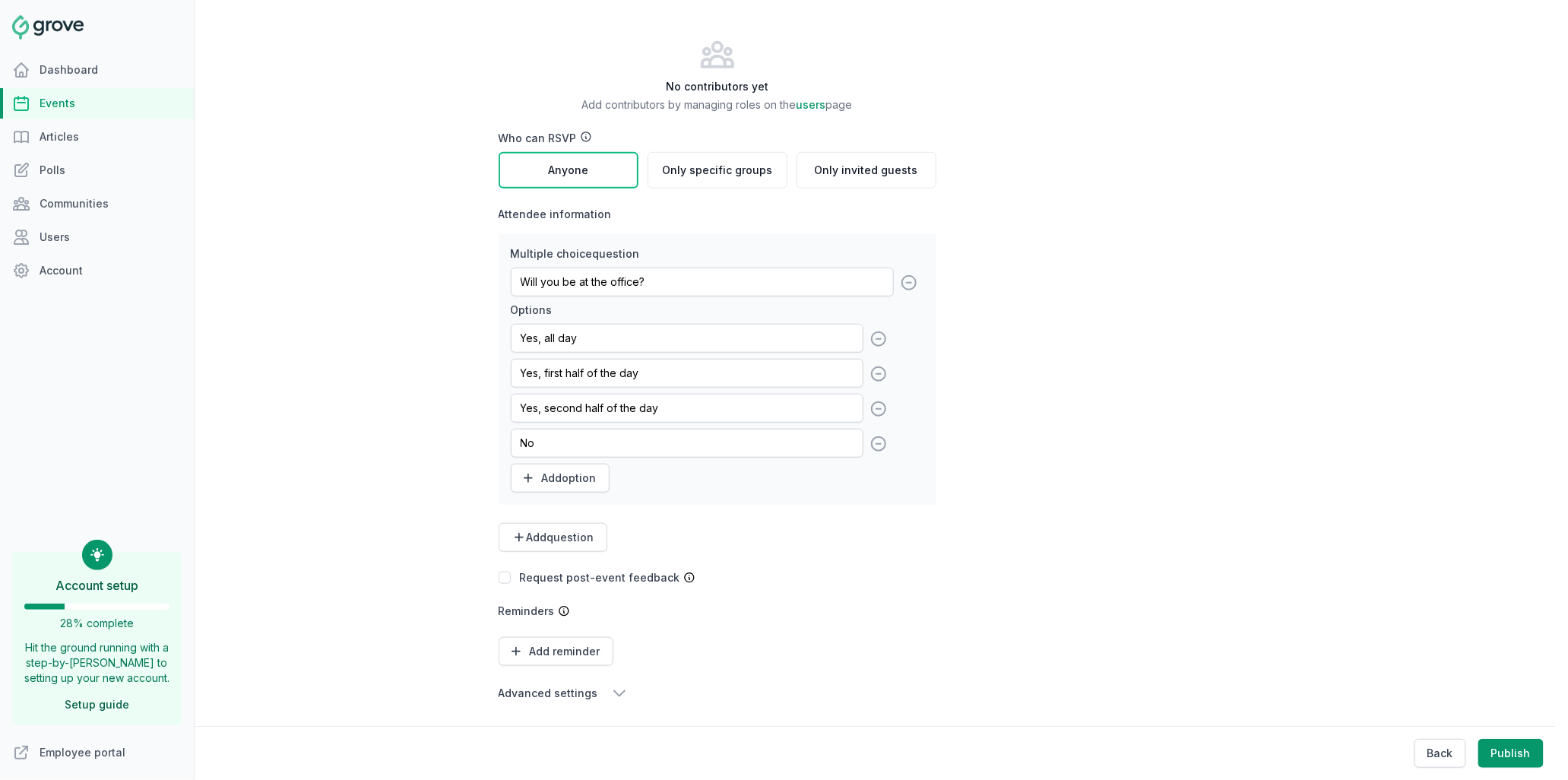
scroll to position [374, 0]
click at [562, 639] on button "Add reminder" at bounding box center [556, 650] width 115 height 29
select select "hours"
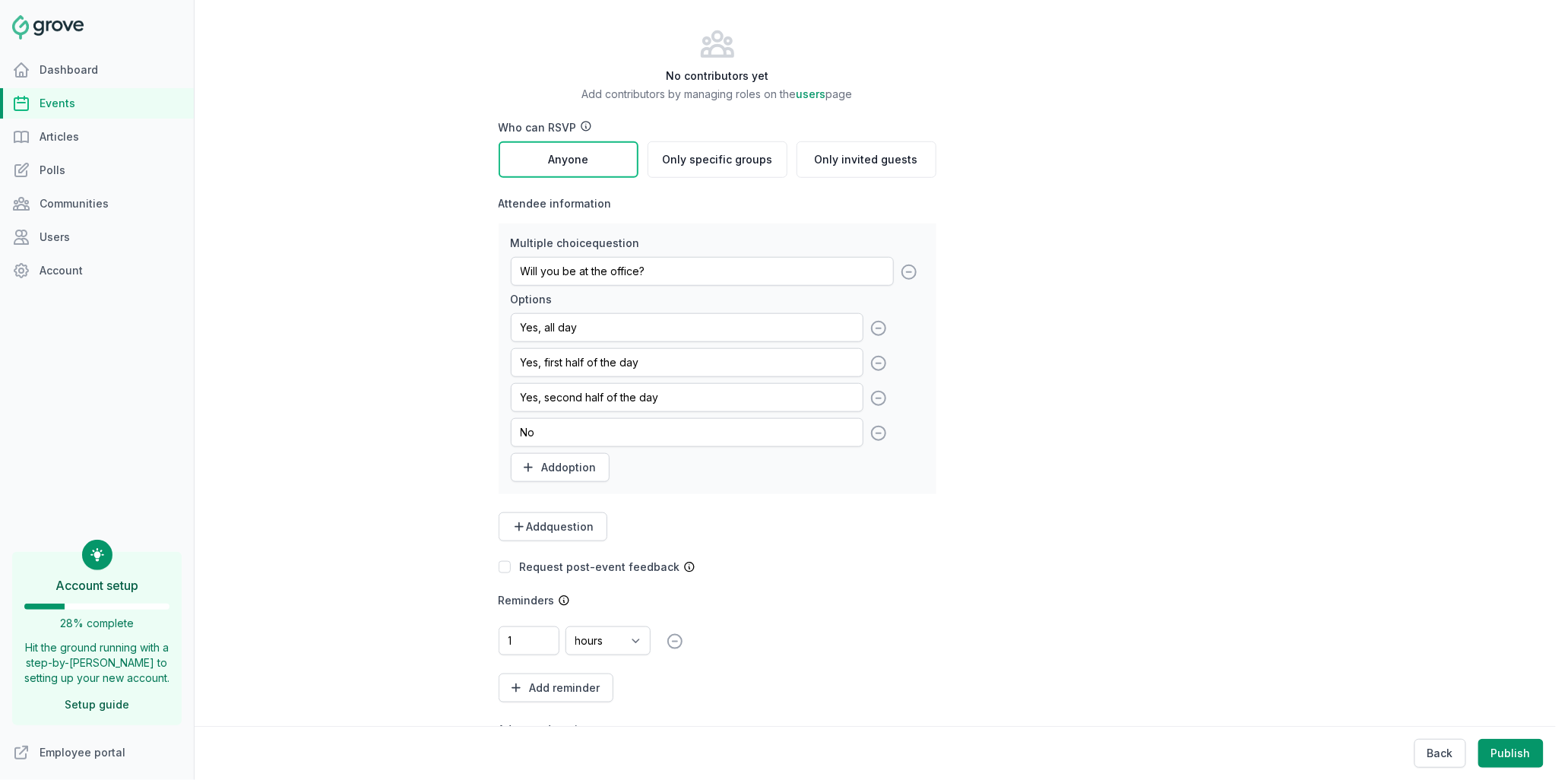
type input "1"
click at [631, 642] on select "minutes hours days weeks" at bounding box center [608, 641] width 85 height 29
select select "days"
click at [566, 626] on select "minutes hours days weeks" at bounding box center [608, 641] width 85 height 29
click at [801, 593] on div "Reminders" at bounding box center [717, 601] width 437 height 16
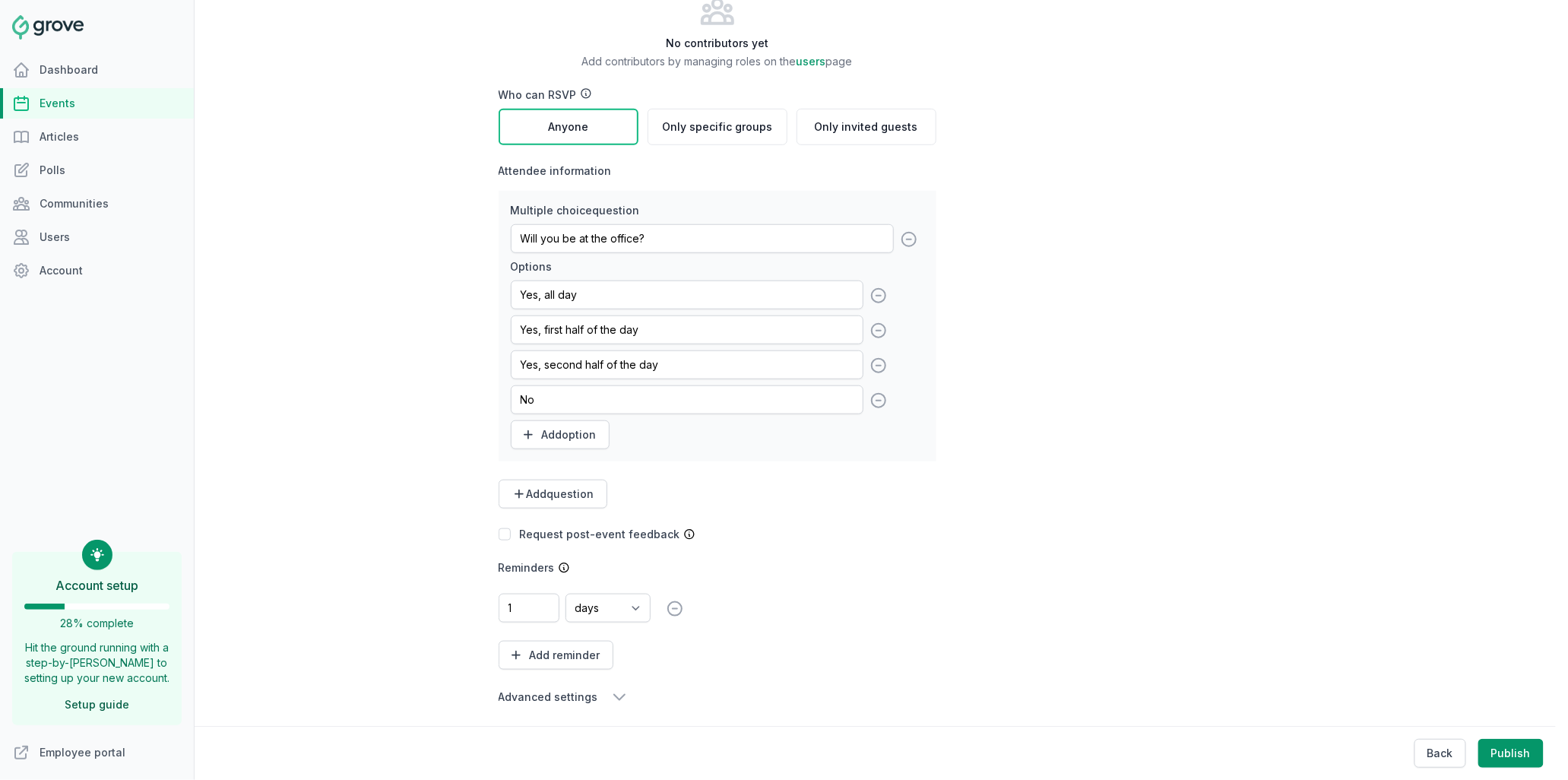
scroll to position [423, 0]
click at [612, 669] on div "Calendar No calendar Collaborators No contributors yet Add contributors by mana…" at bounding box center [717, 286] width 437 height 827
click at [614, 689] on icon "button" at bounding box center [618, 691] width 11 height 5
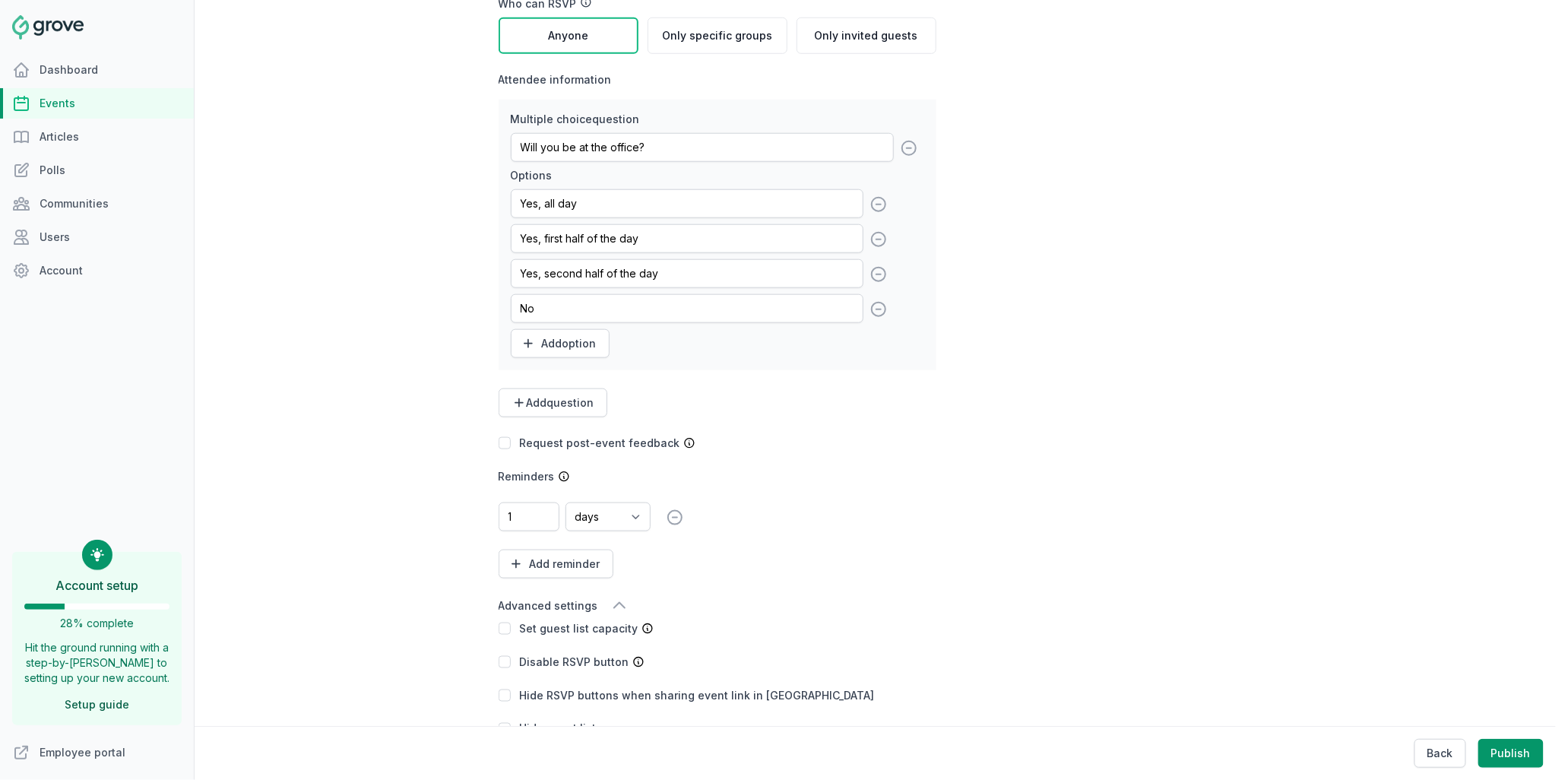
scroll to position [506, 0]
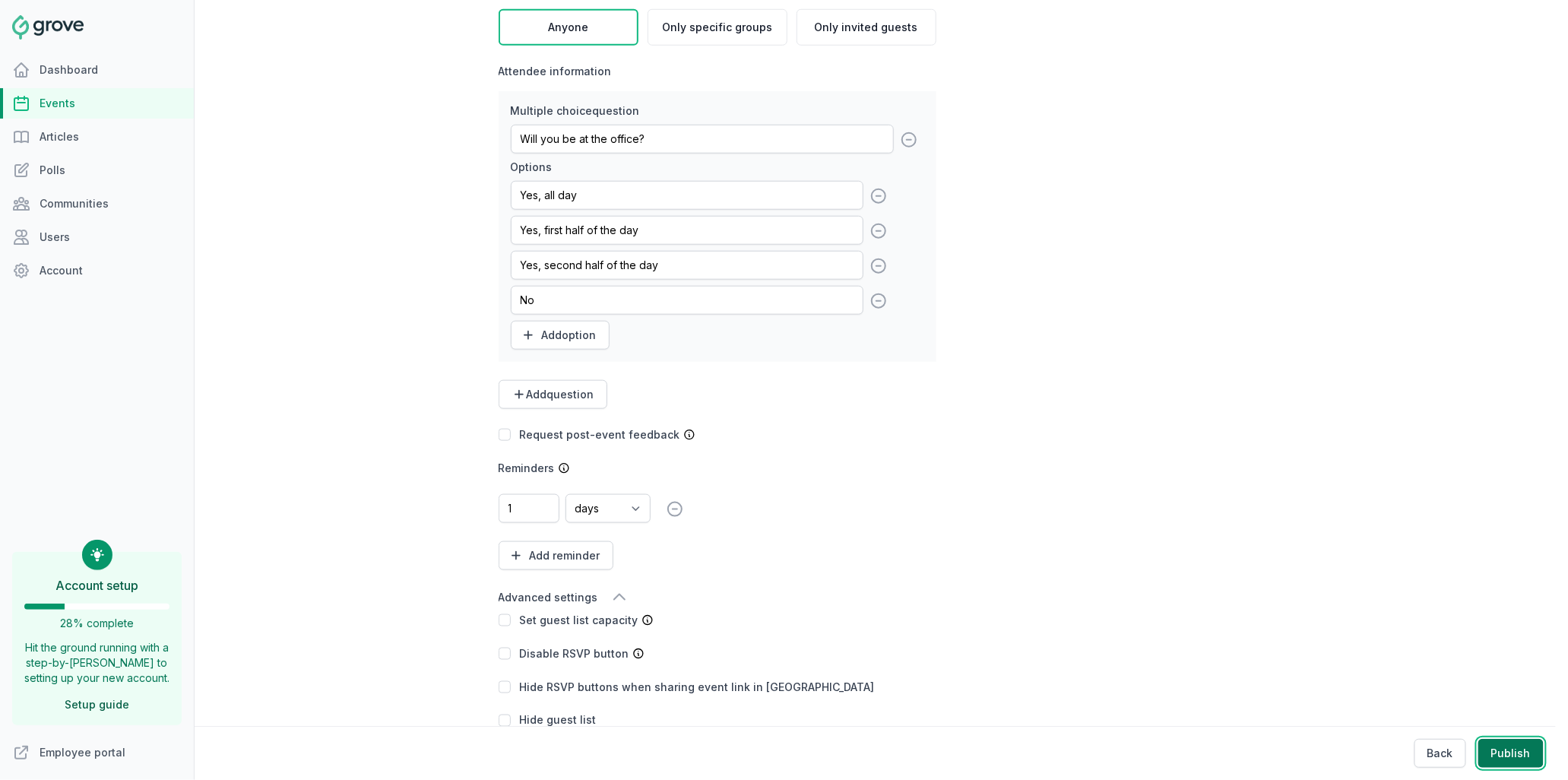
click at [1512, 748] on button "Publish" at bounding box center [1511, 753] width 65 height 29
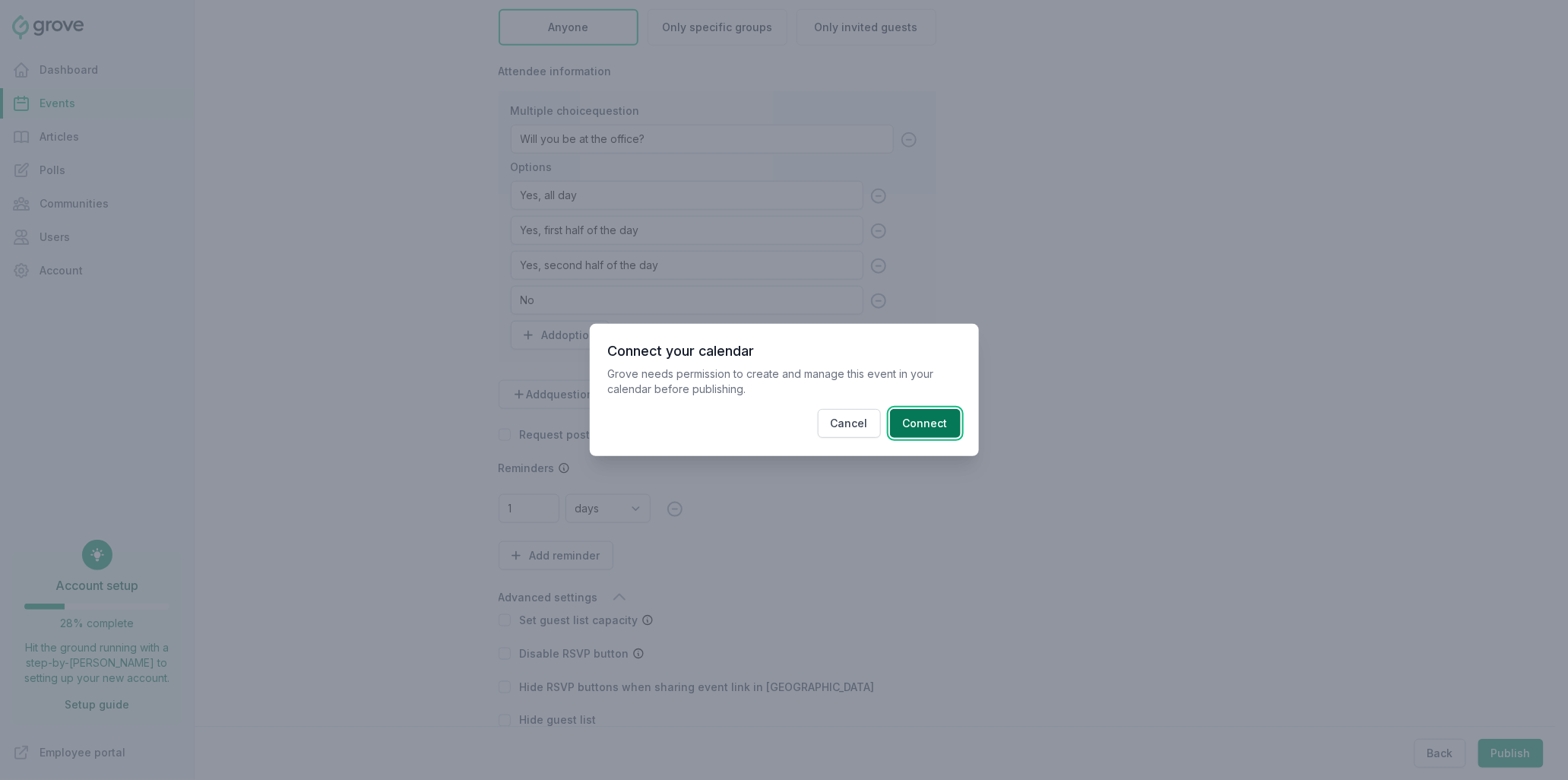
click at [929, 430] on button "Connect" at bounding box center [925, 424] width 71 height 29
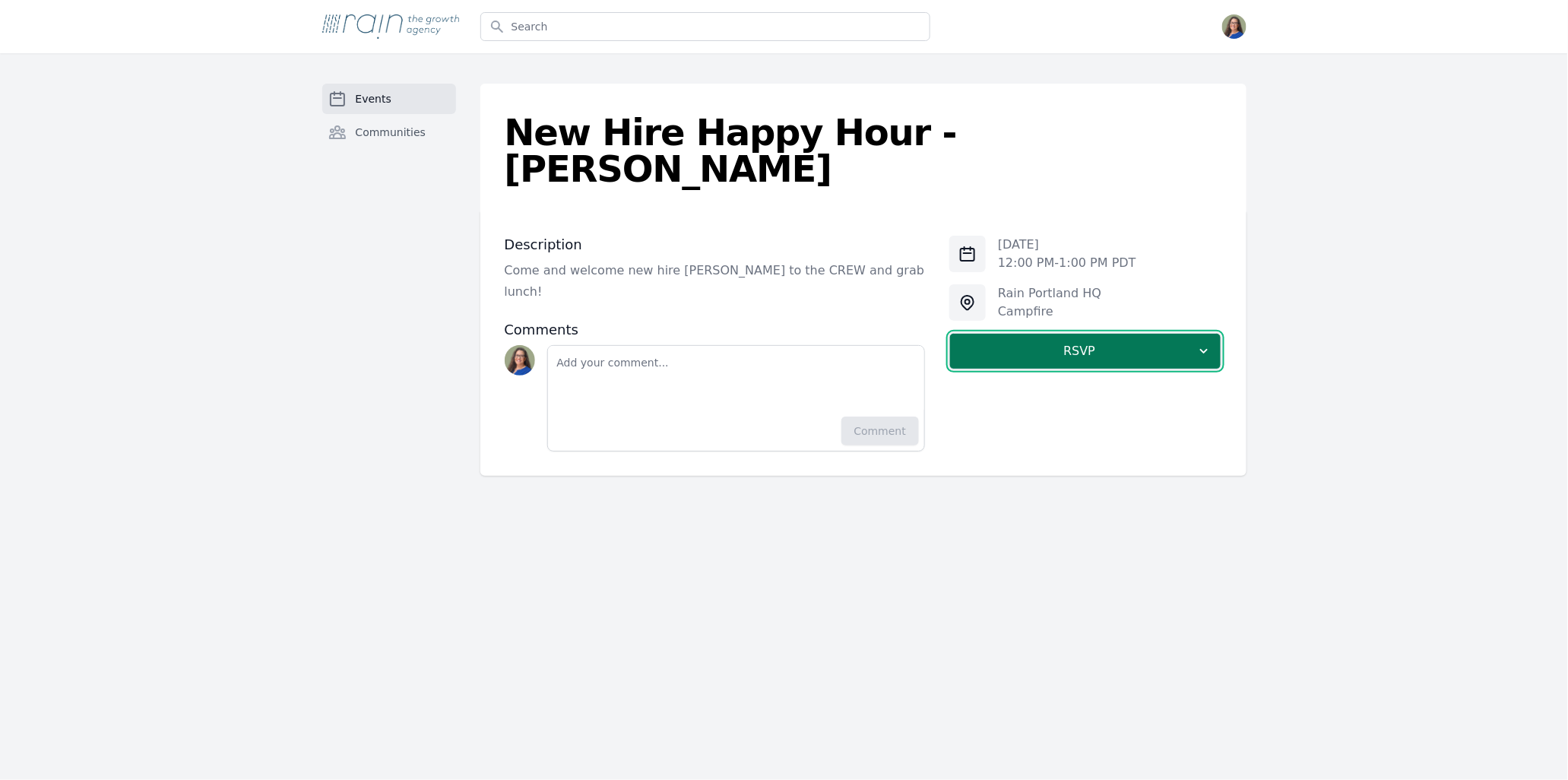
click at [1209, 344] on icon "button" at bounding box center [1204, 352] width 16 height 16
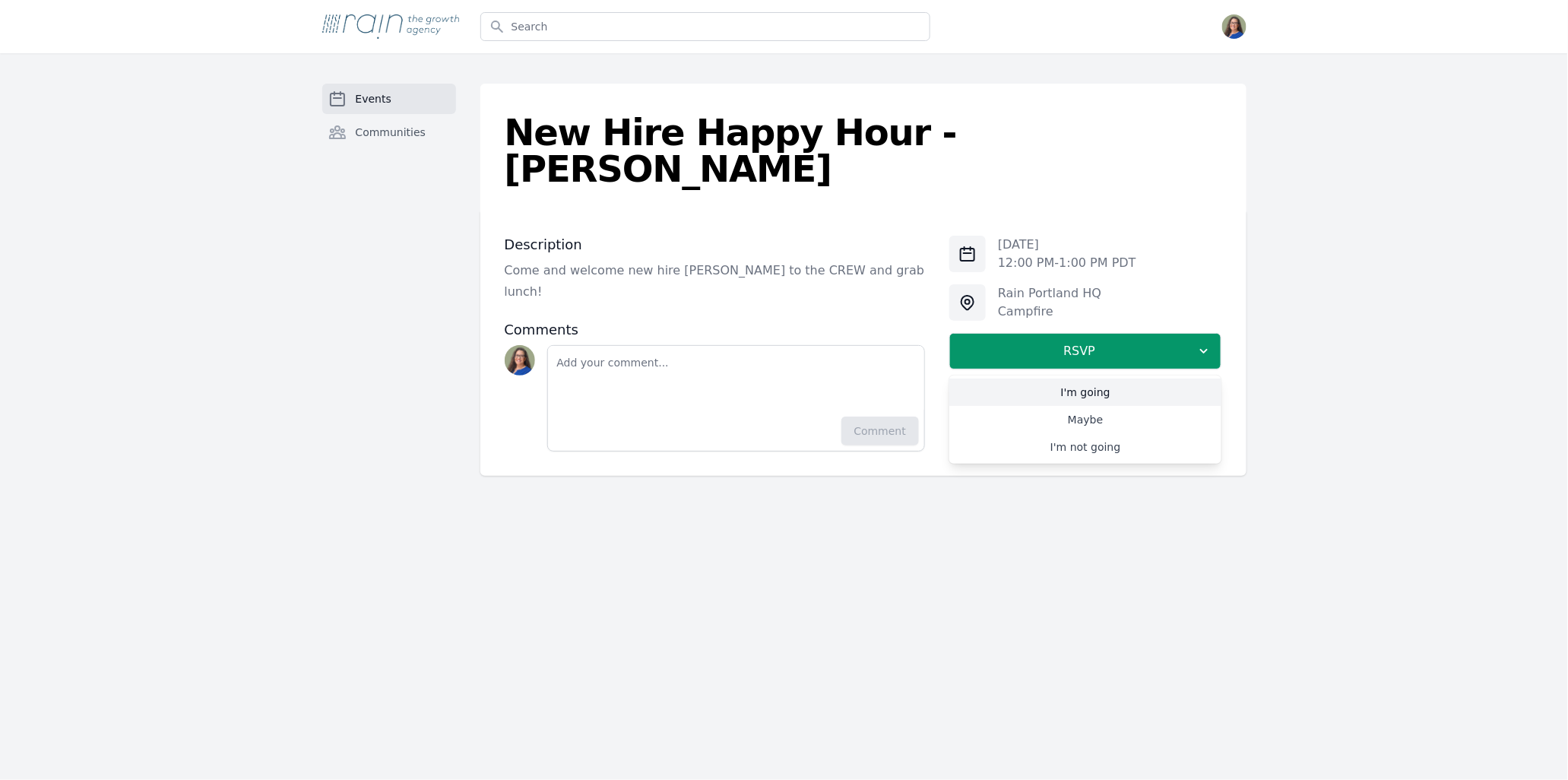
click at [1091, 379] on link "I'm going" at bounding box center [1085, 392] width 272 height 27
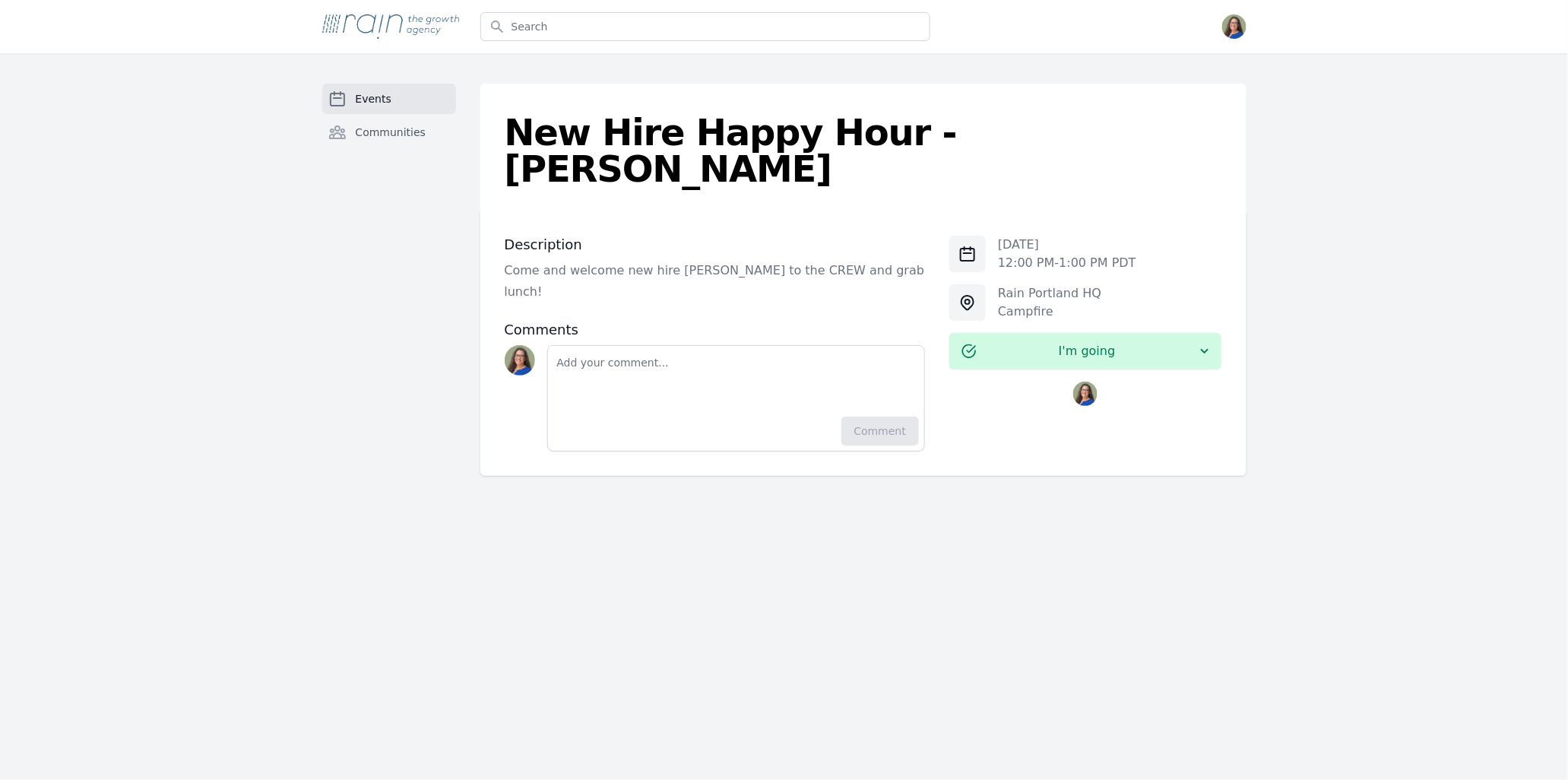
click at [368, 99] on span "Events" at bounding box center [373, 99] width 36 height 16
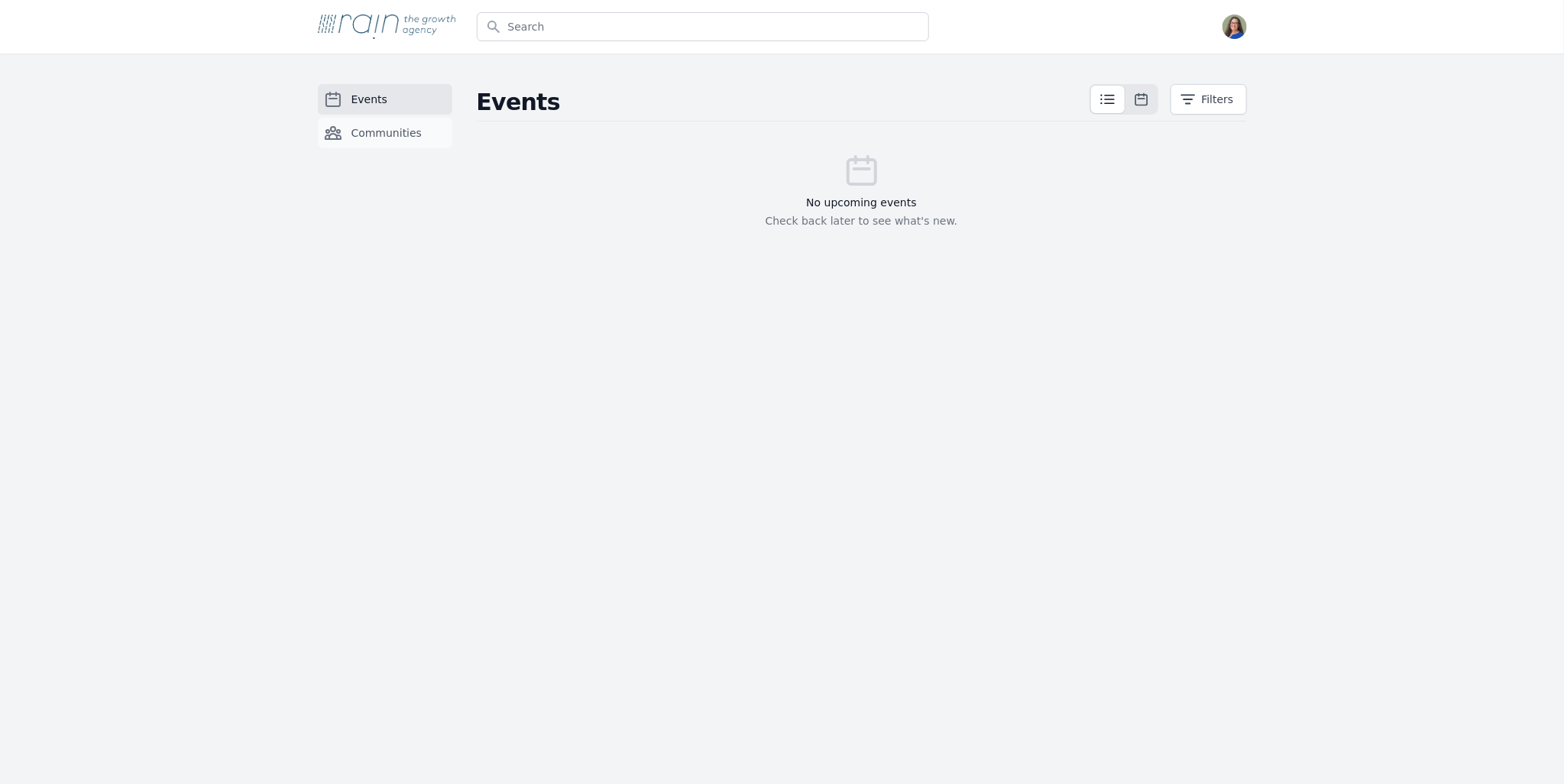
click at [374, 137] on span "Communities" at bounding box center [387, 133] width 71 height 16
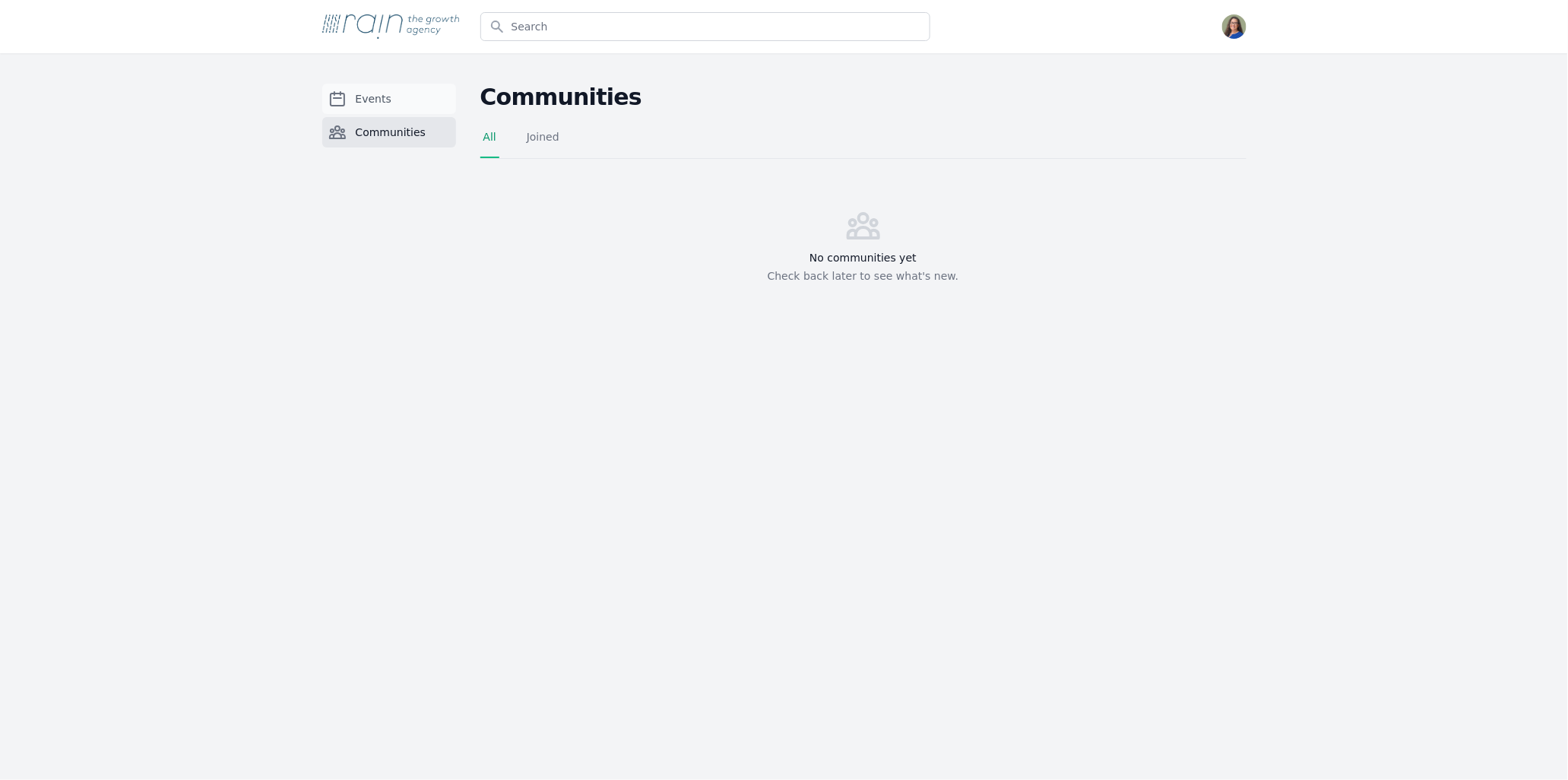
click at [349, 98] on link "Events" at bounding box center [389, 98] width 133 height 30
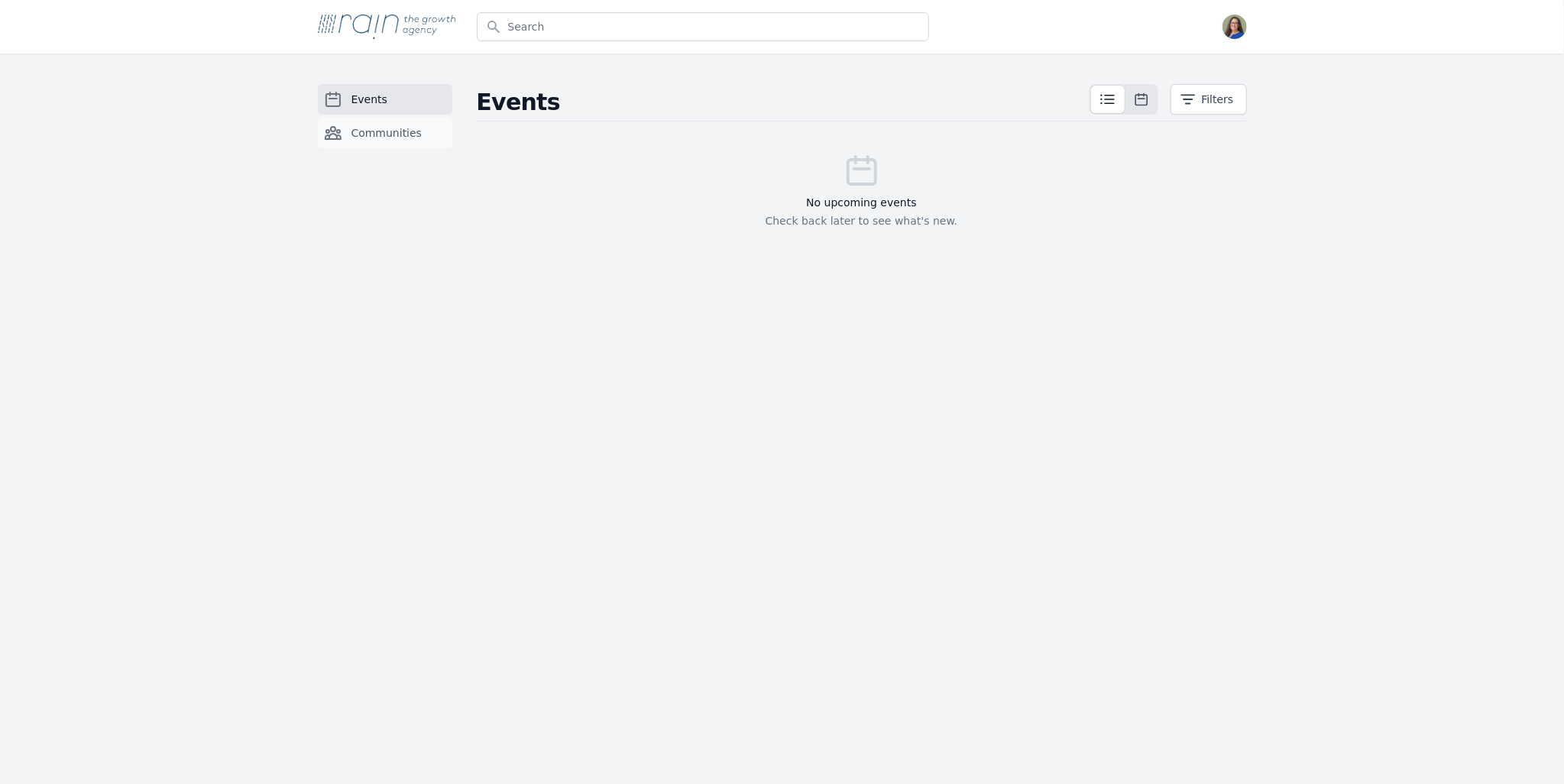
click at [337, 135] on icon "Sidebar" at bounding box center [333, 133] width 16 height 12
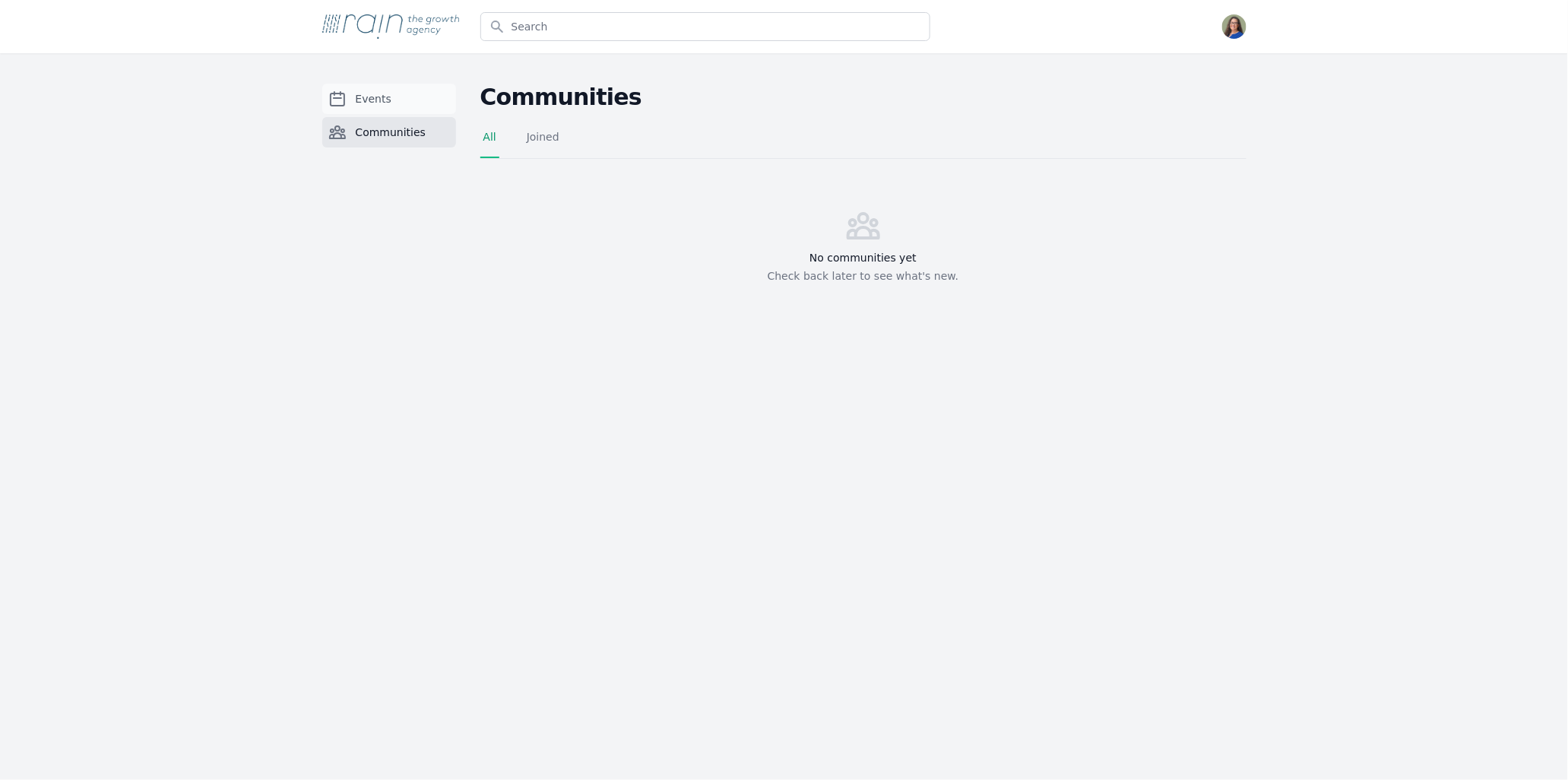
click at [365, 98] on span "Events" at bounding box center [373, 99] width 36 height 16
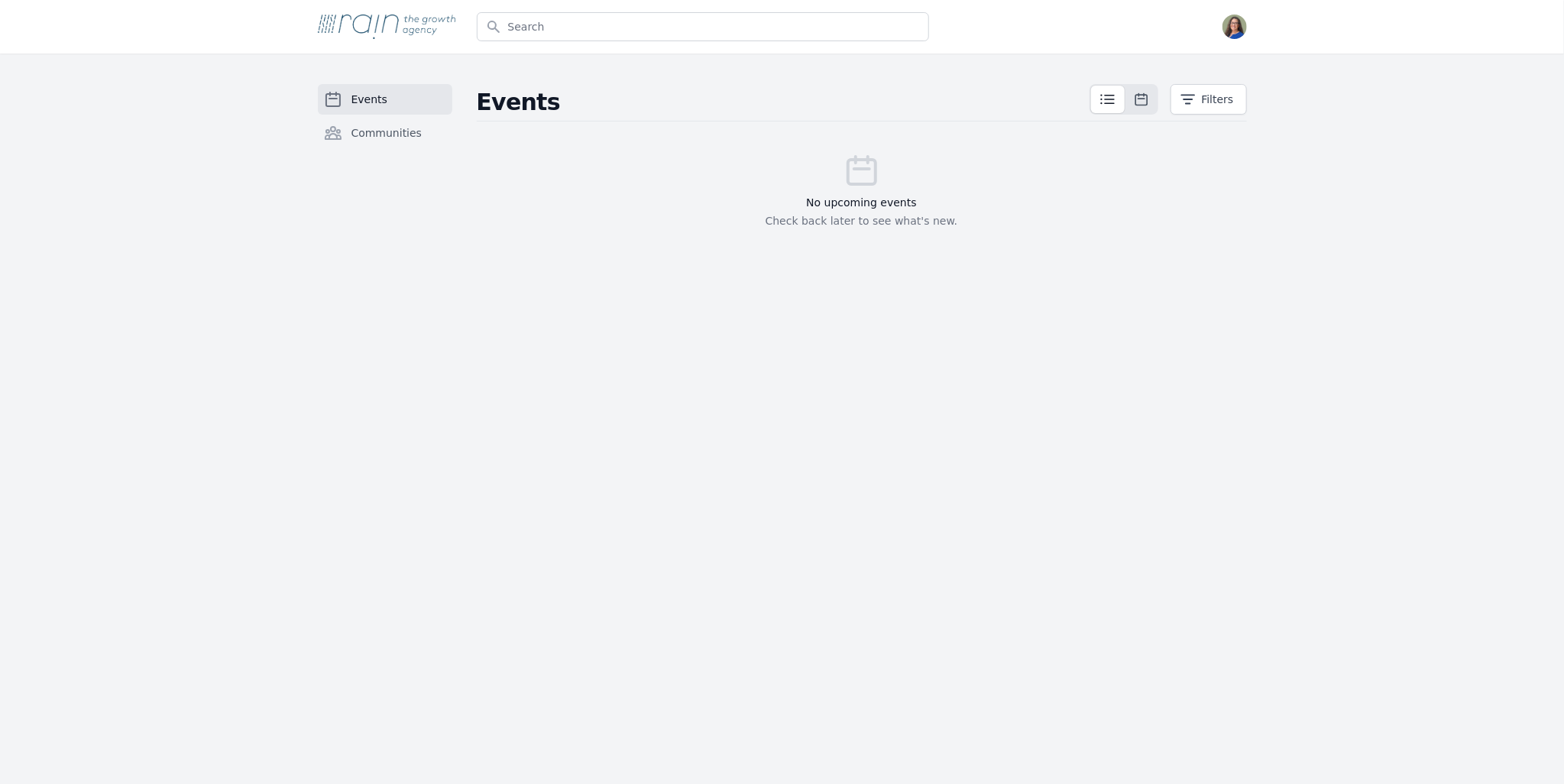
click at [903, 207] on h3 "No upcoming events" at bounding box center [862, 203] width 771 height 16
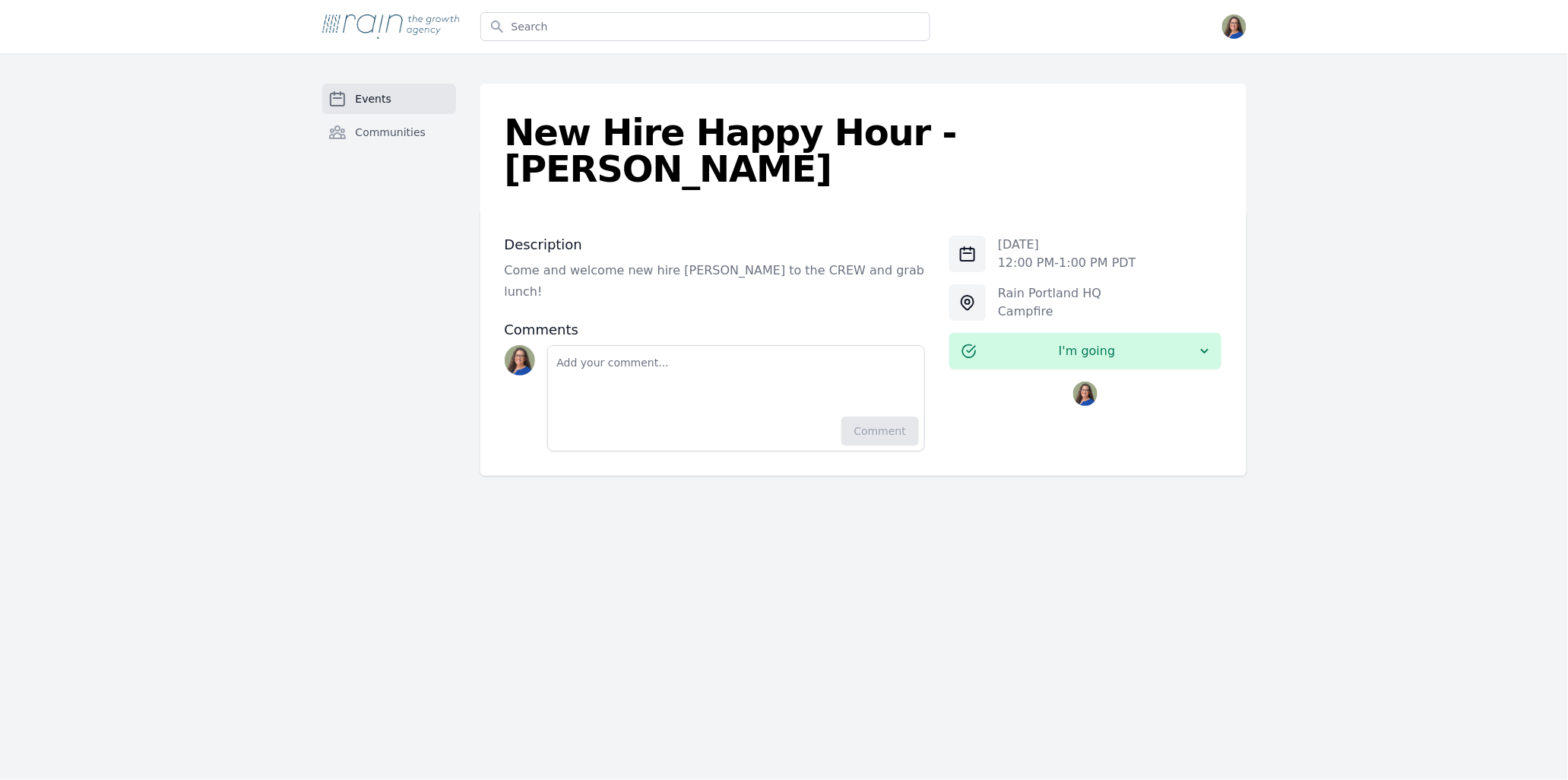
click at [369, 105] on span "Events" at bounding box center [373, 99] width 36 height 16
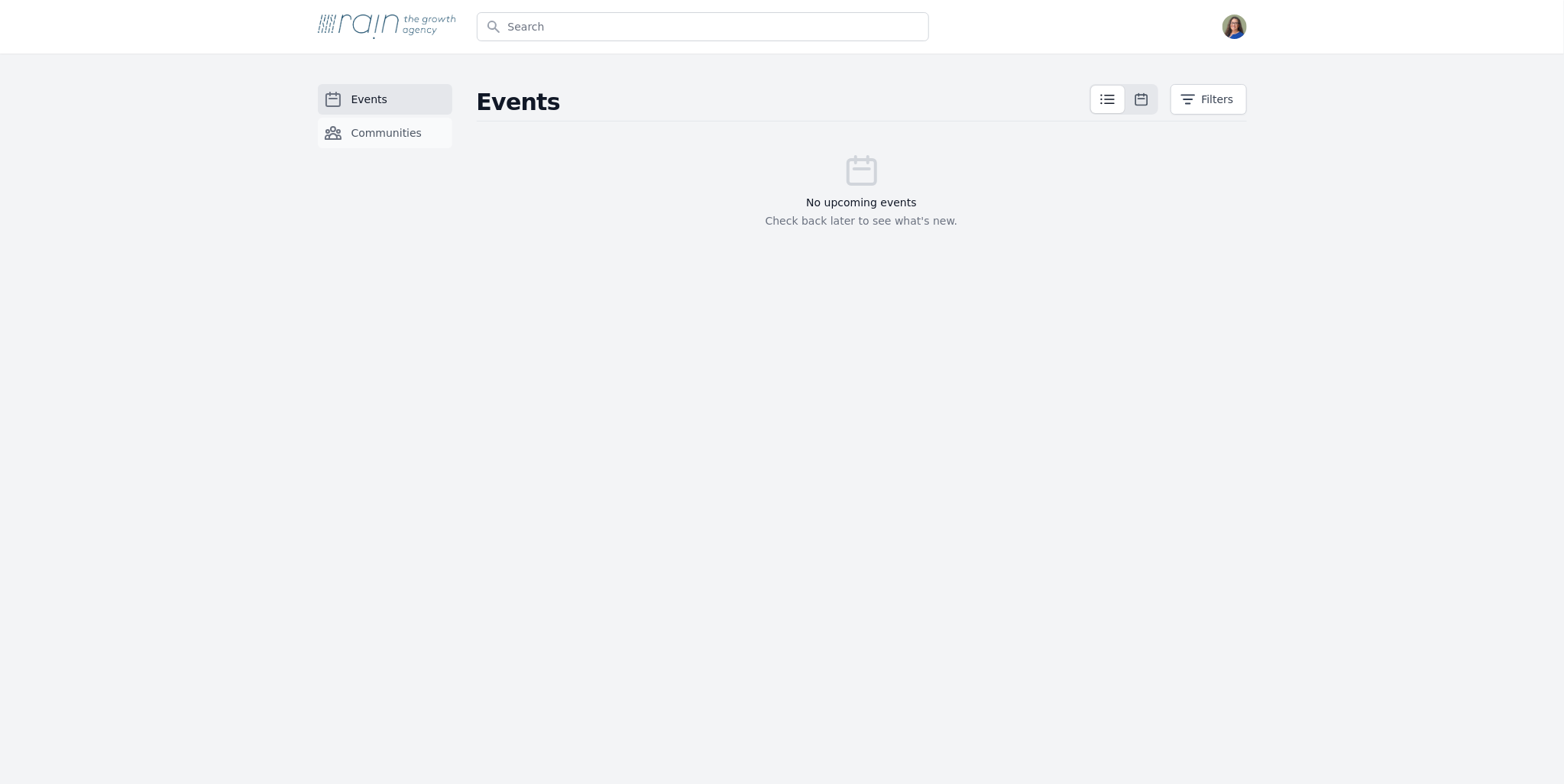
click at [373, 133] on span "Communities" at bounding box center [387, 133] width 71 height 16
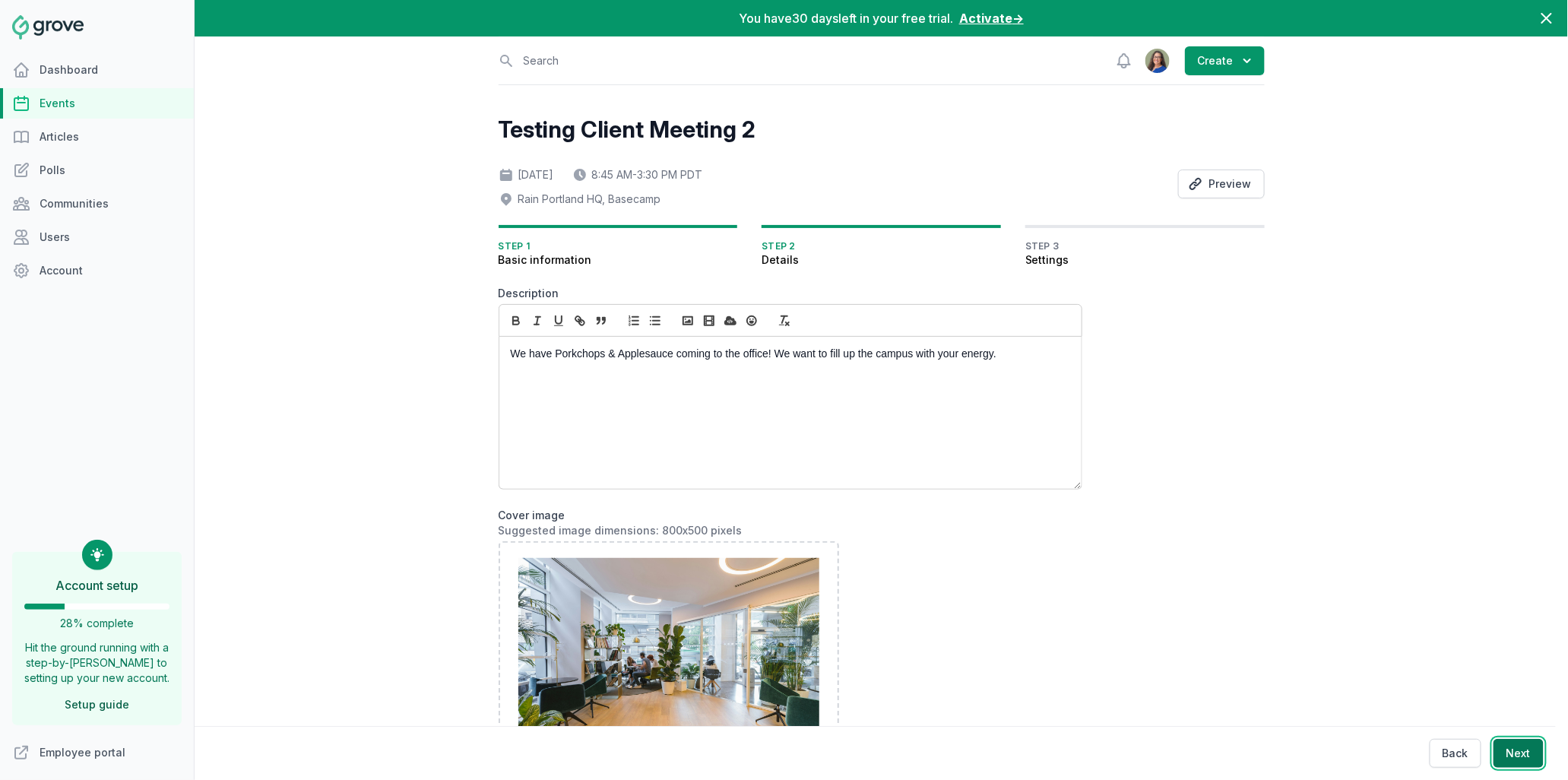
click at [1516, 753] on button "Next" at bounding box center [1518, 753] width 51 height 29
select select "days"
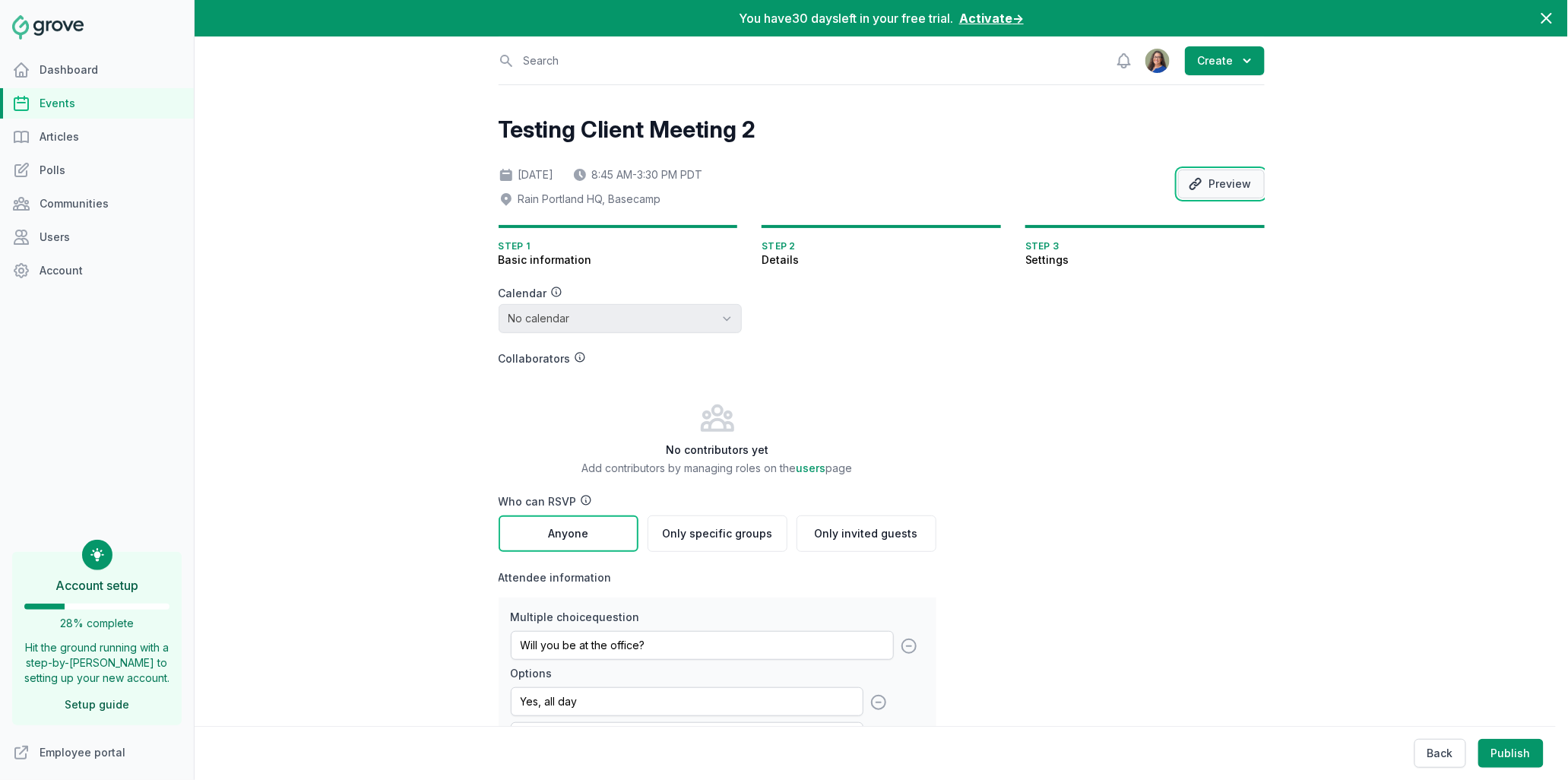
click at [1235, 189] on button "Preview" at bounding box center [1220, 184] width 87 height 29
click at [1239, 189] on button "Preview" at bounding box center [1220, 184] width 87 height 29
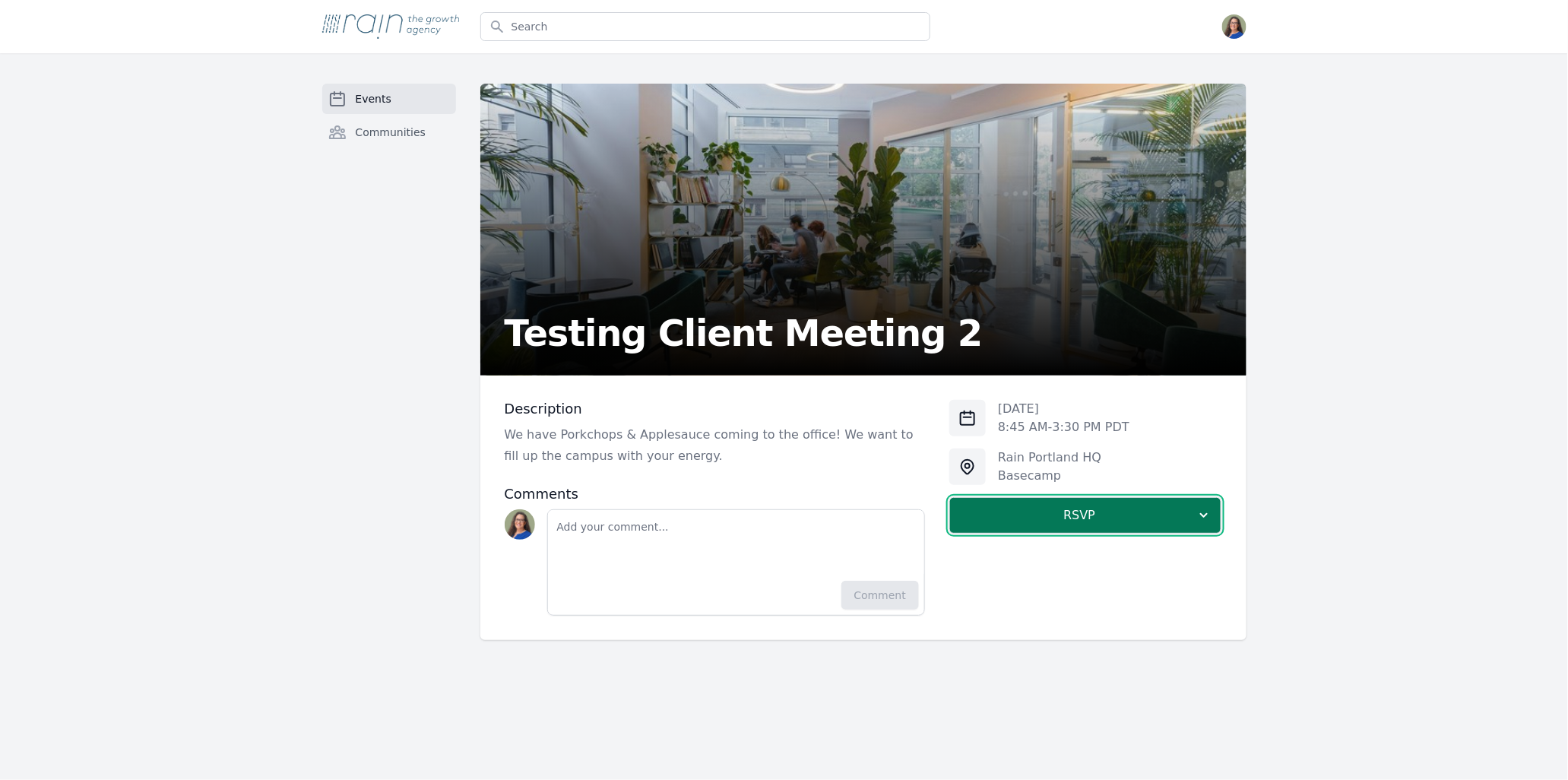
click at [1200, 511] on icon "button" at bounding box center [1204, 515] width 16 height 16
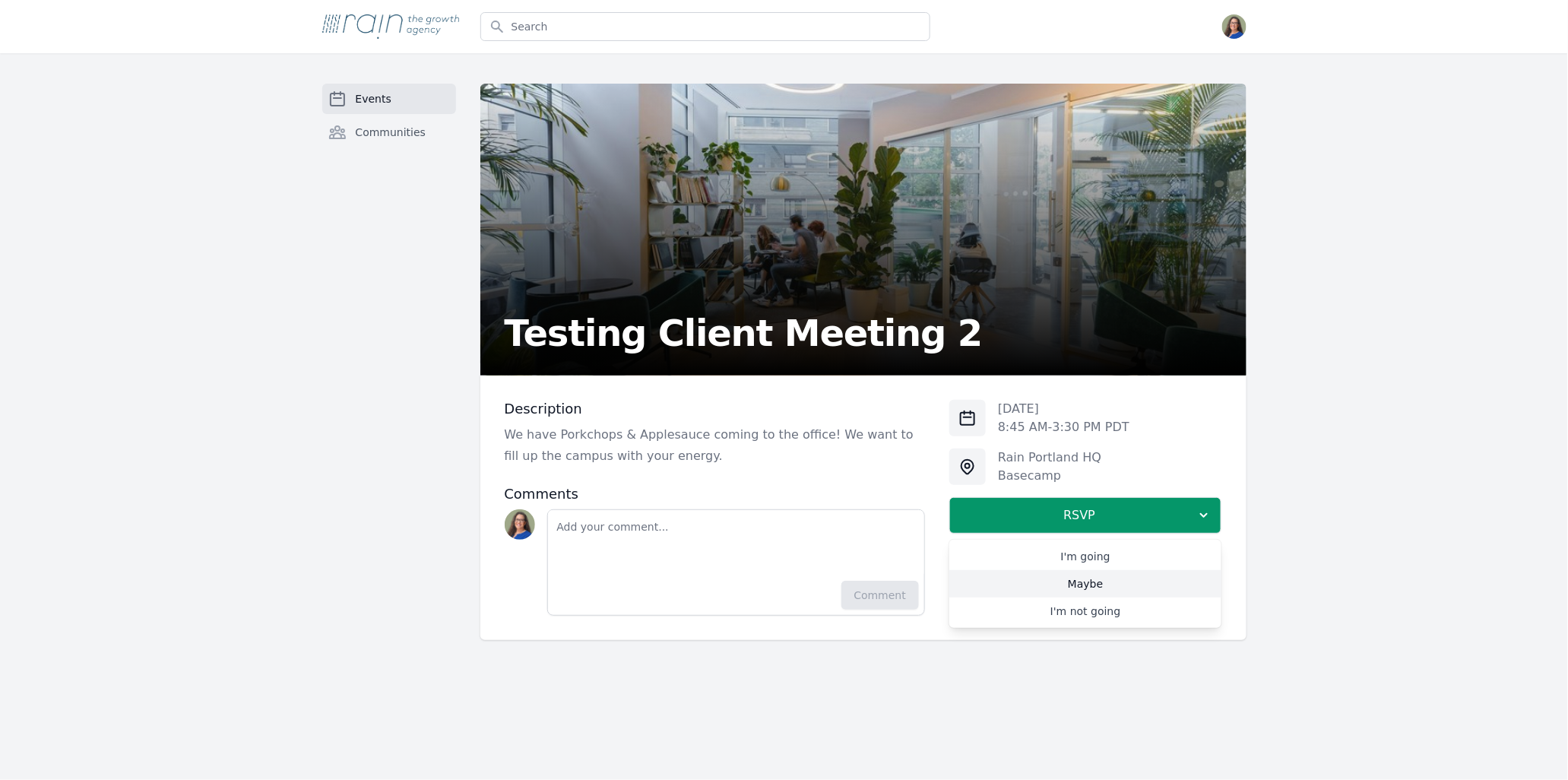
click at [1111, 586] on link "Maybe" at bounding box center [1085, 583] width 272 height 27
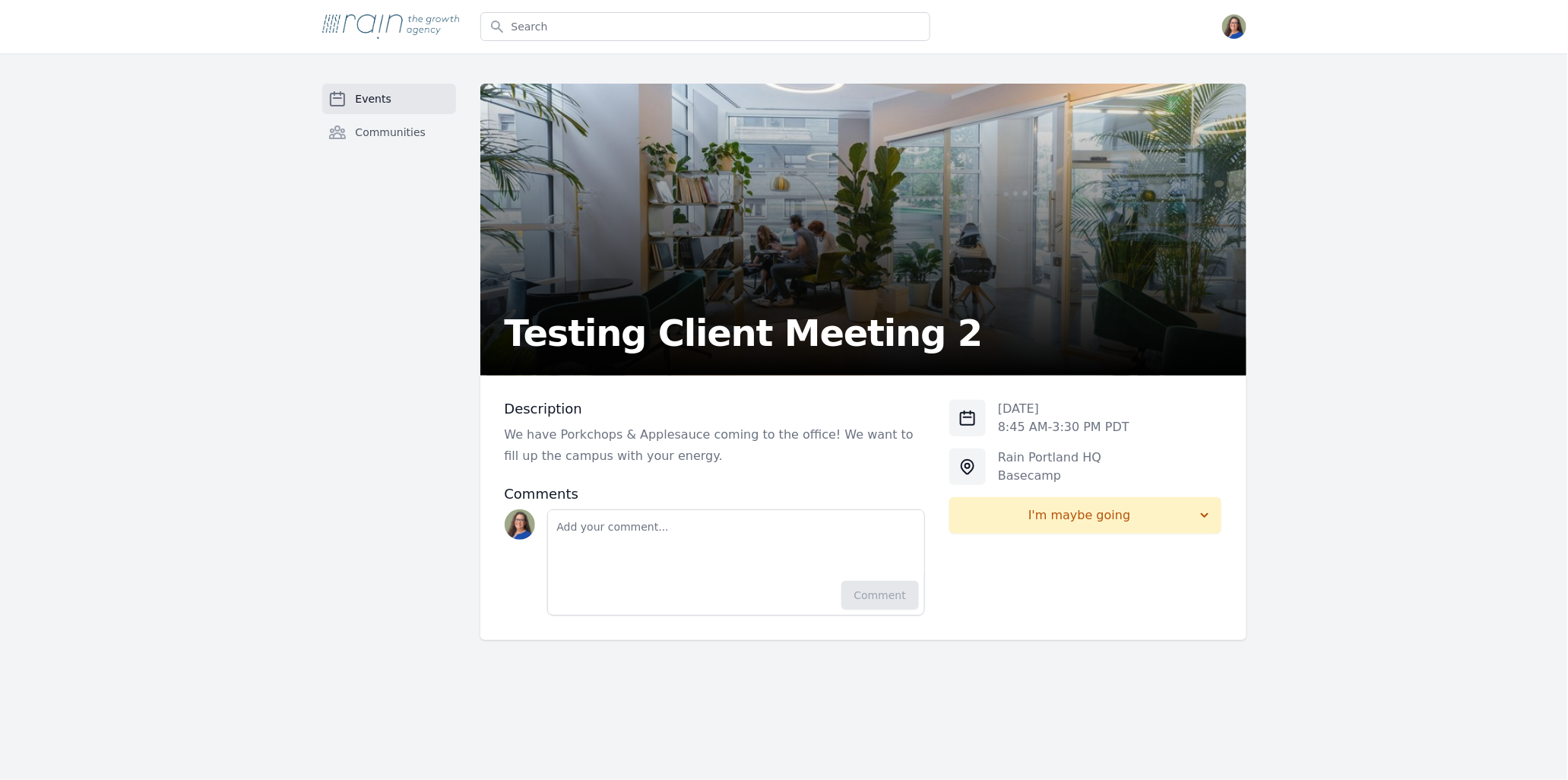
click at [372, 105] on span "Events" at bounding box center [373, 99] width 36 height 16
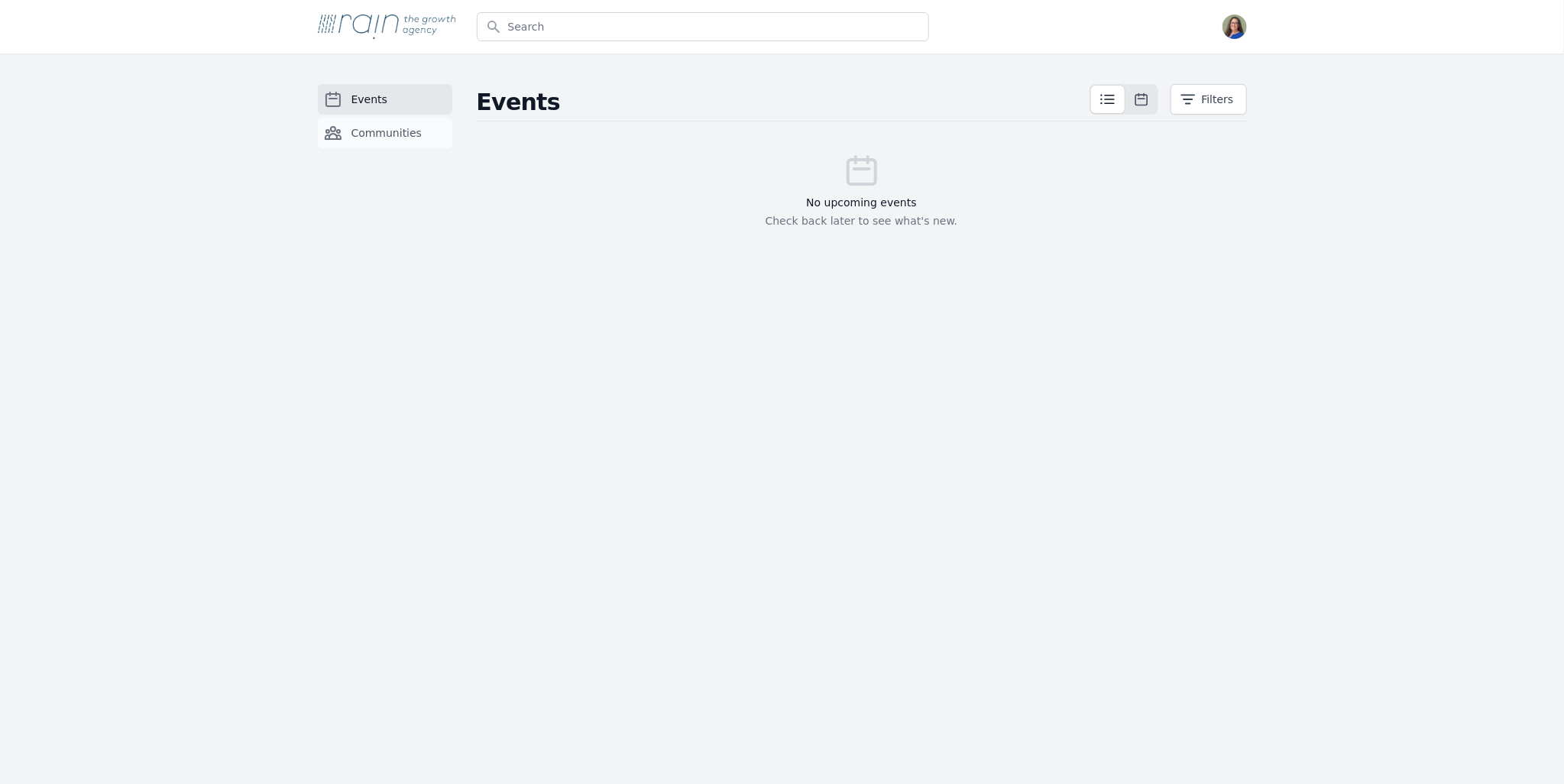
click at [370, 139] on span "Communities" at bounding box center [387, 133] width 71 height 16
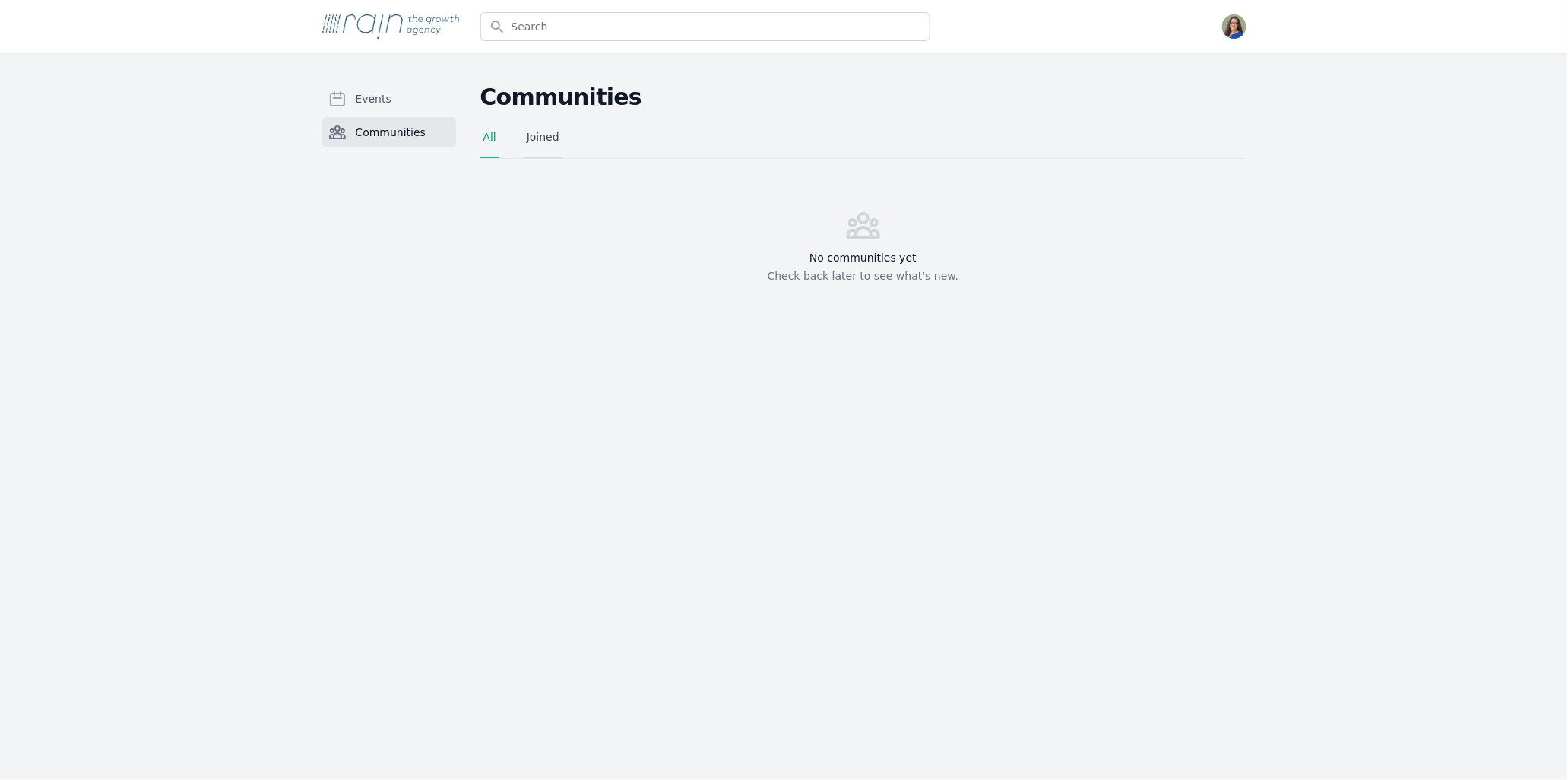
click at [529, 130] on link "Joined" at bounding box center [543, 144] width 39 height 29
click at [351, 95] on link "Events" at bounding box center [389, 98] width 133 height 30
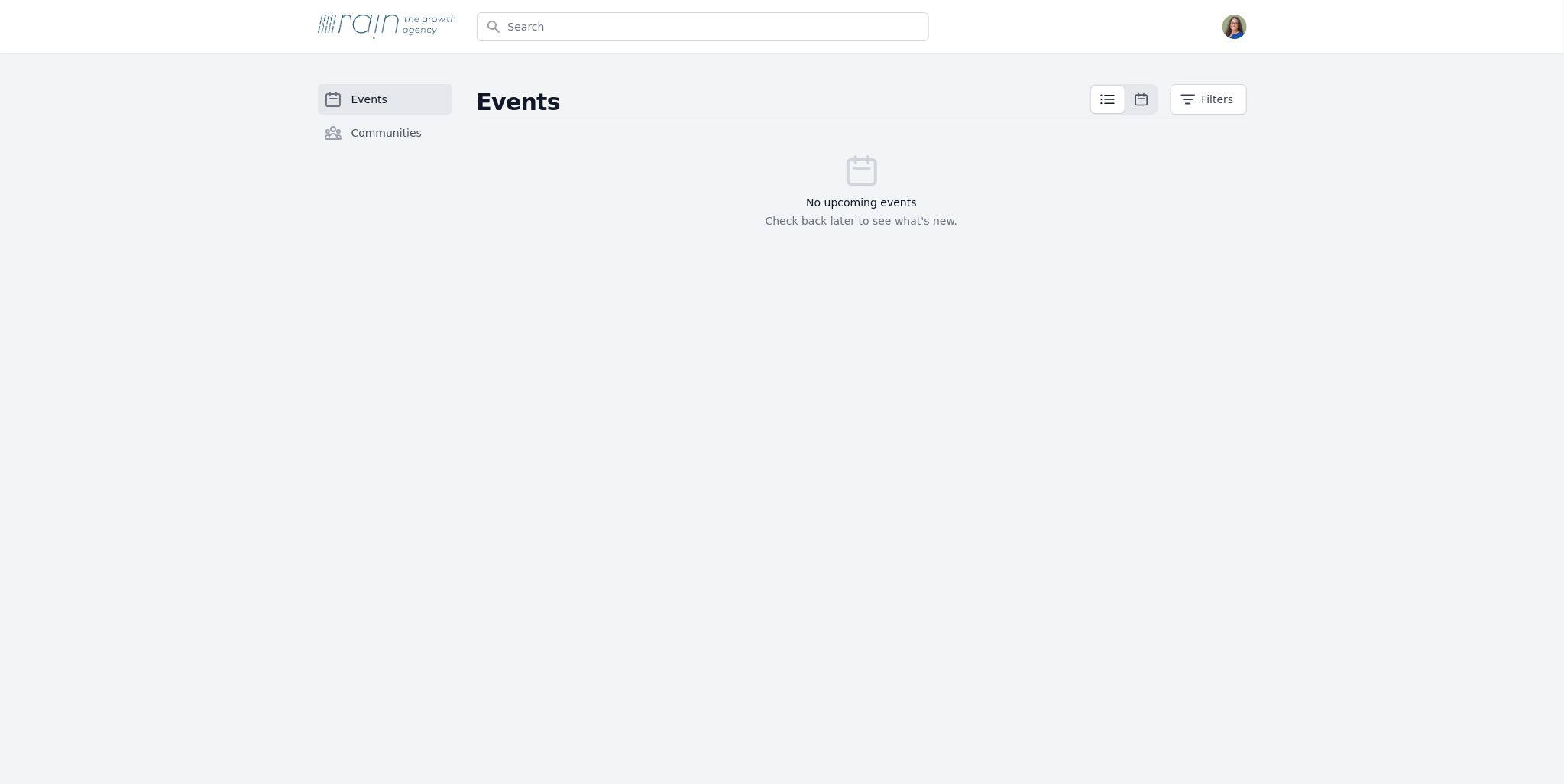
click at [872, 171] on icon at bounding box center [861, 169] width 36 height 36
click at [1146, 104] on icon at bounding box center [1142, 100] width 12 height 12
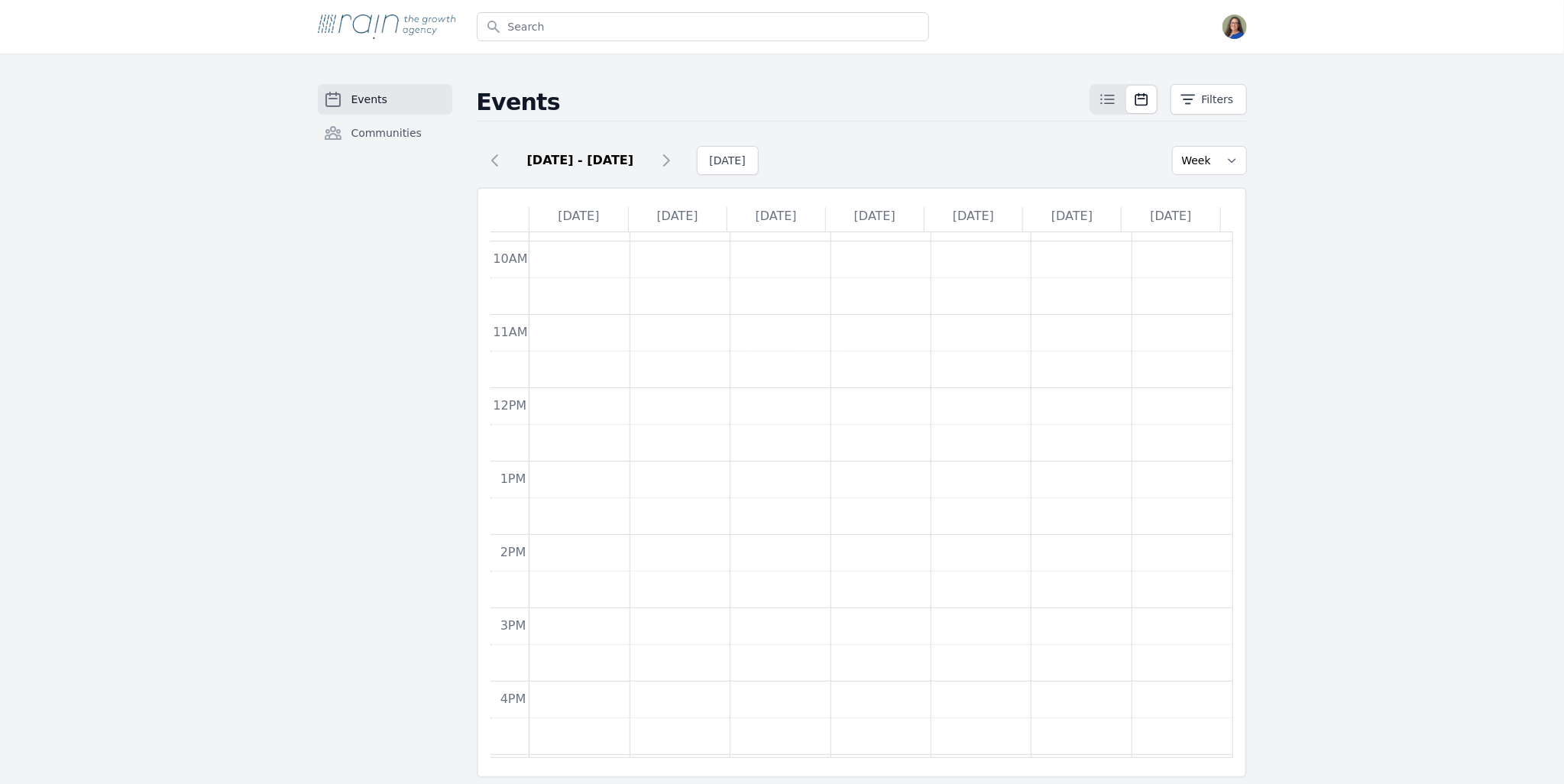
scroll to position [127, 0]
click at [666, 163] on icon at bounding box center [666, 160] width 5 height 11
click at [499, 161] on icon at bounding box center [495, 161] width 19 height 19
click at [1220, 106] on button "Filters" at bounding box center [1209, 99] width 76 height 30
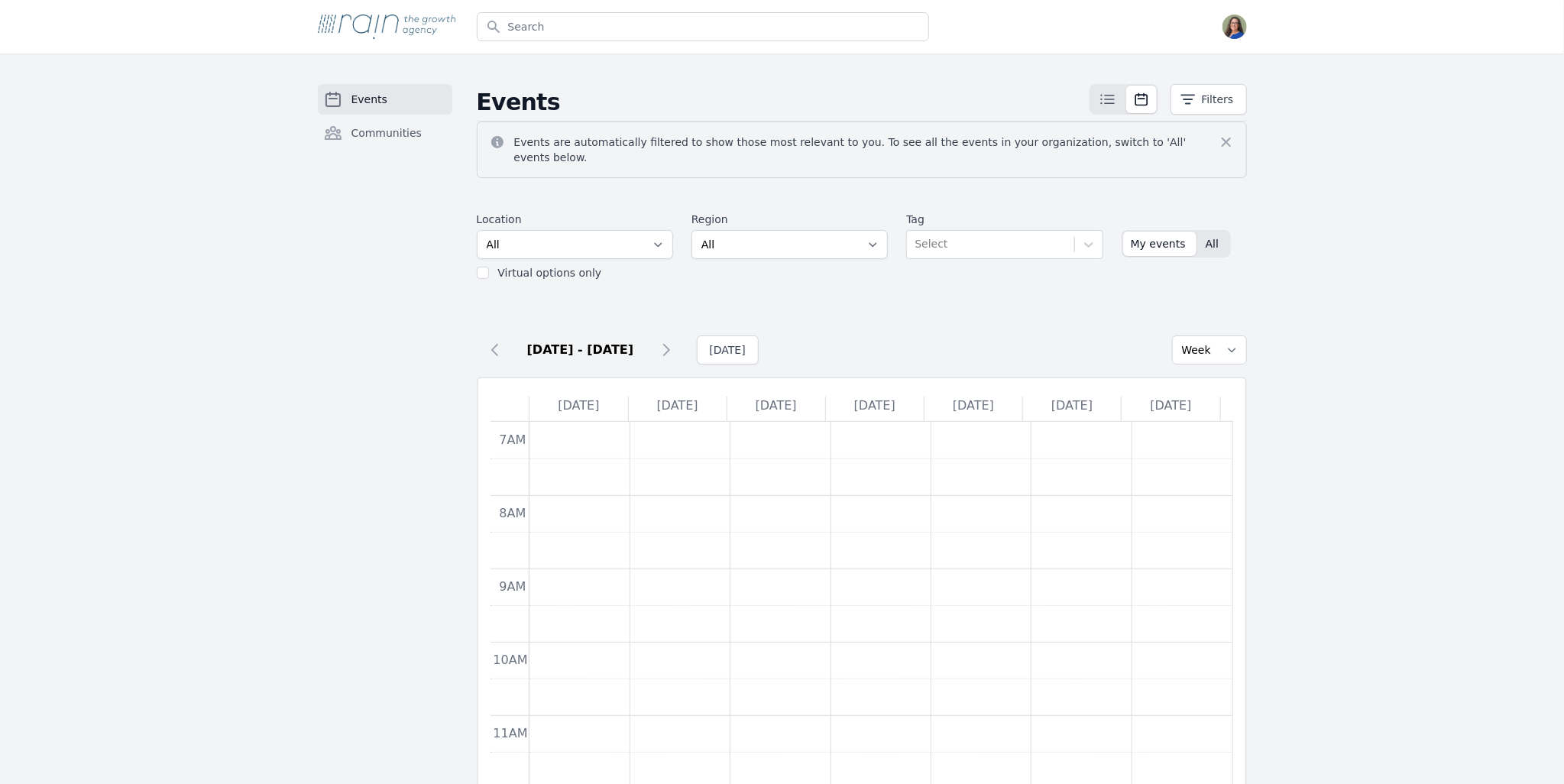
click at [1213, 231] on button "All" at bounding box center [1214, 243] width 31 height 24
click at [661, 341] on icon at bounding box center [666, 349] width 19 height 19
click at [496, 345] on icon at bounding box center [495, 349] width 5 height 11
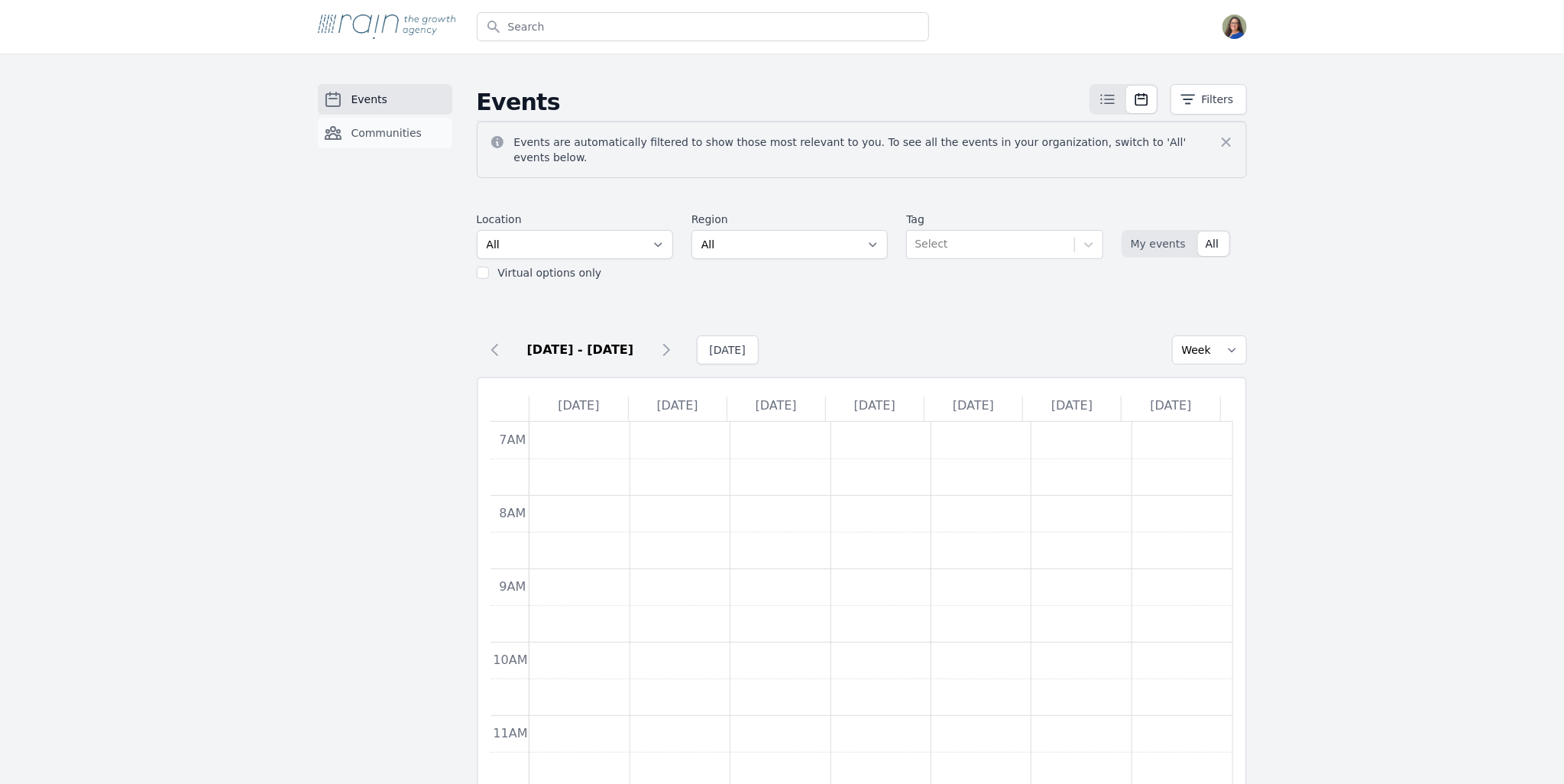
click at [402, 137] on span "Communities" at bounding box center [387, 133] width 71 height 16
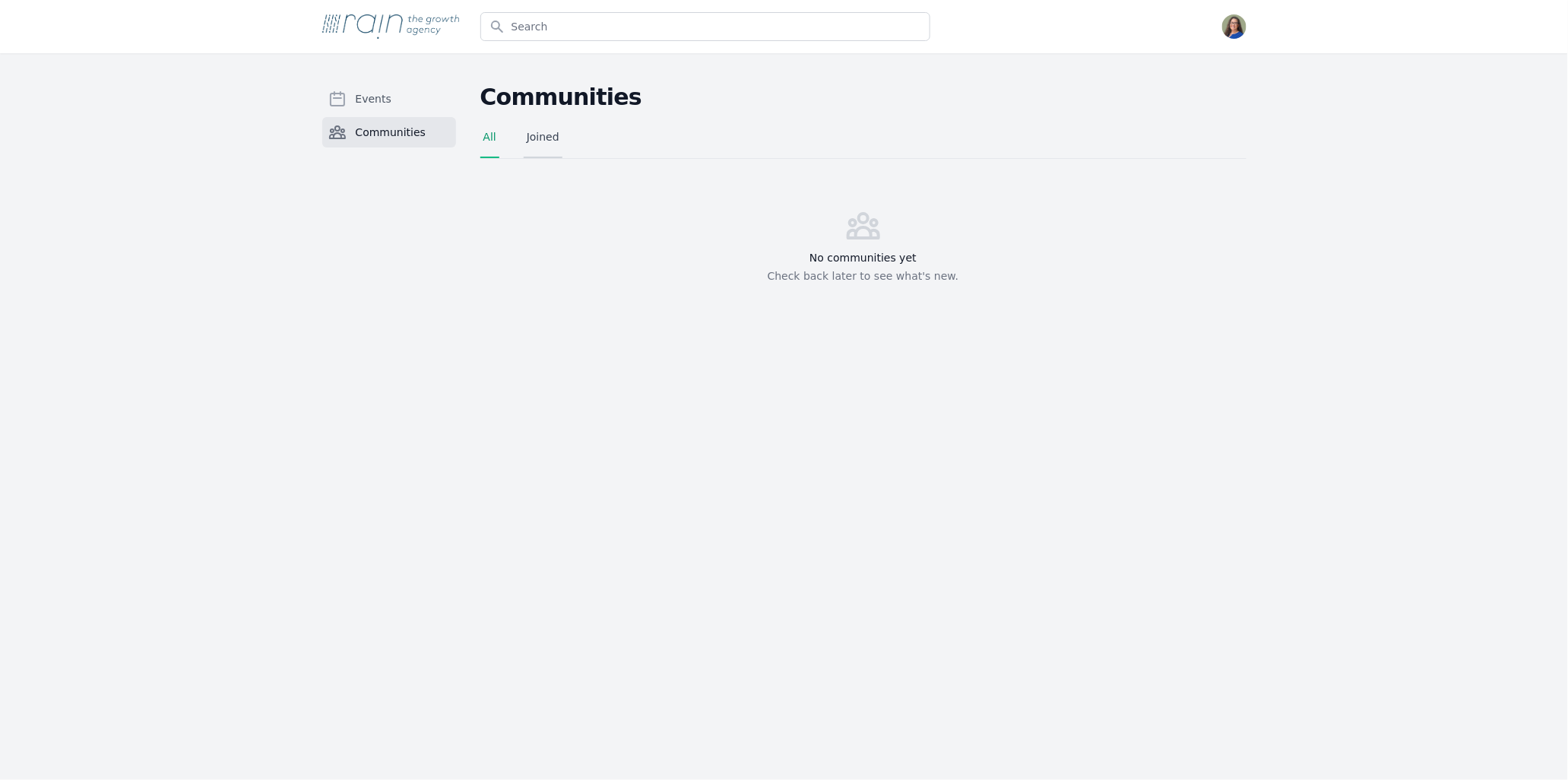
click at [559, 136] on link "Joined" at bounding box center [543, 144] width 39 height 29
click at [387, 94] on link "Events" at bounding box center [389, 98] width 133 height 30
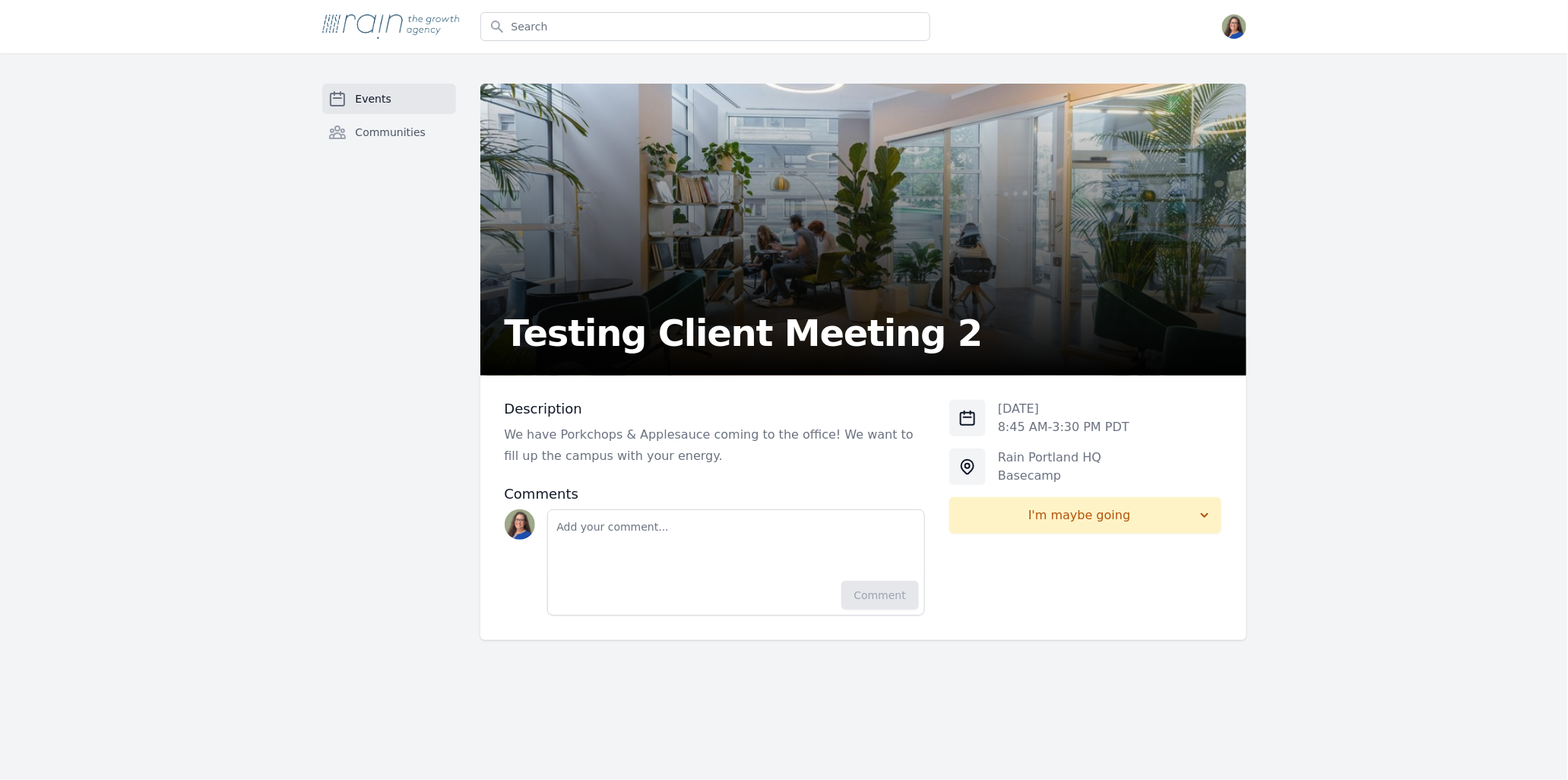
click at [350, 96] on link "Events" at bounding box center [389, 98] width 133 height 30
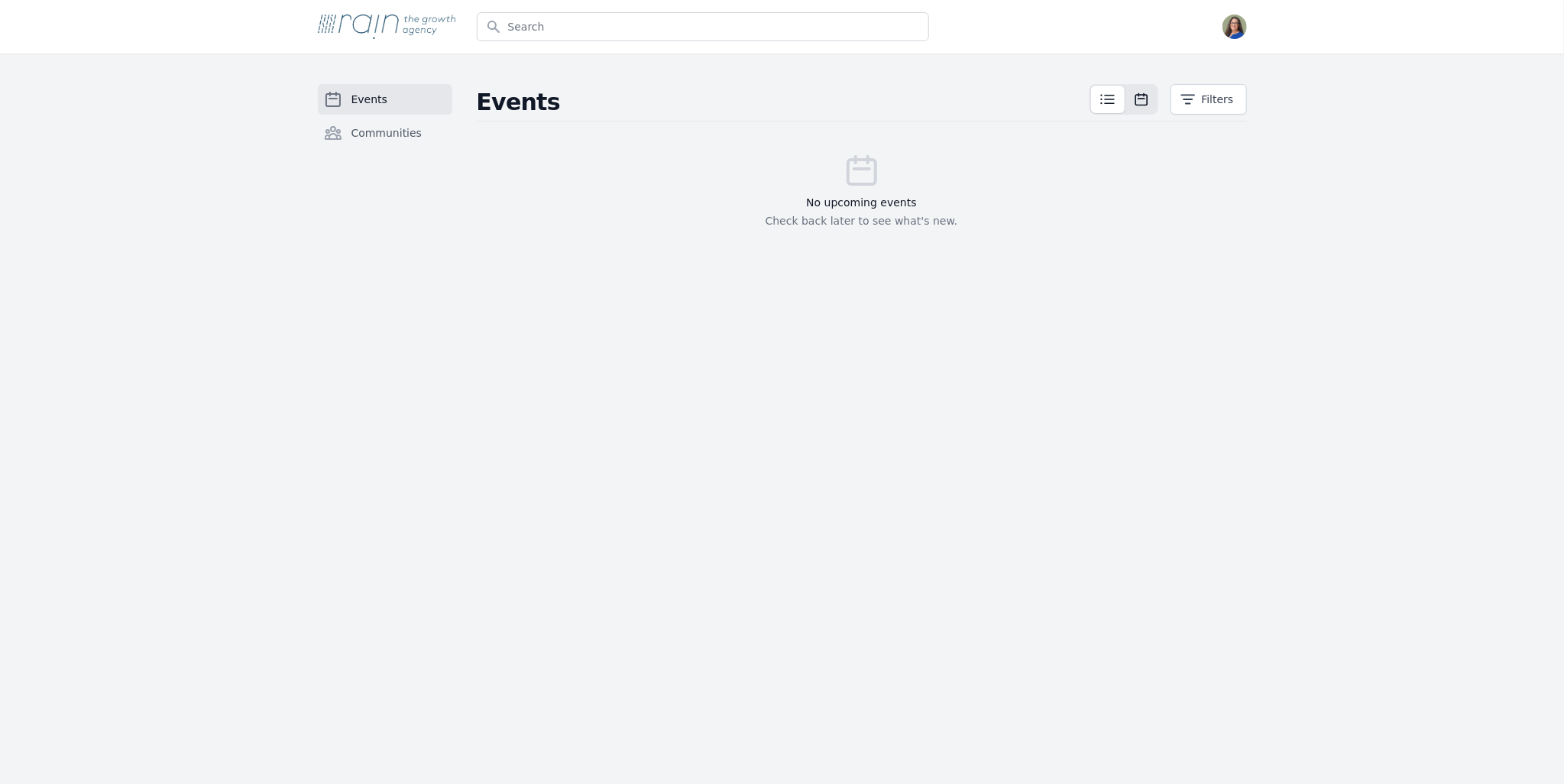
click at [1146, 85] on button at bounding box center [1141, 99] width 30 height 27
